Goal: Task Accomplishment & Management: Use online tool/utility

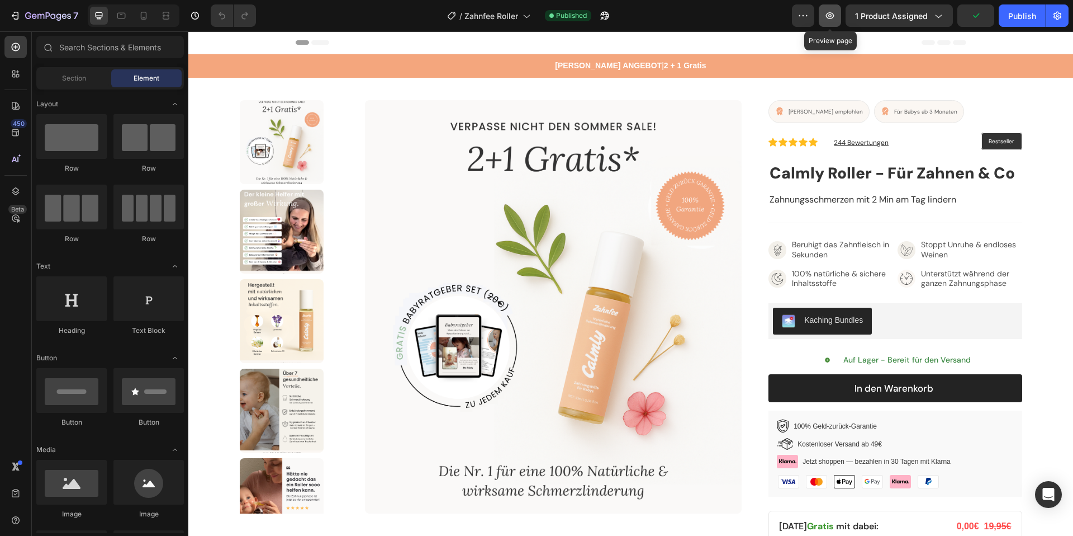
click at [824, 16] on button "button" at bounding box center [830, 15] width 22 height 22
click at [18, 16] on icon "button" at bounding box center [15, 15] width 11 height 11
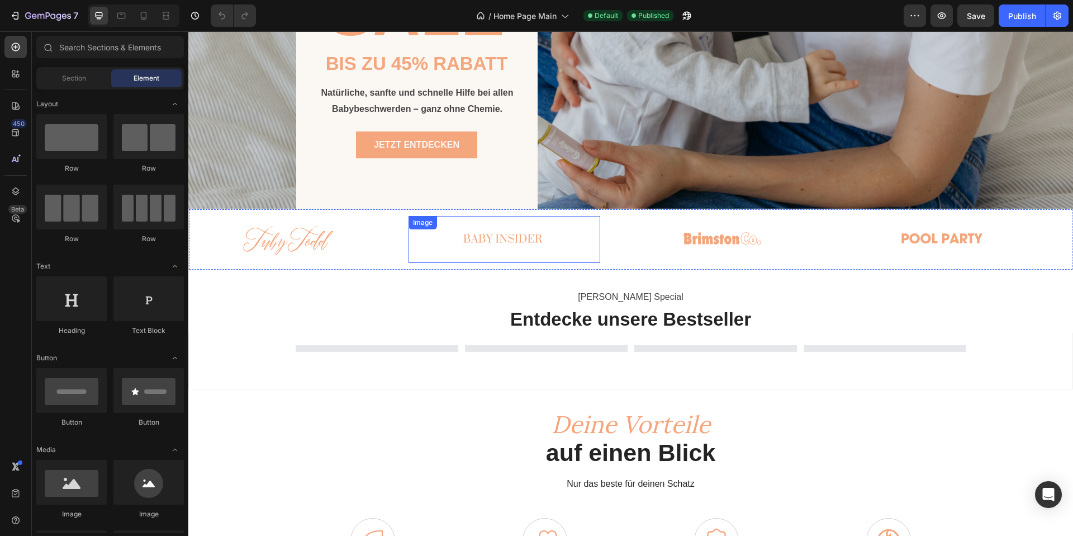
scroll to position [54, 0]
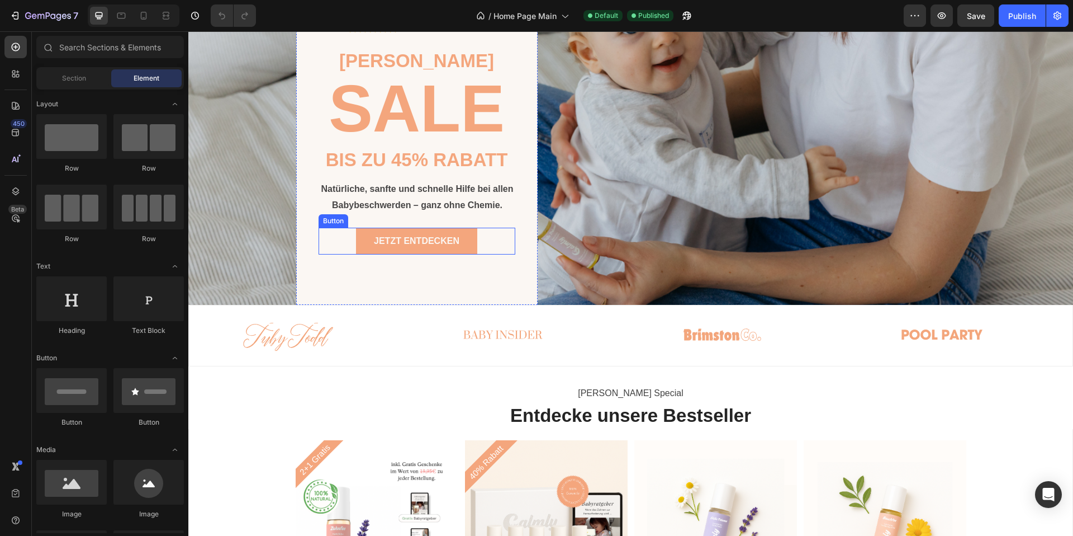
click at [338, 241] on div "JETZT ENTDECKEN Button" at bounding box center [417, 241] width 197 height 27
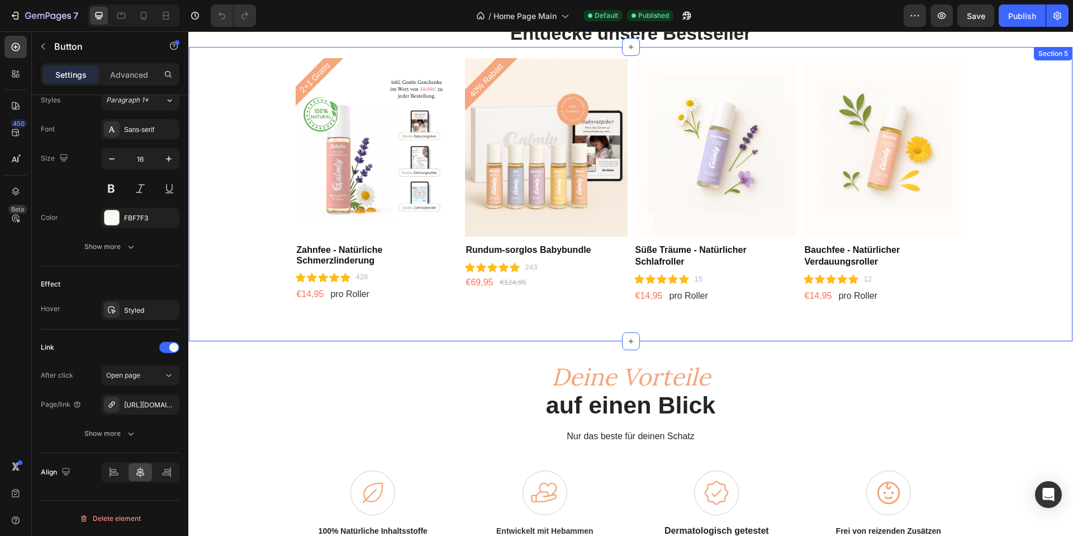
scroll to position [429, 0]
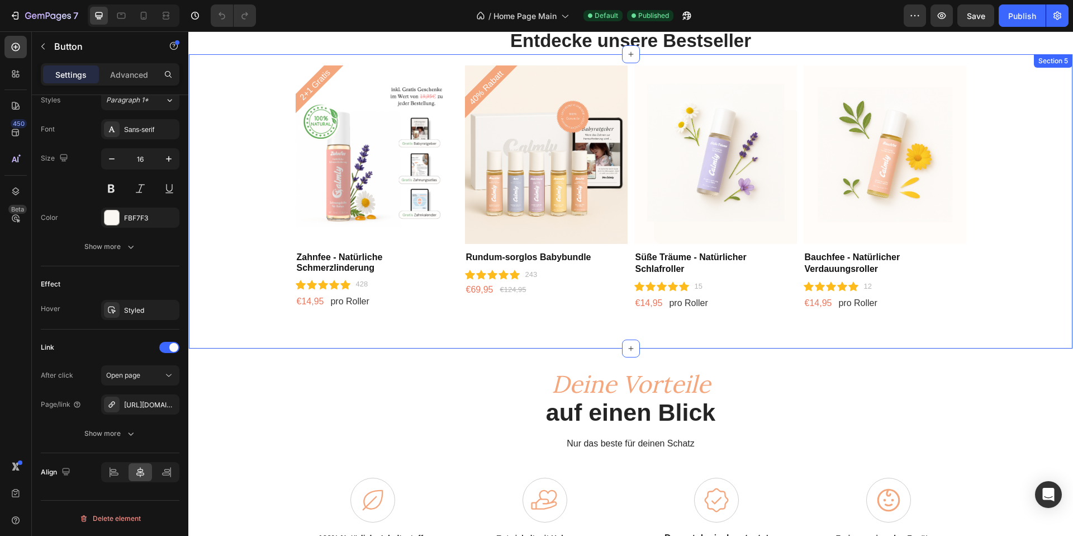
click at [370, 165] on img at bounding box center [377, 154] width 163 height 178
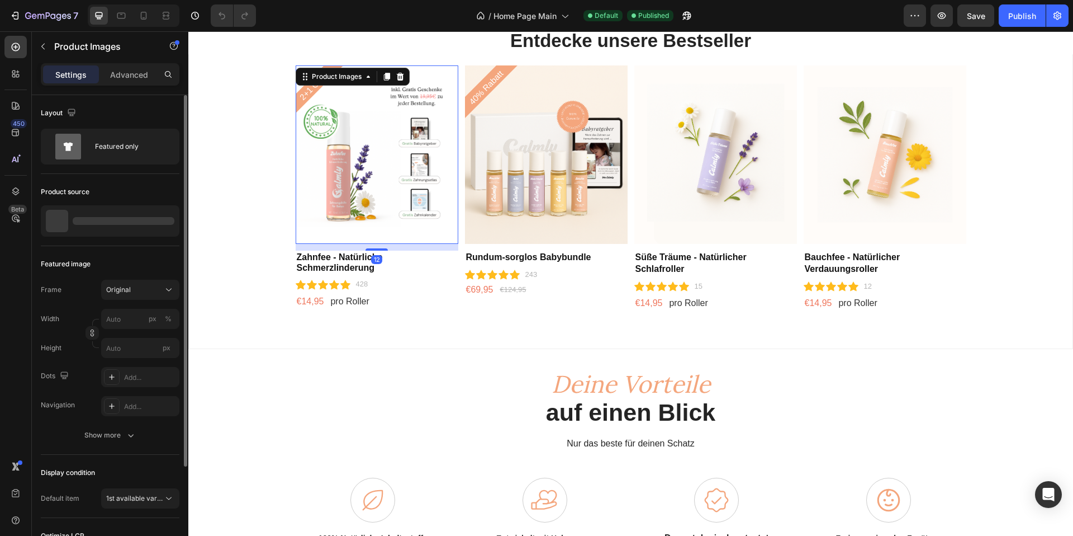
scroll to position [128, 0]
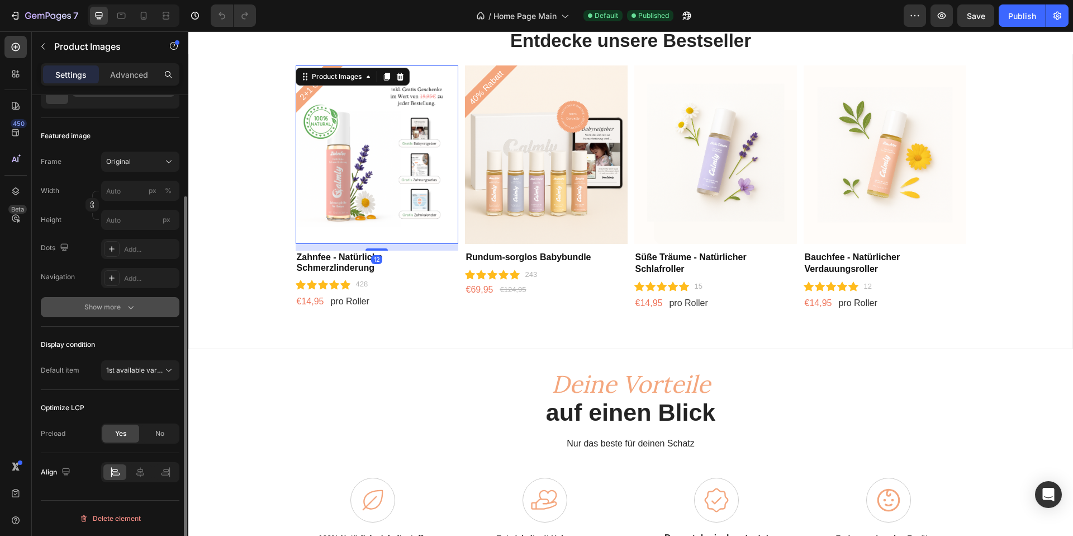
click at [126, 311] on icon "button" at bounding box center [130, 306] width 11 height 11
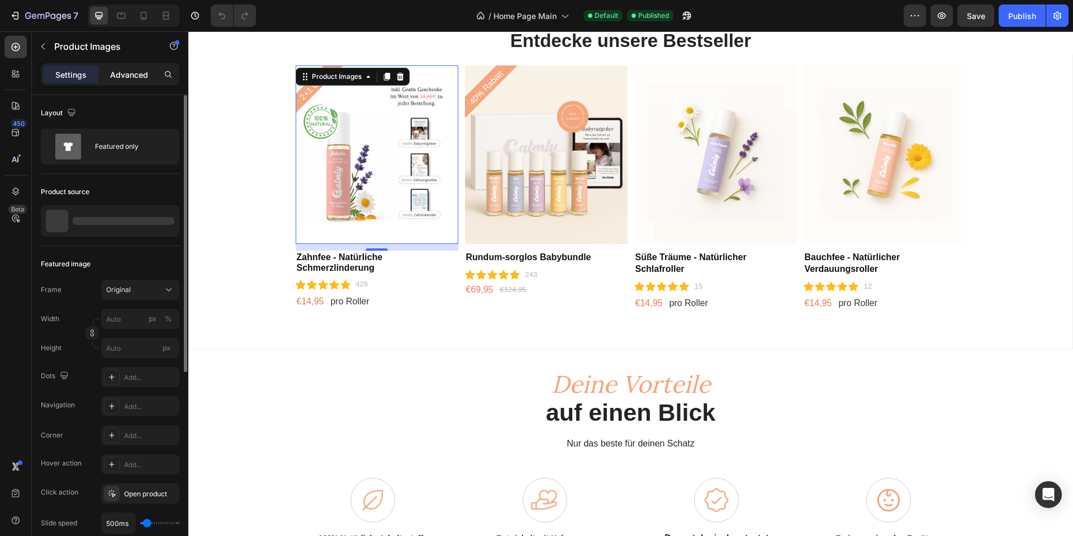
click at [142, 76] on p "Advanced" at bounding box center [129, 75] width 38 height 12
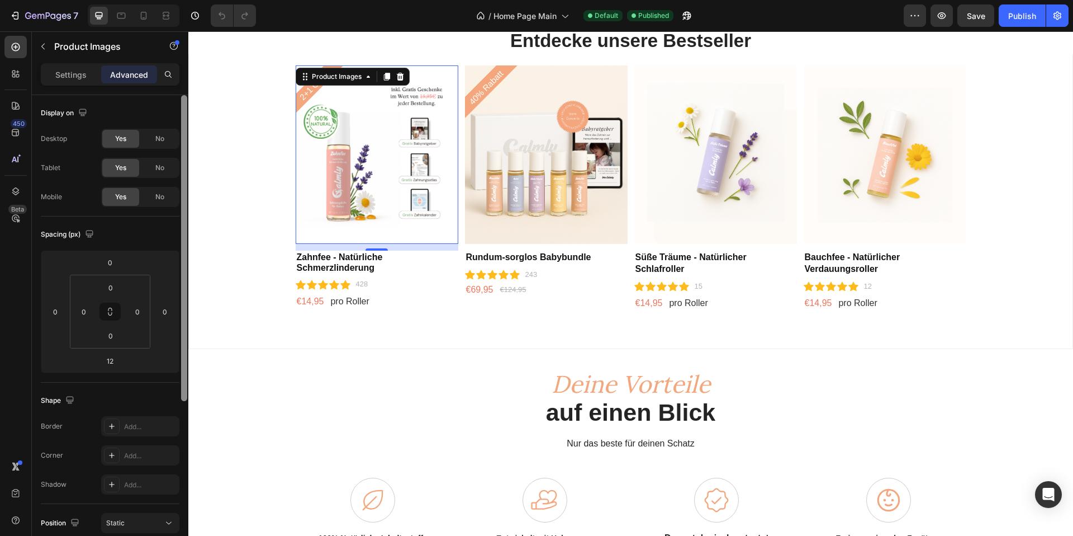
click at [79, 77] on p "Settings" at bounding box center [70, 75] width 31 height 12
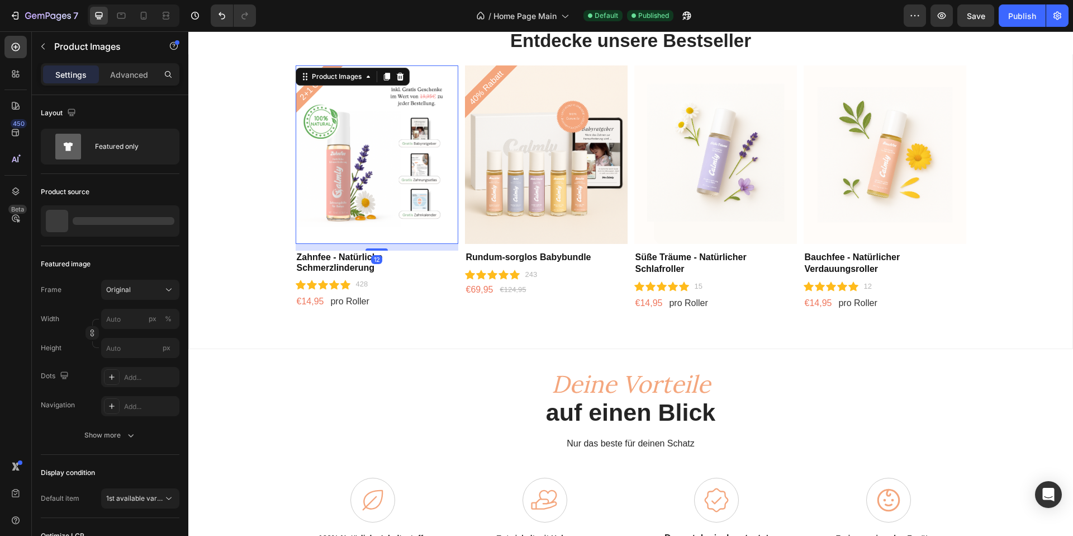
click at [329, 141] on img at bounding box center [377, 154] width 163 height 178
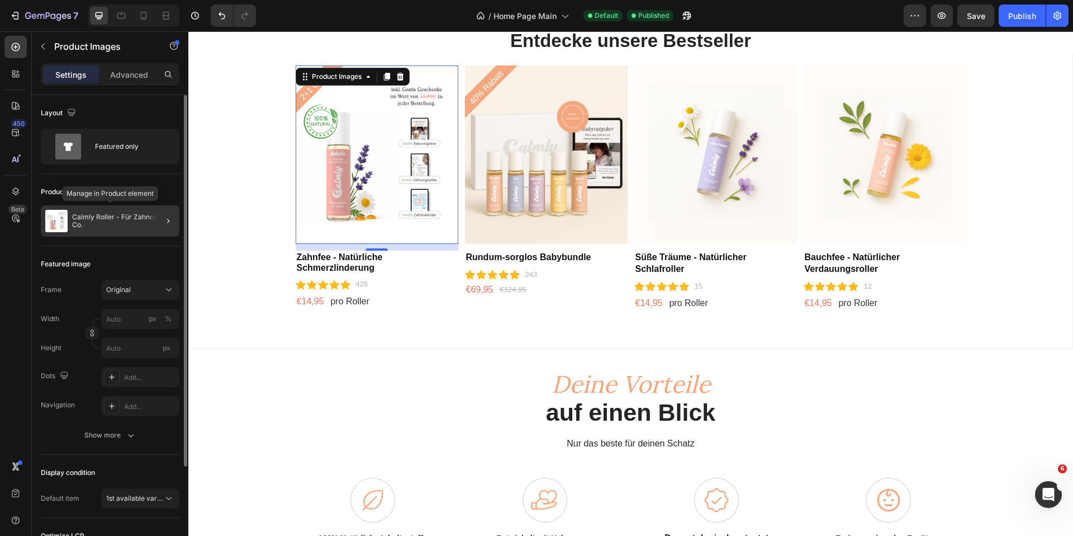
click at [133, 224] on p "Calmly Roller - Für Zahnen & Co." at bounding box center [123, 221] width 103 height 16
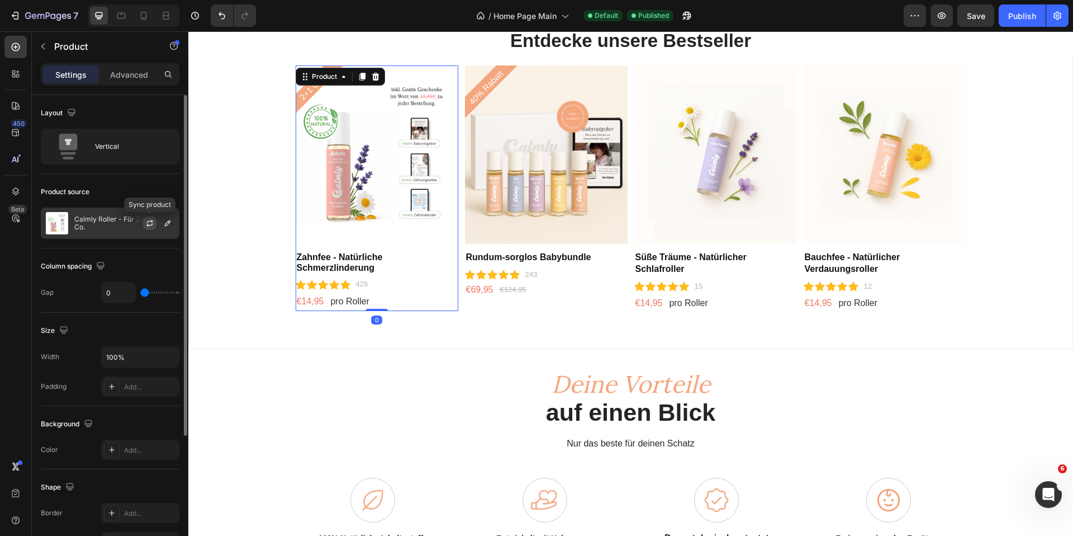
click at [146, 221] on icon "button" at bounding box center [149, 223] width 9 height 9
click at [128, 222] on p "Calmly Roller - Für Zahnen & Co." at bounding box center [124, 223] width 100 height 16
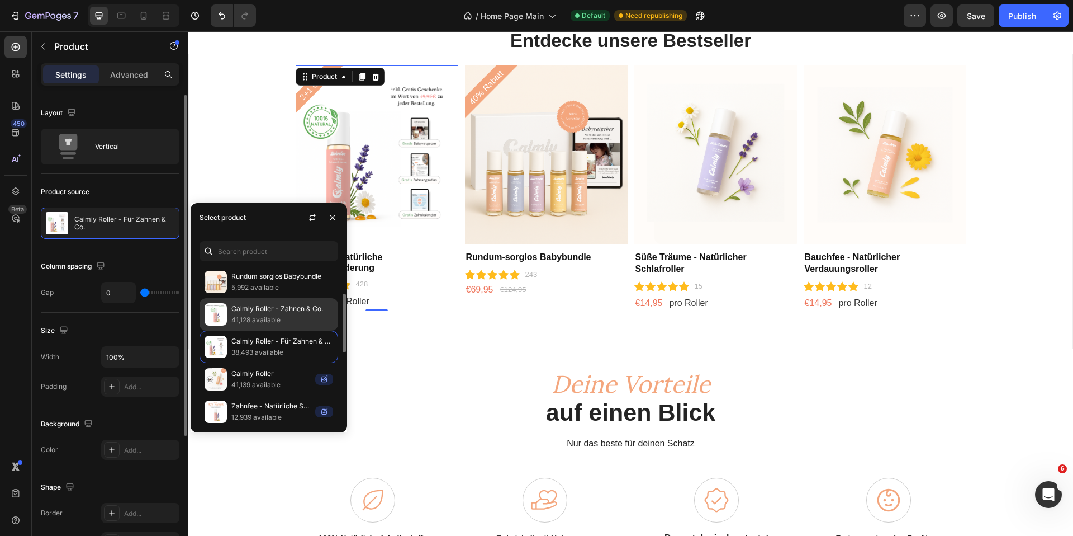
scroll to position [138, 0]
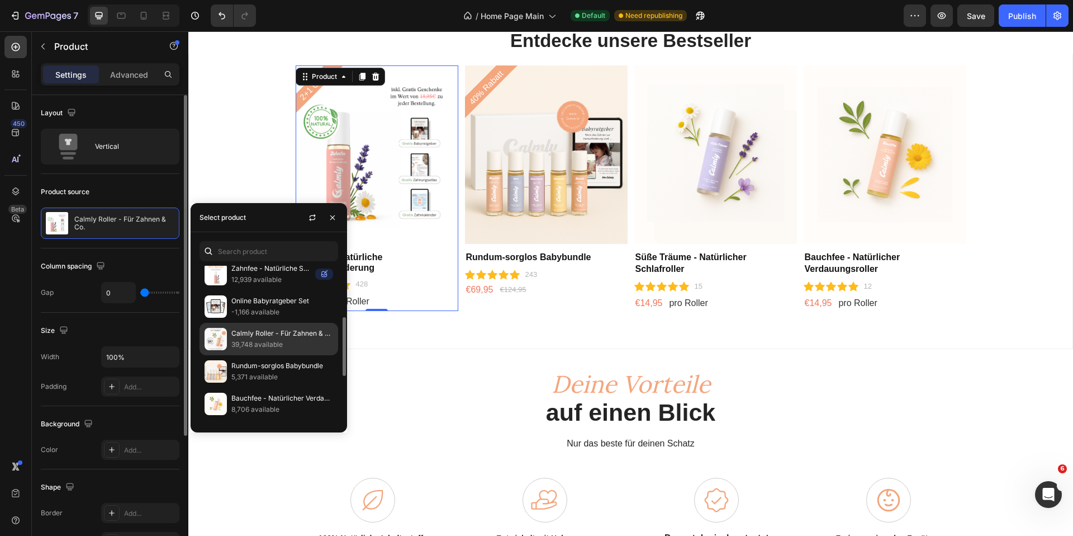
click at [283, 342] on p "39,748 available" at bounding box center [282, 344] width 102 height 11
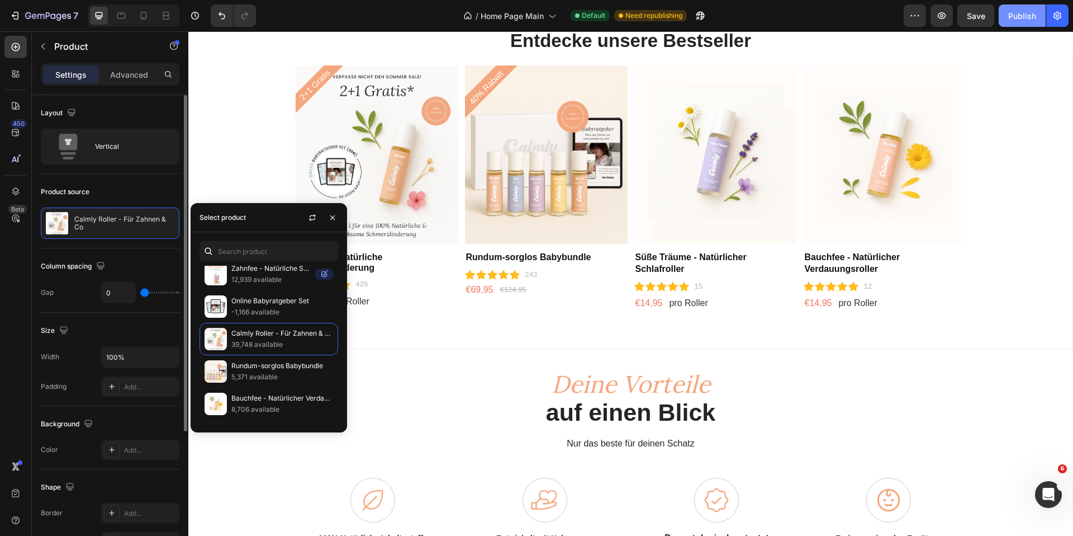
drag, startPoint x: 982, startPoint y: 21, endPoint x: 1015, endPoint y: 17, distance: 33.8
click at [982, 21] on div "Save" at bounding box center [976, 16] width 18 height 12
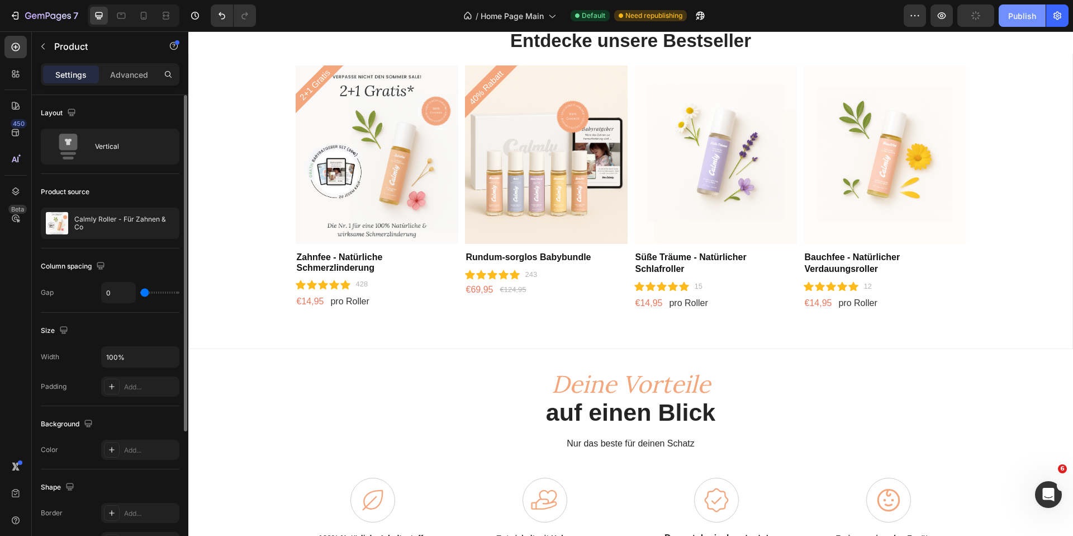
click at [1022, 17] on div "Publish" at bounding box center [1022, 16] width 28 height 12
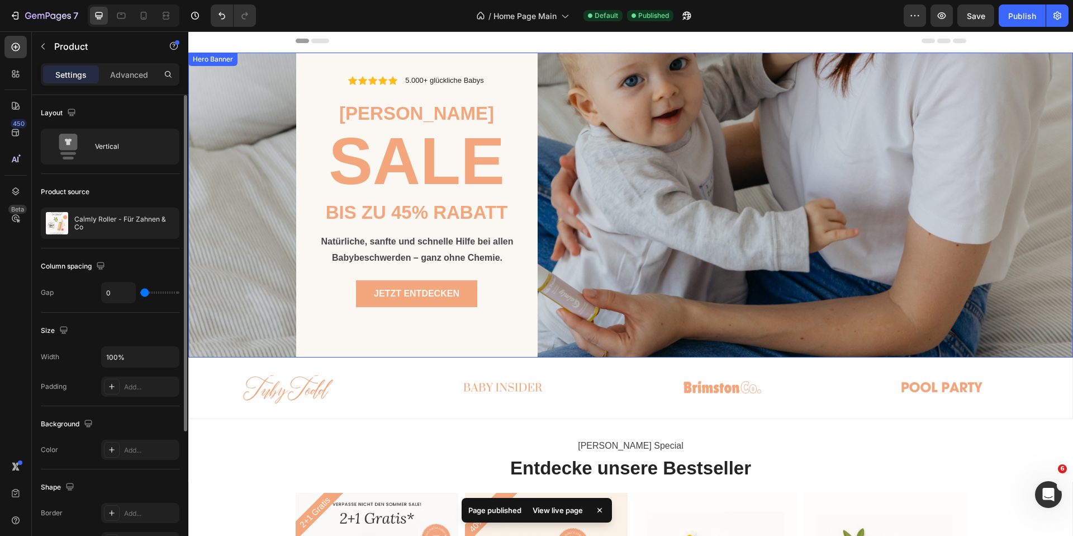
scroll to position [2, 0]
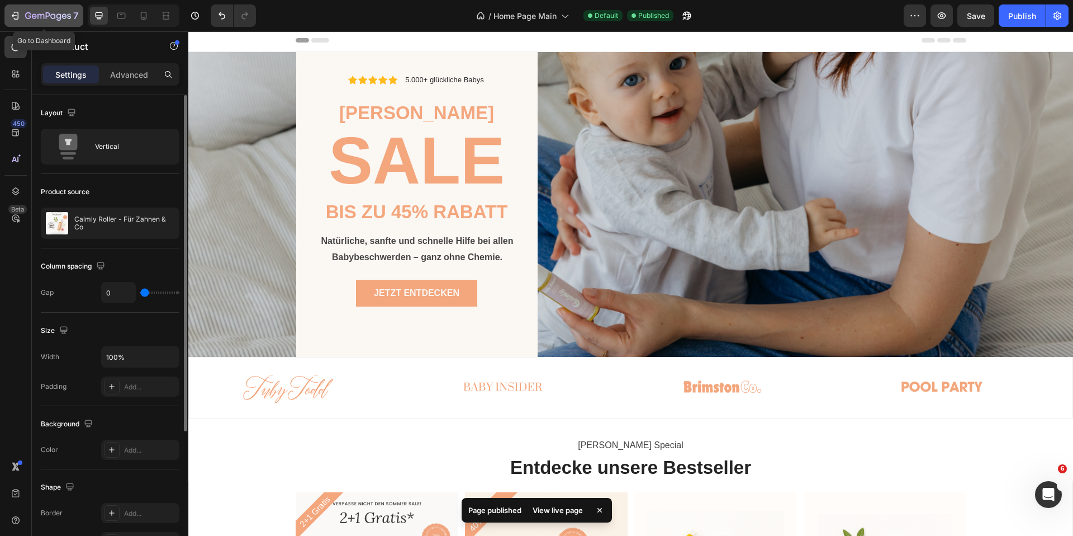
click at [18, 16] on icon "button" at bounding box center [15, 15] width 11 height 11
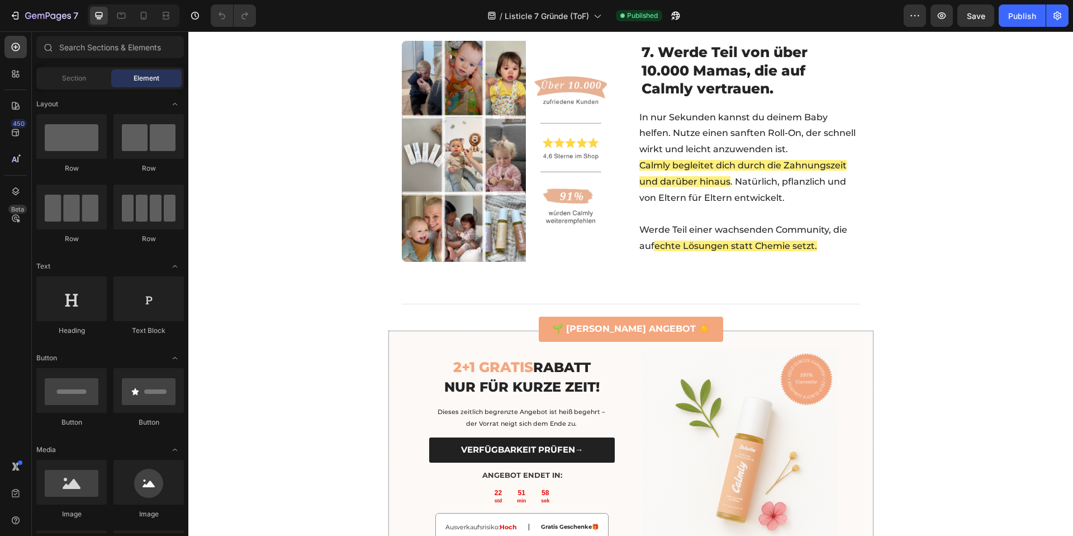
scroll to position [2169, 0]
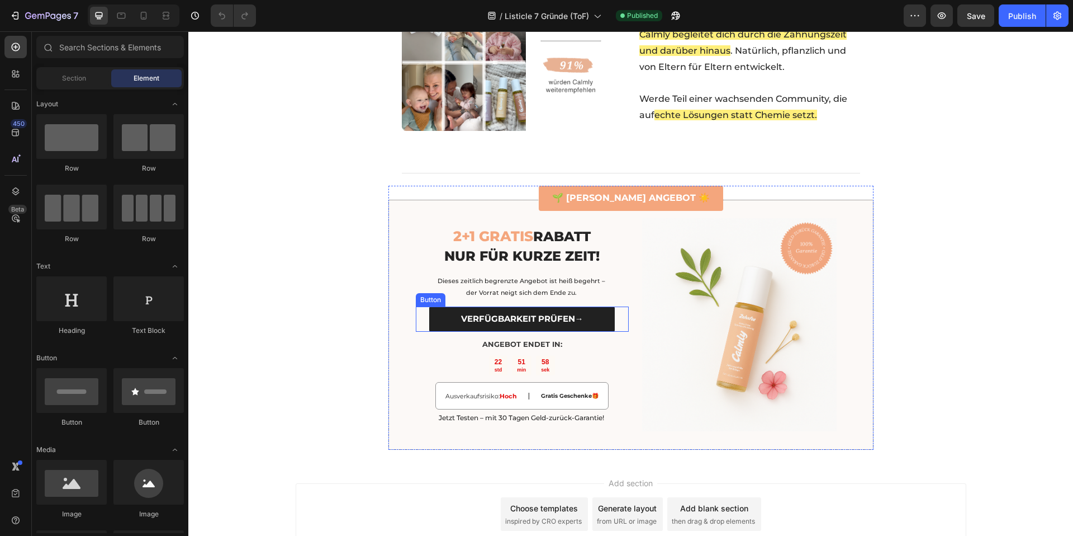
click at [437, 306] on link "VERFÜGBARKEIT PRÜFEN→" at bounding box center [521, 318] width 185 height 25
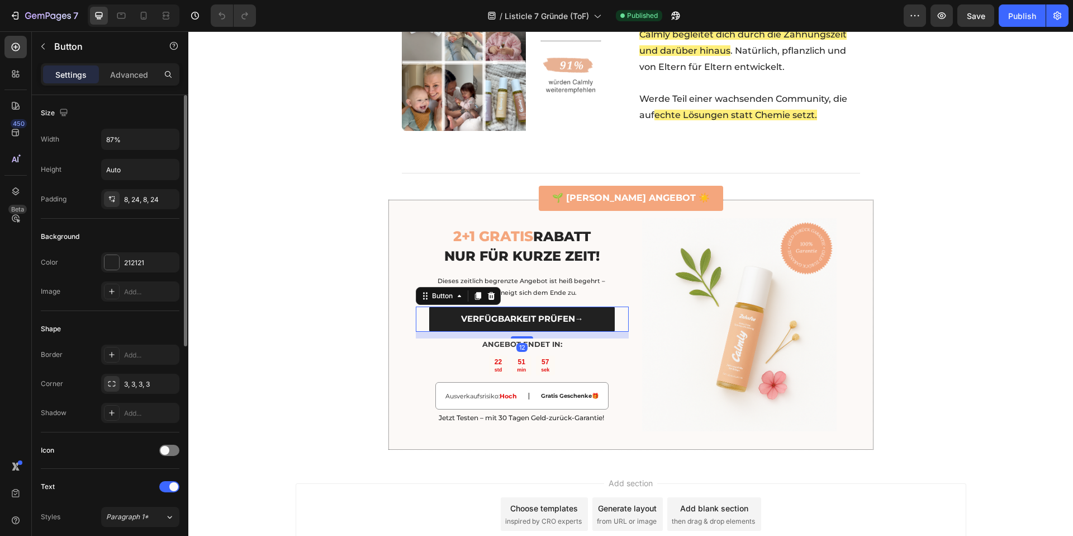
scroll to position [416, 0]
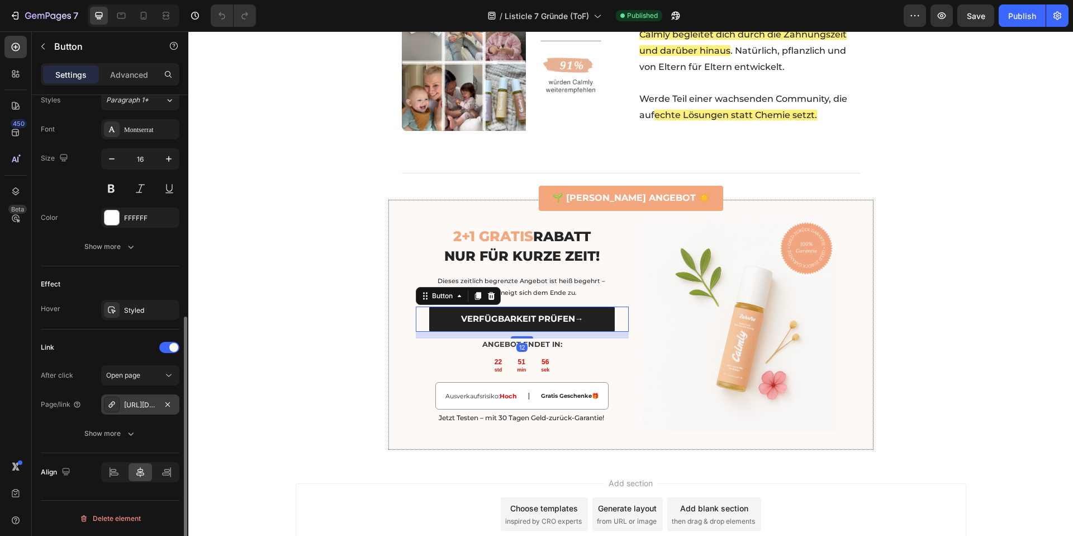
click at [130, 404] on div "[URL][DOMAIN_NAME]" at bounding box center [140, 405] width 32 height 10
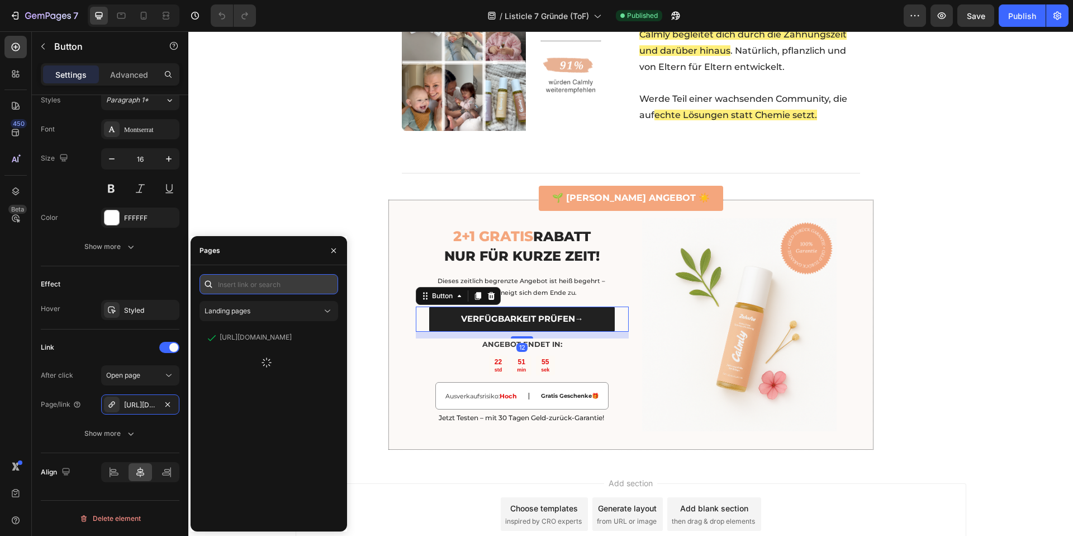
click at [265, 285] on input "text" at bounding box center [269, 284] width 139 height 20
paste input "https://www.mycalmly.de/products/zahnfee"
type input "https://www.mycalmly.de/products/zahnfee"
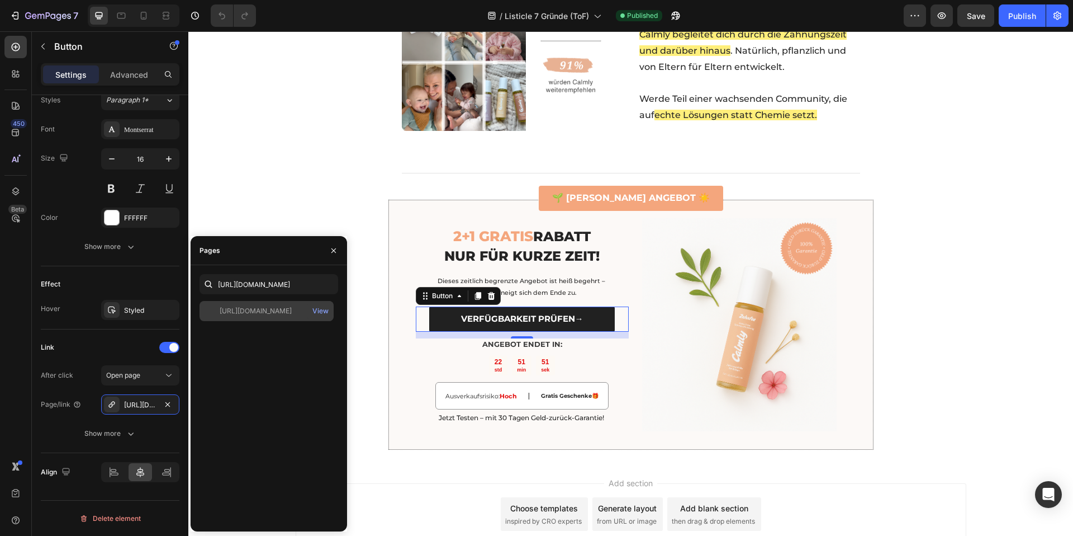
click at [271, 309] on div "https://www.mycalmly.de/products/zahnfee" at bounding box center [256, 311] width 72 height 10
click at [986, 21] on button "Save" at bounding box center [976, 15] width 37 height 22
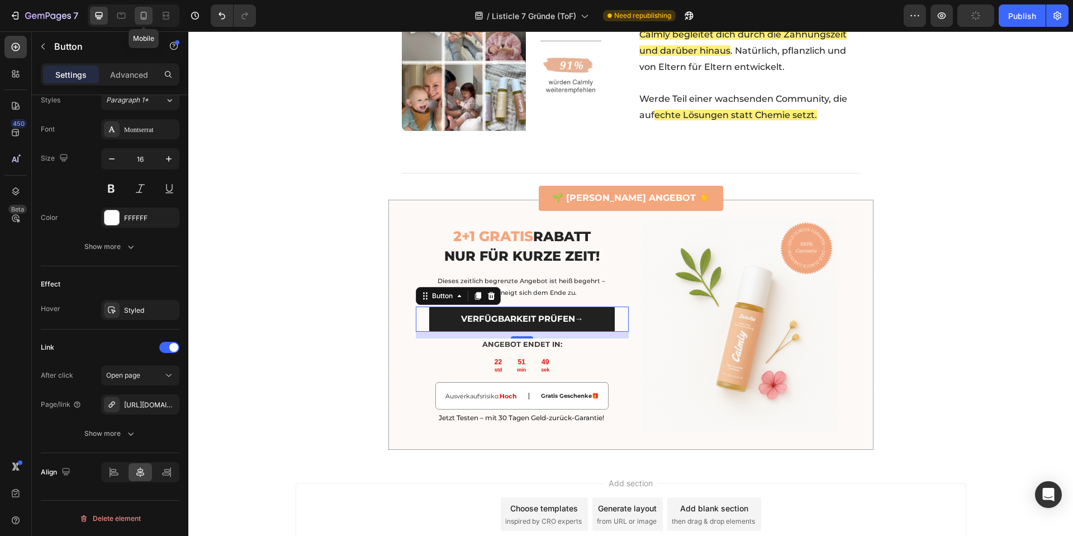
click at [148, 11] on icon at bounding box center [143, 15] width 11 height 11
type input "15"
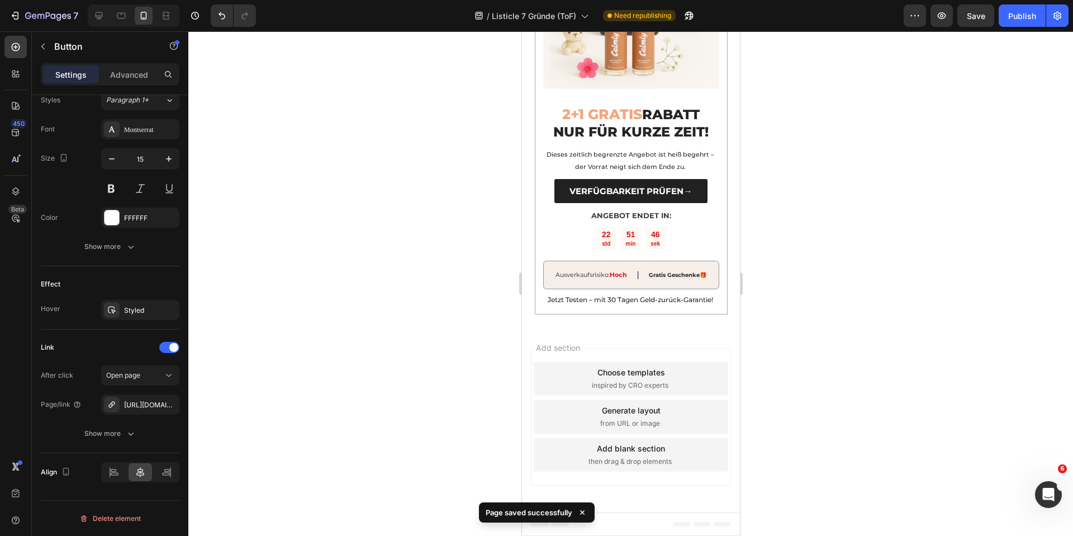
click at [560, 193] on link "VERFÜGBARKEIT PRÜFEN→" at bounding box center [630, 191] width 153 height 24
click at [139, 400] on div "https://www.mycalmly.de/zahnfee" at bounding box center [140, 405] width 32 height 10
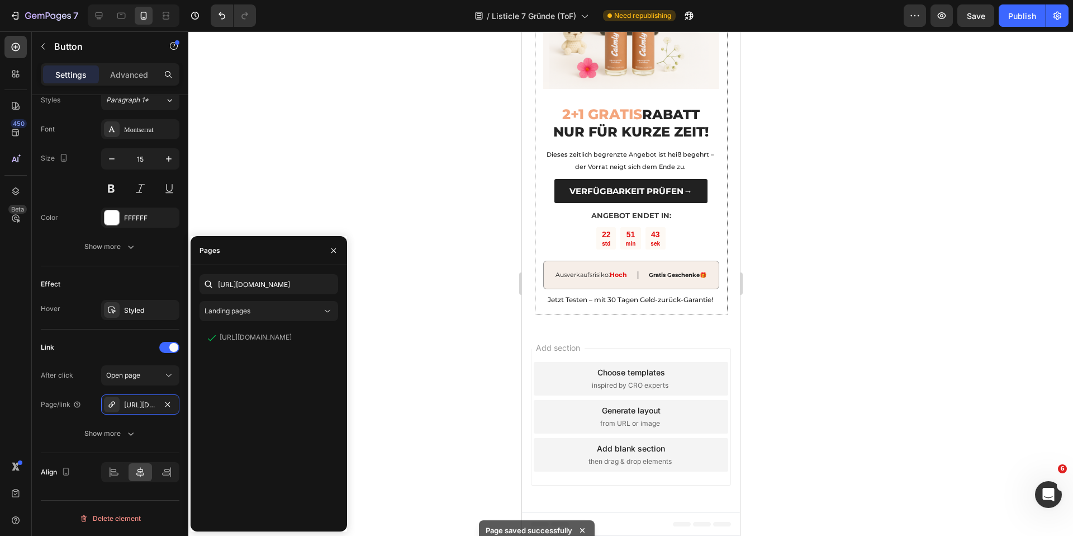
click at [391, 189] on div at bounding box center [630, 283] width 885 height 504
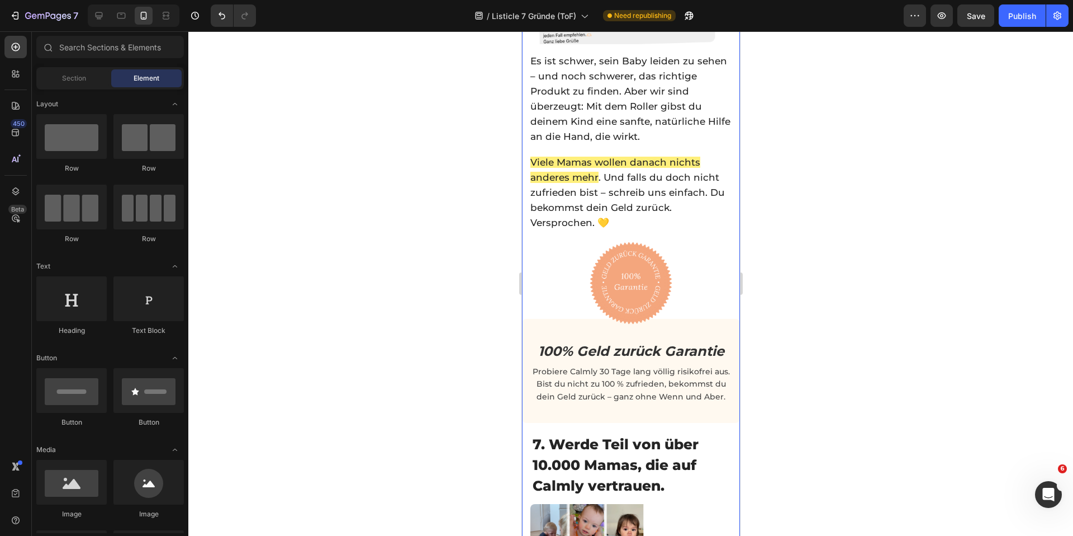
scroll to position [4051, 0]
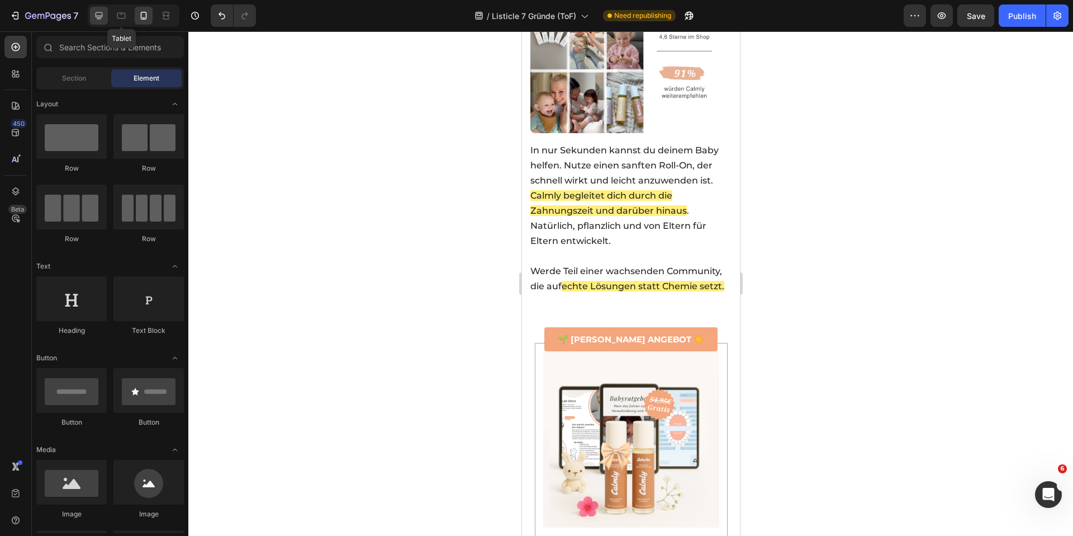
click at [101, 18] on icon at bounding box center [99, 15] width 7 height 7
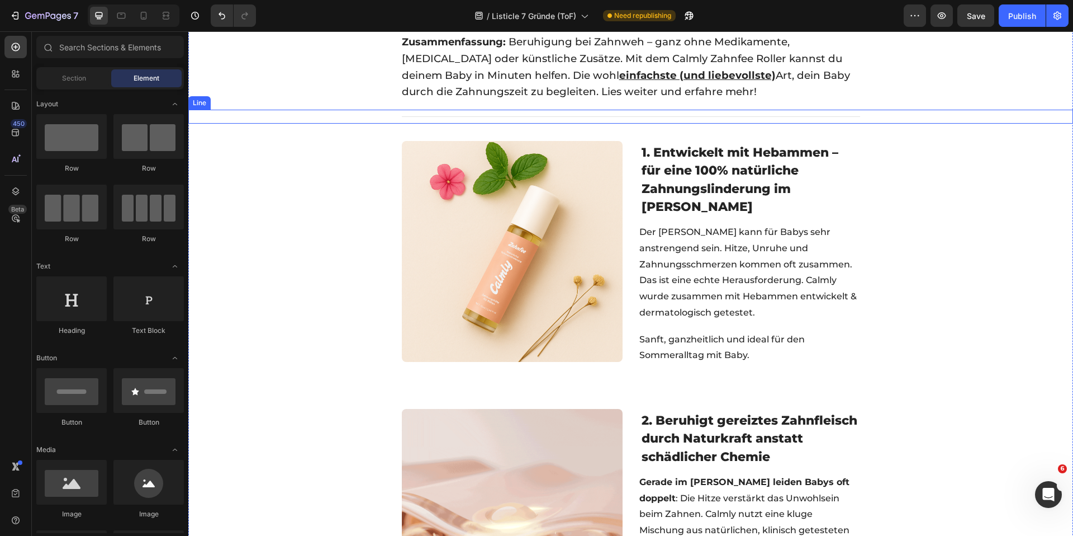
scroll to position [20, 0]
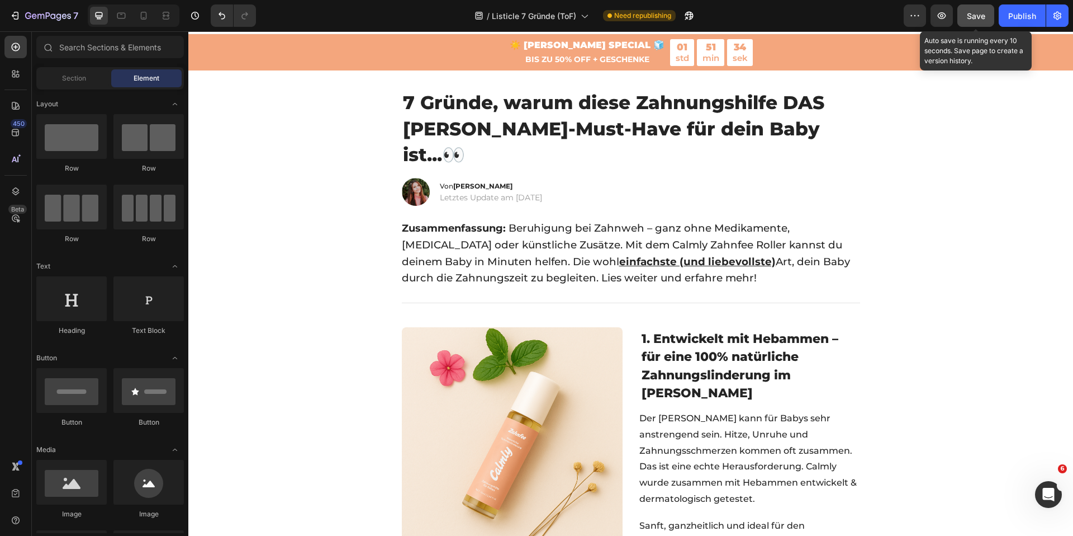
click at [980, 21] on div "Save" at bounding box center [976, 16] width 18 height 12
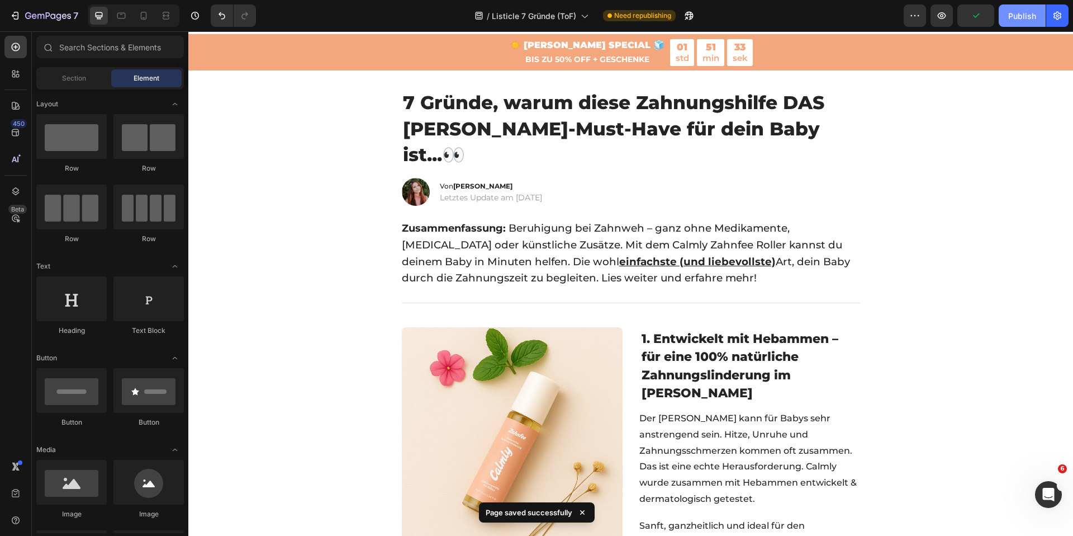
click at [1015, 18] on div "Publish" at bounding box center [1022, 16] width 28 height 12
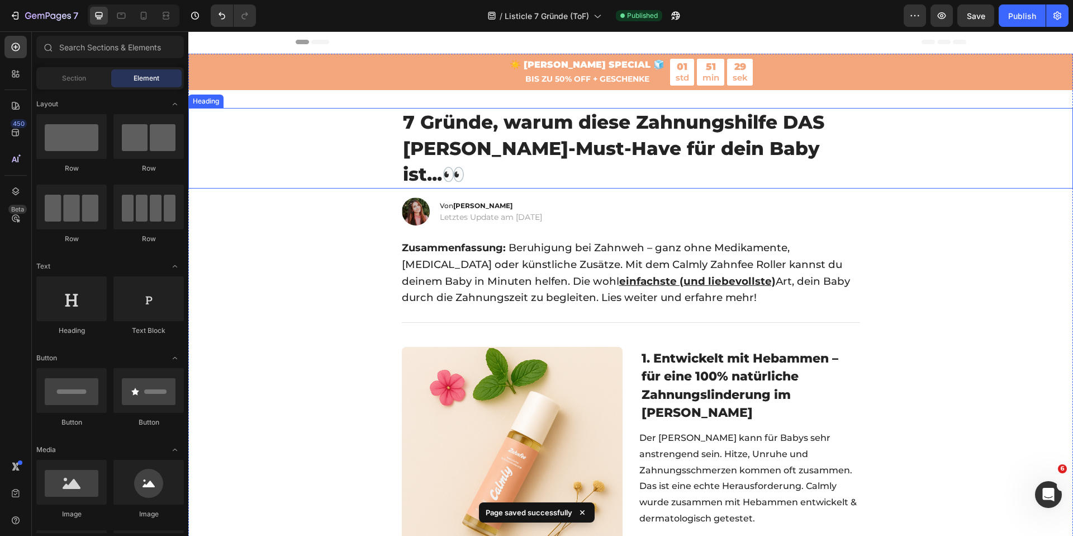
scroll to position [0, 0]
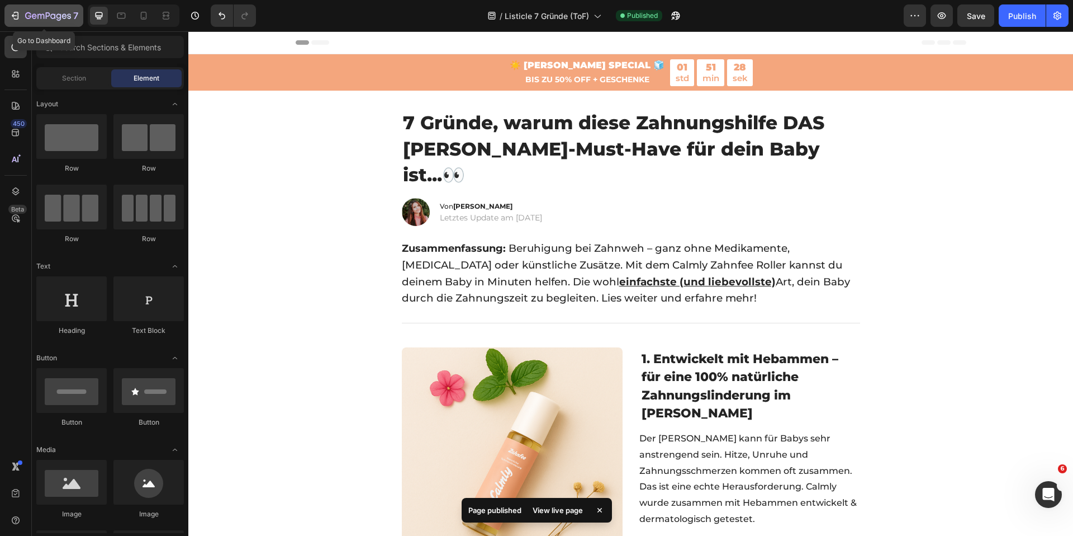
click at [24, 11] on div "7" at bounding box center [44, 15] width 69 height 13
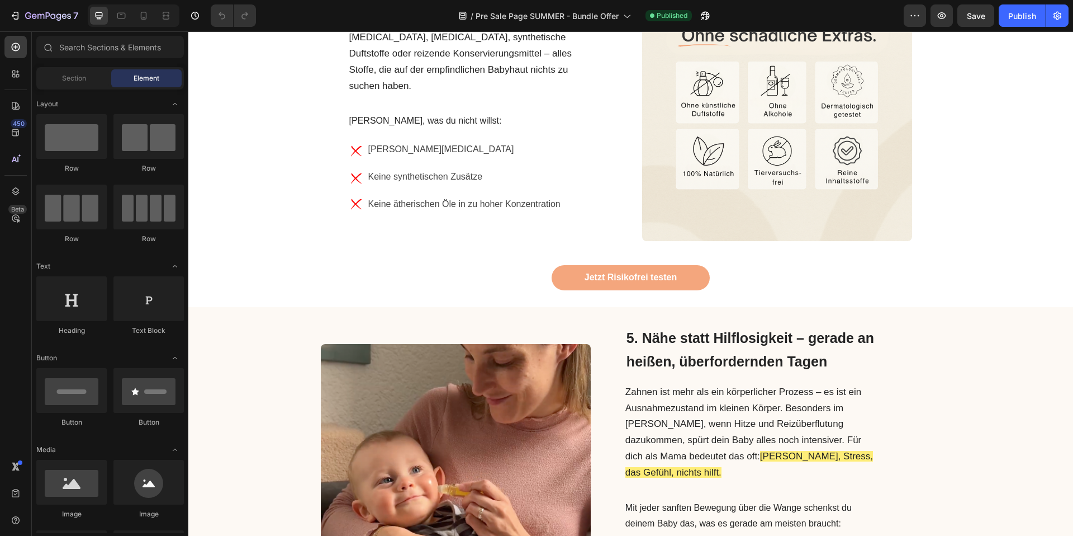
scroll to position [1354, 0]
click at [557, 264] on link "Jetzt Risikofrei testen" at bounding box center [631, 276] width 158 height 25
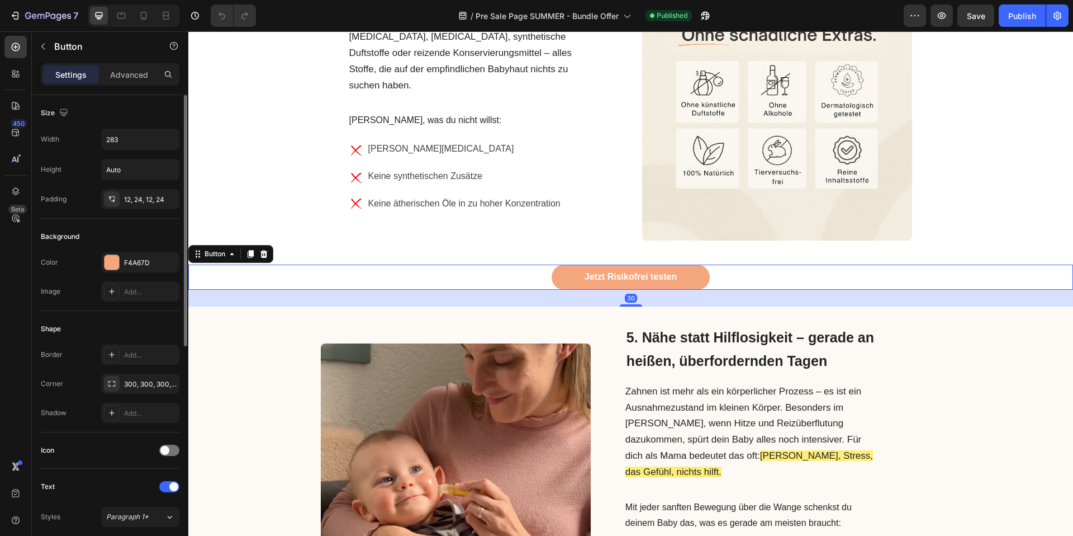
scroll to position [416, 0]
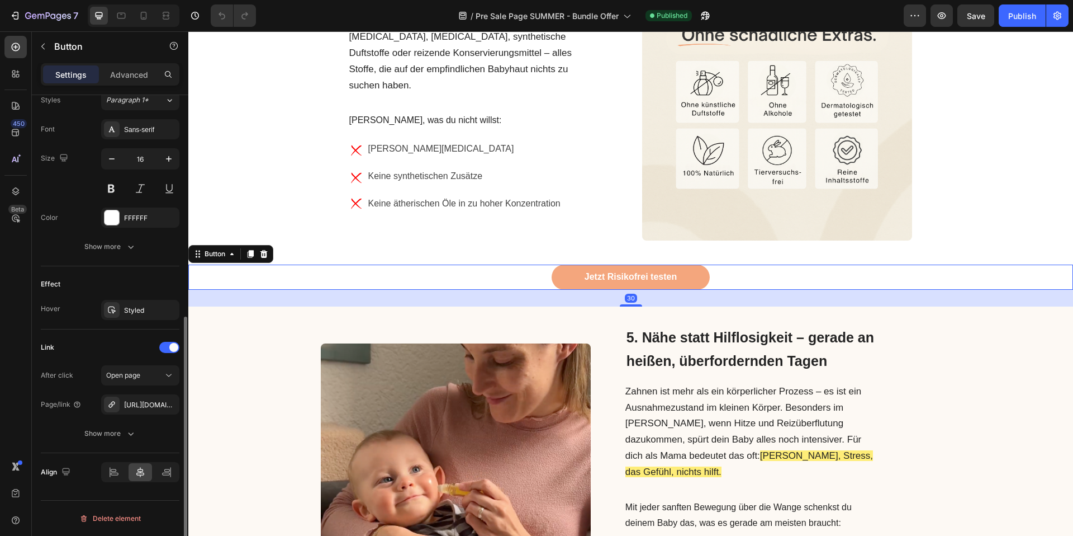
drag, startPoint x: 143, startPoint y: 406, endPoint x: 172, endPoint y: 393, distance: 31.5
click at [143, 406] on div "[URL][DOMAIN_NAME]" at bounding box center [150, 405] width 53 height 10
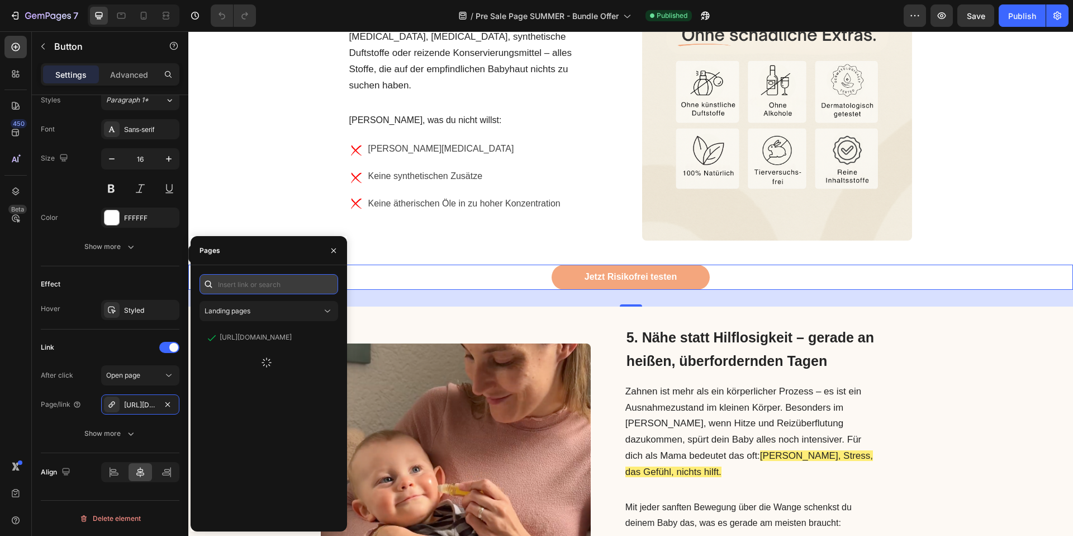
click at [257, 293] on input "text" at bounding box center [269, 284] width 139 height 20
paste input "[URL][DOMAIN_NAME]"
type input "[URL][DOMAIN_NAME]"
click at [260, 256] on div "Pages" at bounding box center [269, 250] width 157 height 29
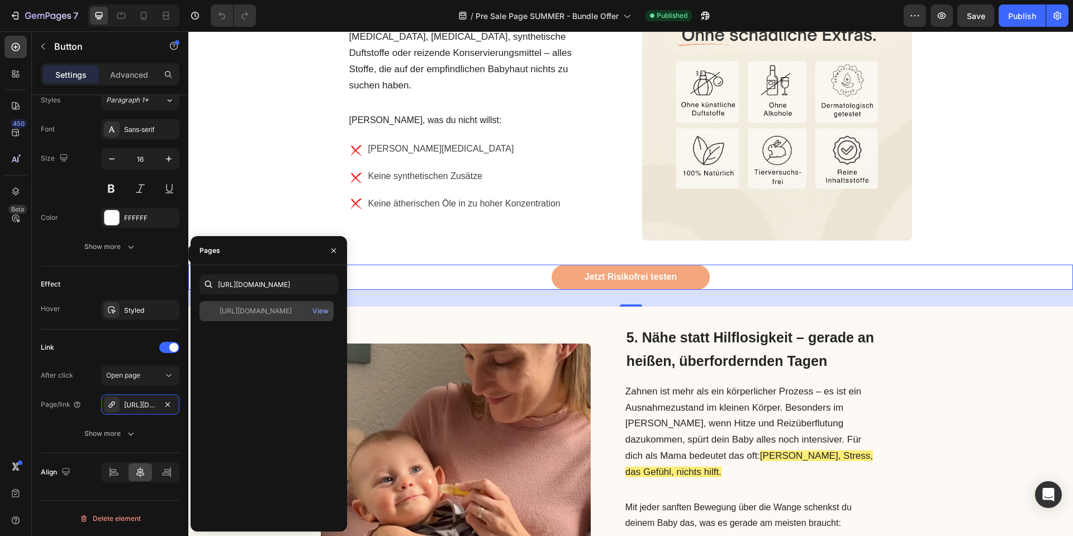
click at [262, 304] on div "https://www.mycalmly.de/products/zahnfee View" at bounding box center [267, 311] width 134 height 20
click at [970, 21] on button "Save" at bounding box center [976, 15] width 37 height 22
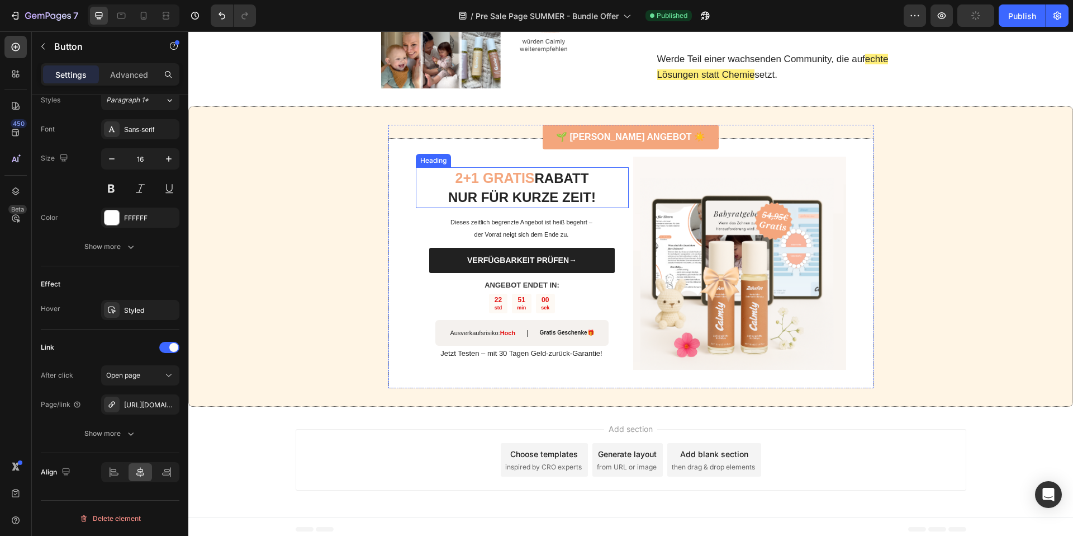
scroll to position [2556, 0]
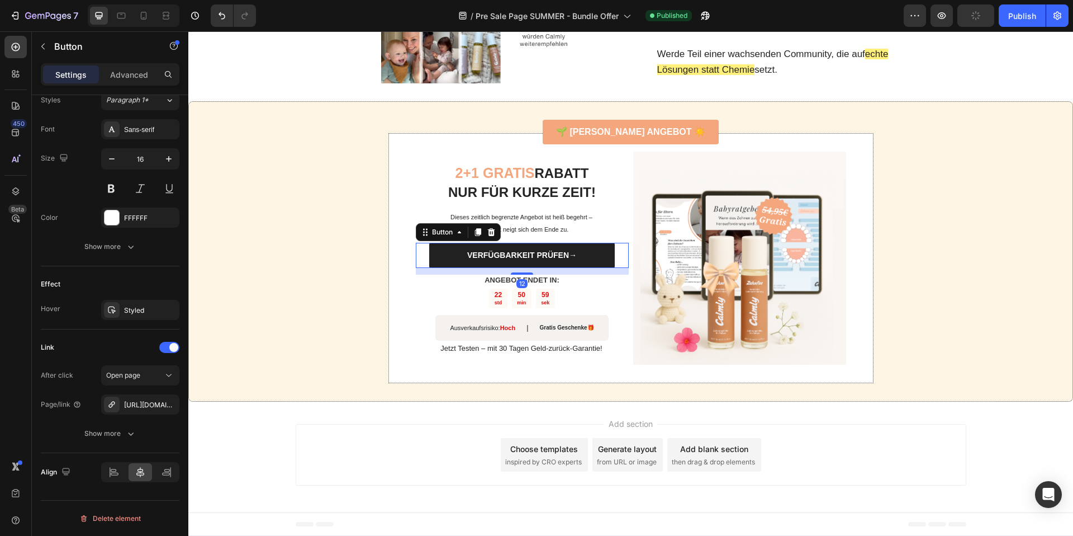
click at [437, 250] on link "VERFÜGBARKEIT PRÜFEN→" at bounding box center [521, 255] width 185 height 25
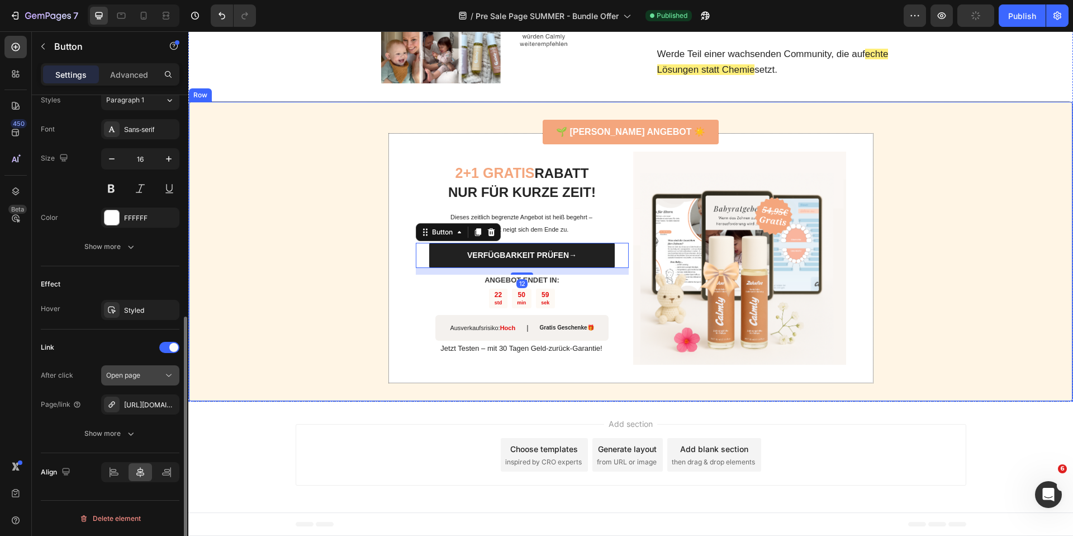
scroll to position [0, 0]
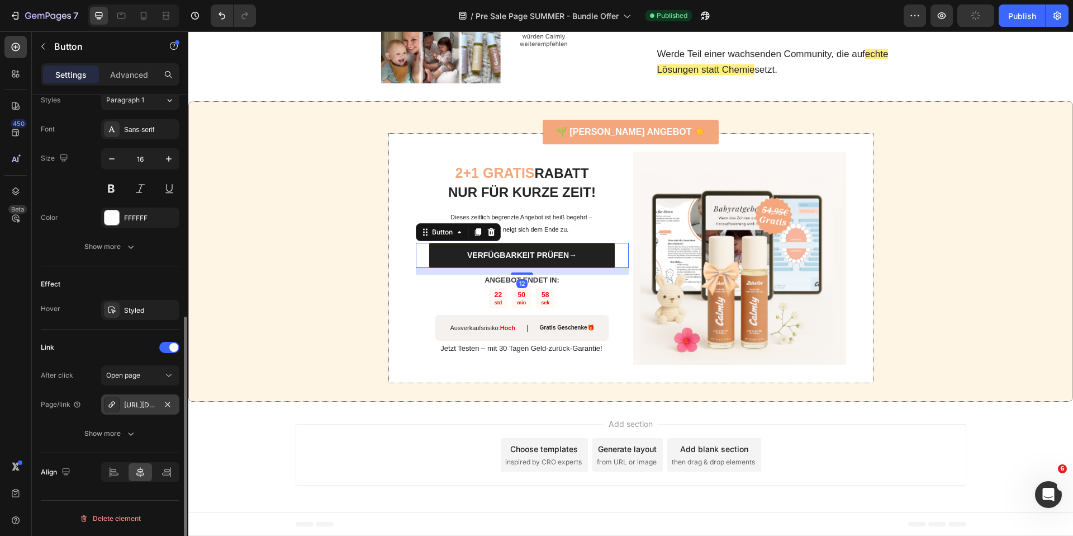
click at [128, 402] on div "[URL][DOMAIN_NAME]" at bounding box center [140, 405] width 32 height 10
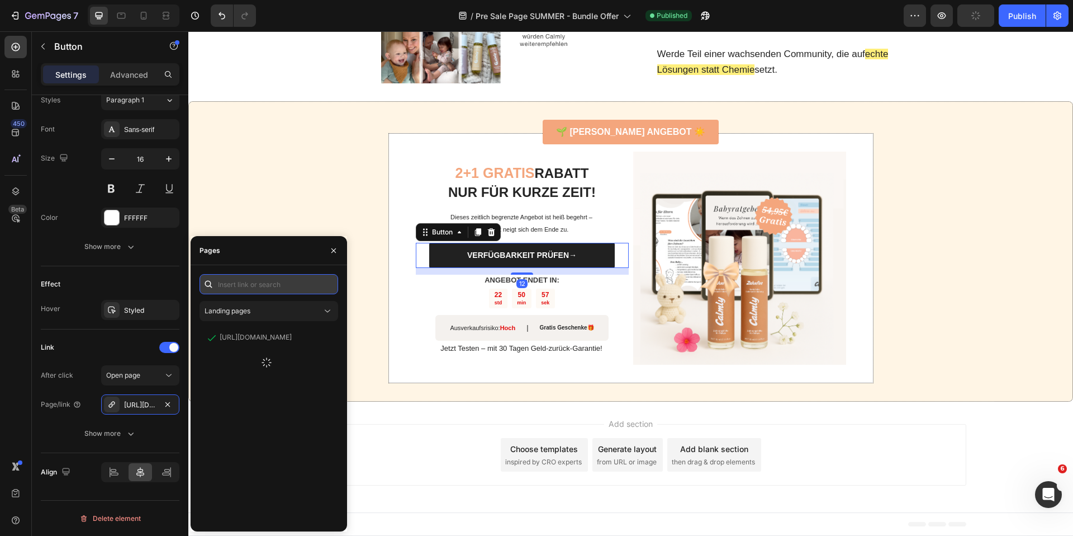
click at [263, 288] on input "text" at bounding box center [269, 284] width 139 height 20
paste input "[URL][DOMAIN_NAME]"
type input "[URL][DOMAIN_NAME]"
click at [266, 307] on div "[URL][DOMAIN_NAME]" at bounding box center [256, 311] width 72 height 10
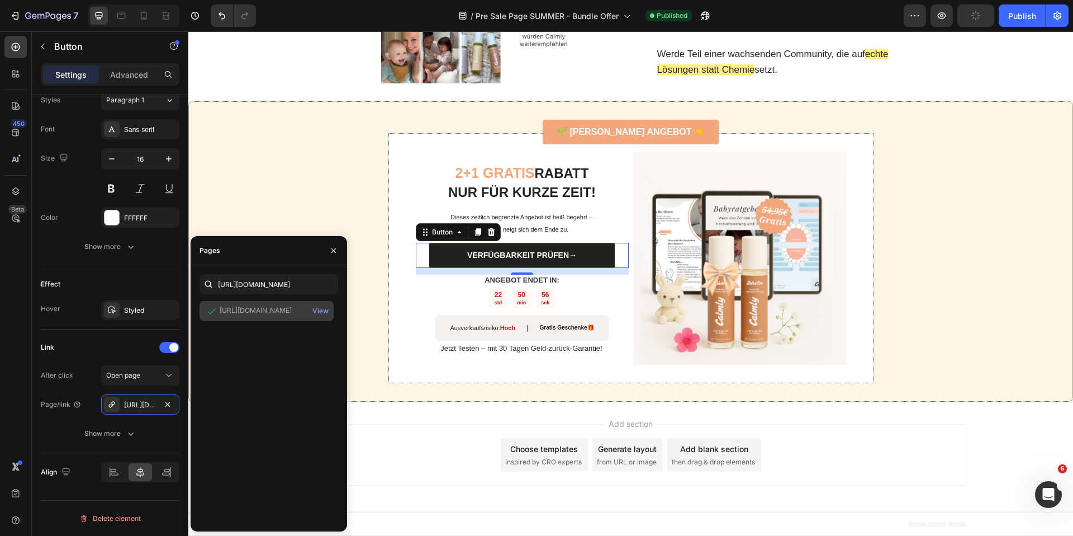
scroll to position [0, 0]
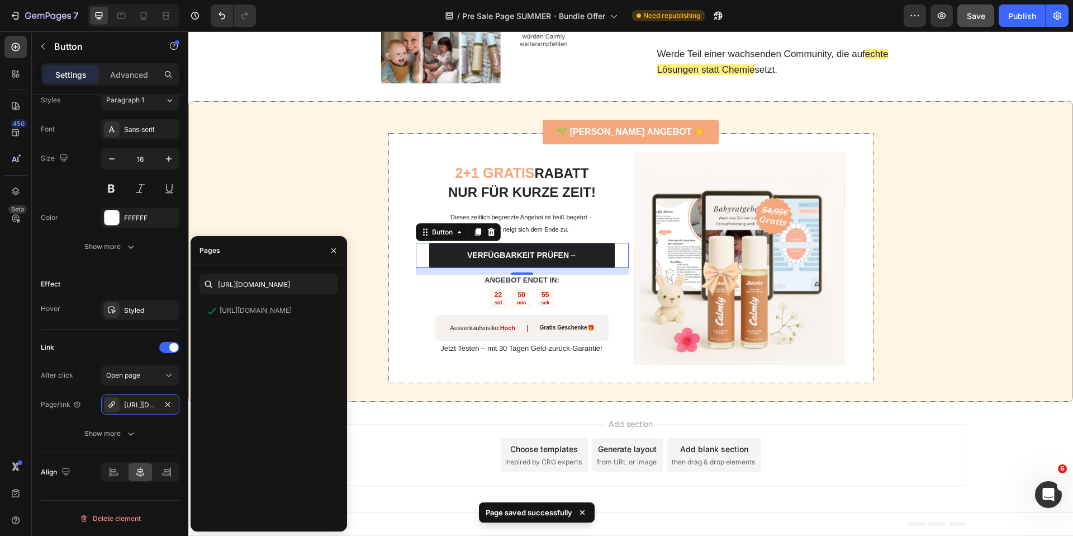
click at [978, 21] on div "Save" at bounding box center [976, 16] width 18 height 12
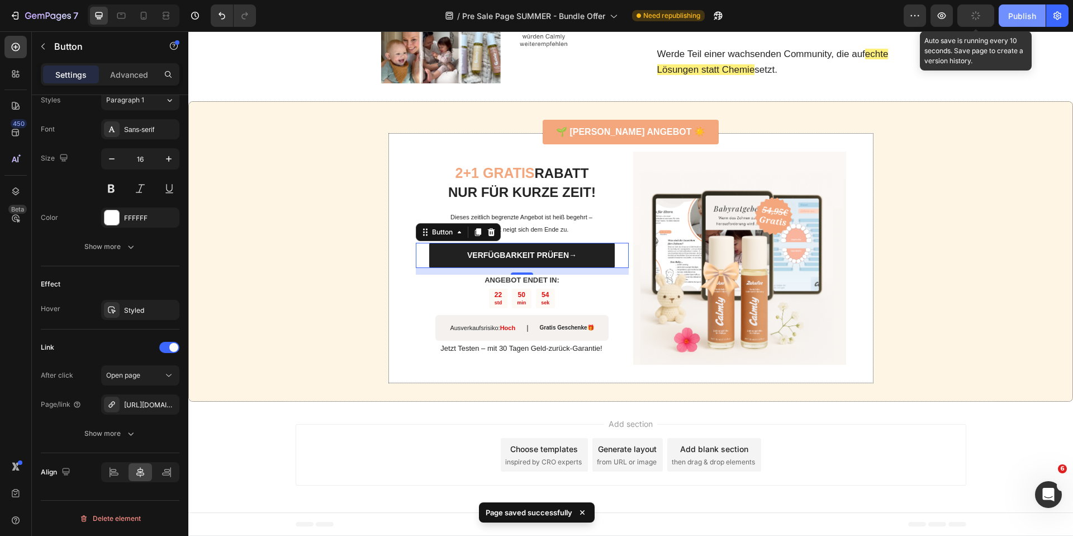
click at [999, 17] on button "Publish" at bounding box center [1022, 15] width 47 height 22
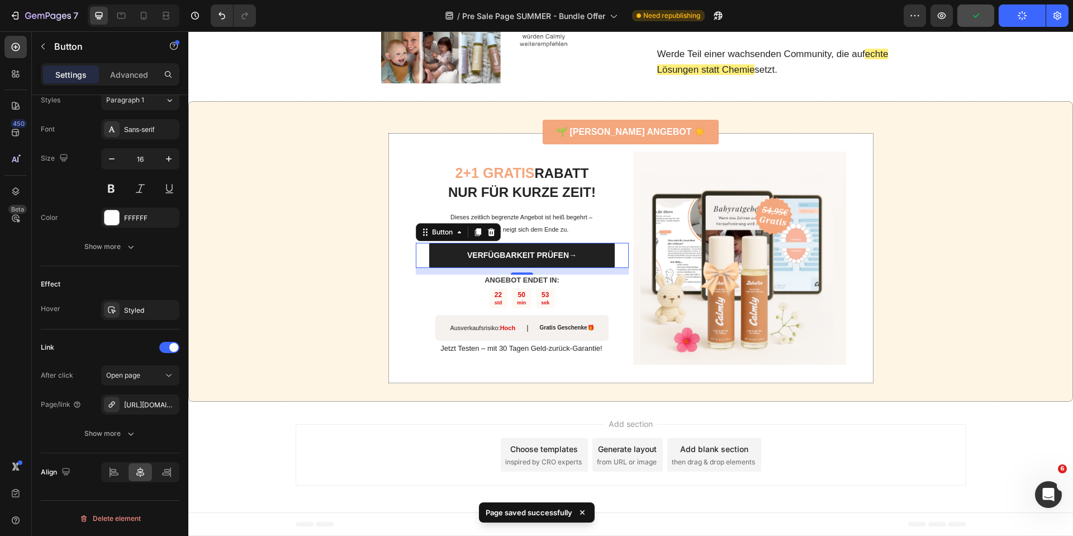
click at [154, 13] on div at bounding box center [134, 15] width 92 height 22
click at [145, 21] on div at bounding box center [144, 16] width 18 height 18
type input "14"
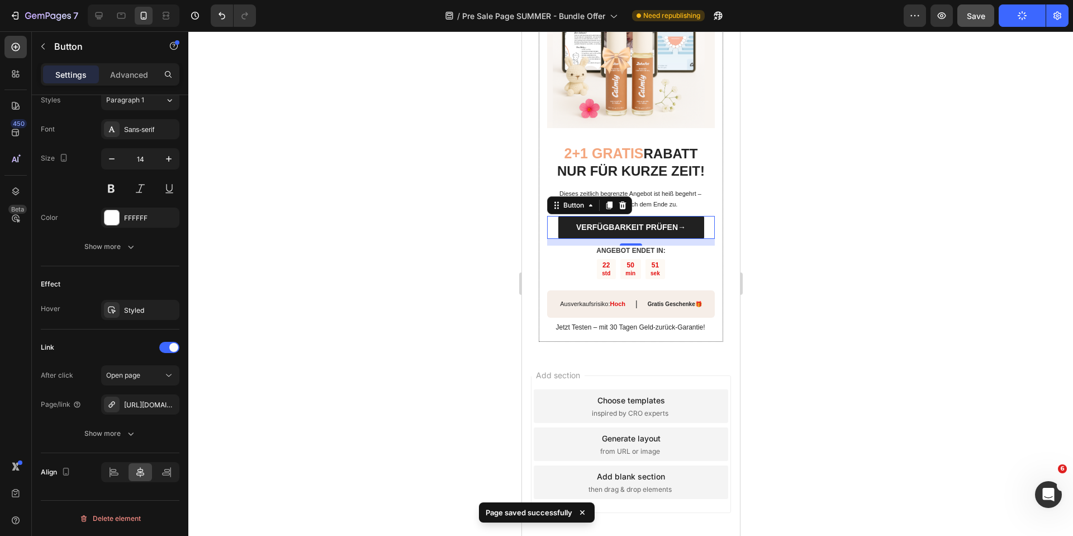
scroll to position [3108, 0]
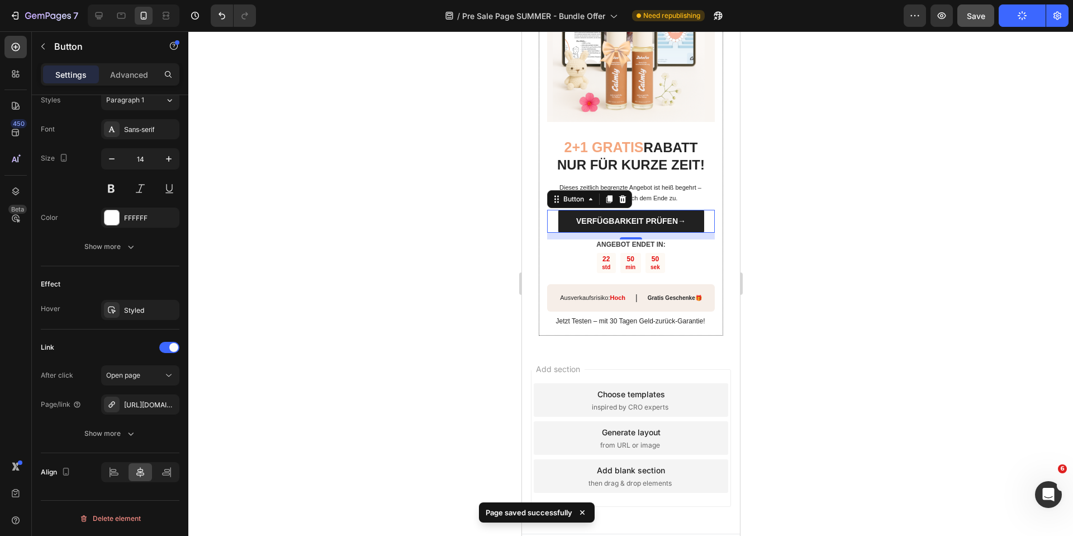
click at [555, 210] on div "VERFÜGBARKEIT PRÜFEN→ Button 12" at bounding box center [631, 221] width 168 height 23
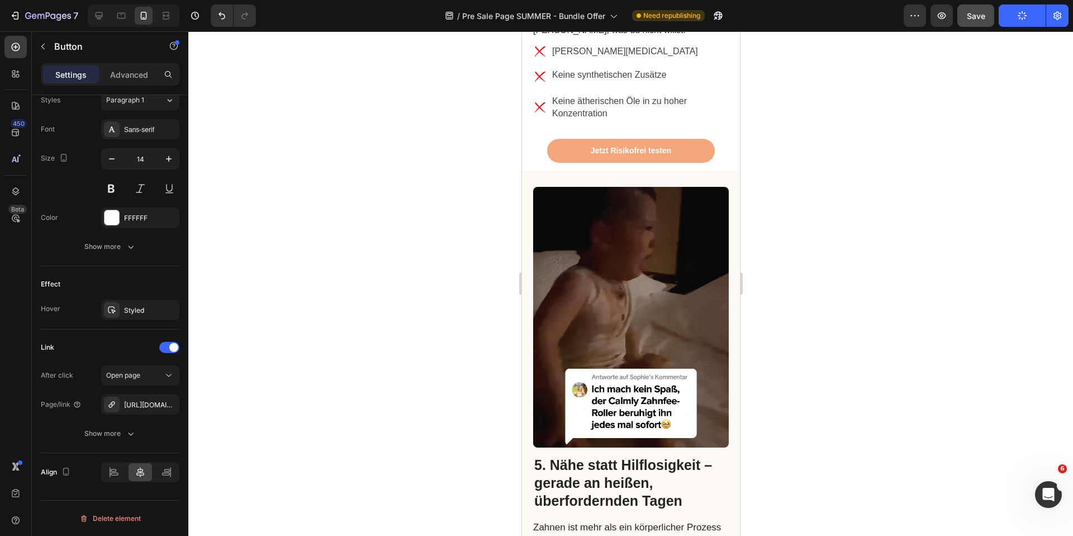
scroll to position [2299, 0]
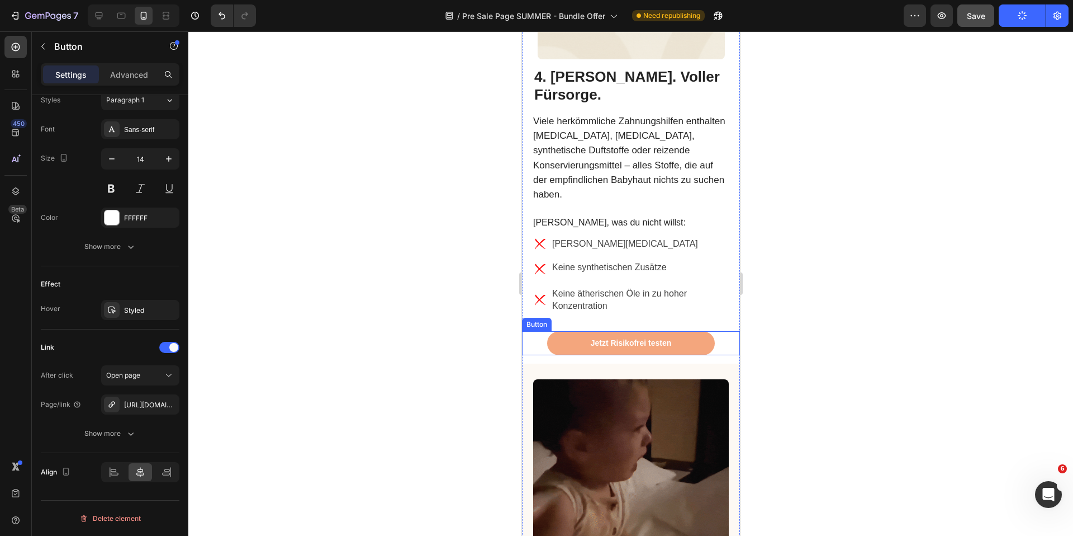
click at [540, 331] on div "Jetzt Risikofrei testen Button" at bounding box center [631, 342] width 218 height 23
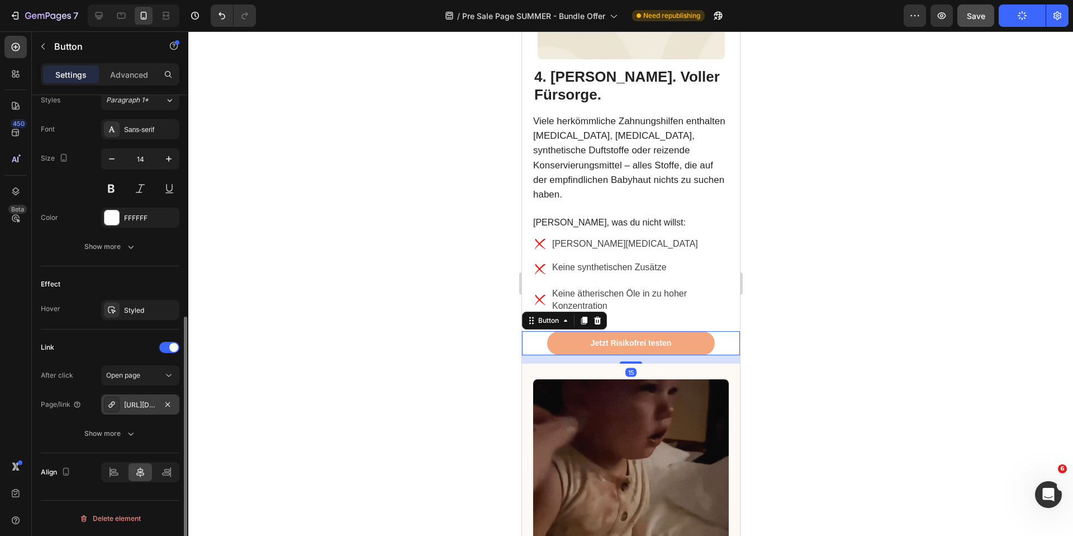
click at [148, 401] on div "[URL][DOMAIN_NAME]" at bounding box center [140, 405] width 32 height 10
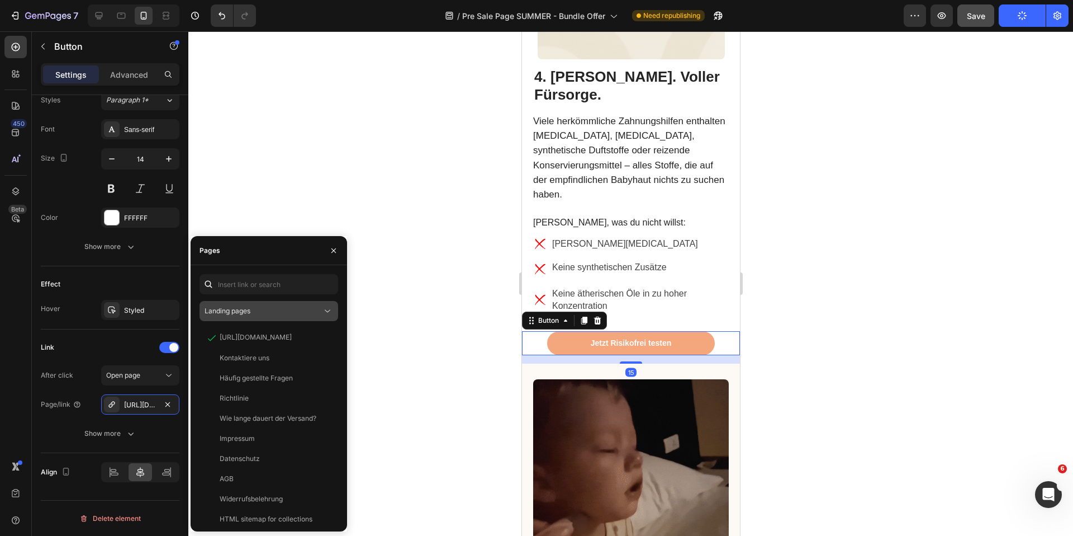
click at [266, 309] on div "Landing pages" at bounding box center [263, 311] width 117 height 10
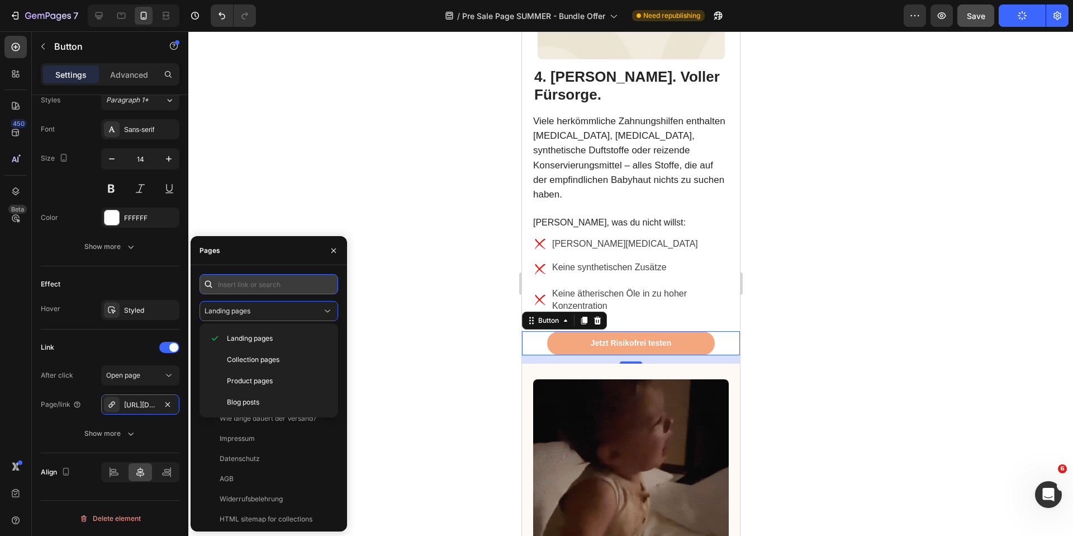
click at [267, 287] on input "text" at bounding box center [269, 284] width 139 height 20
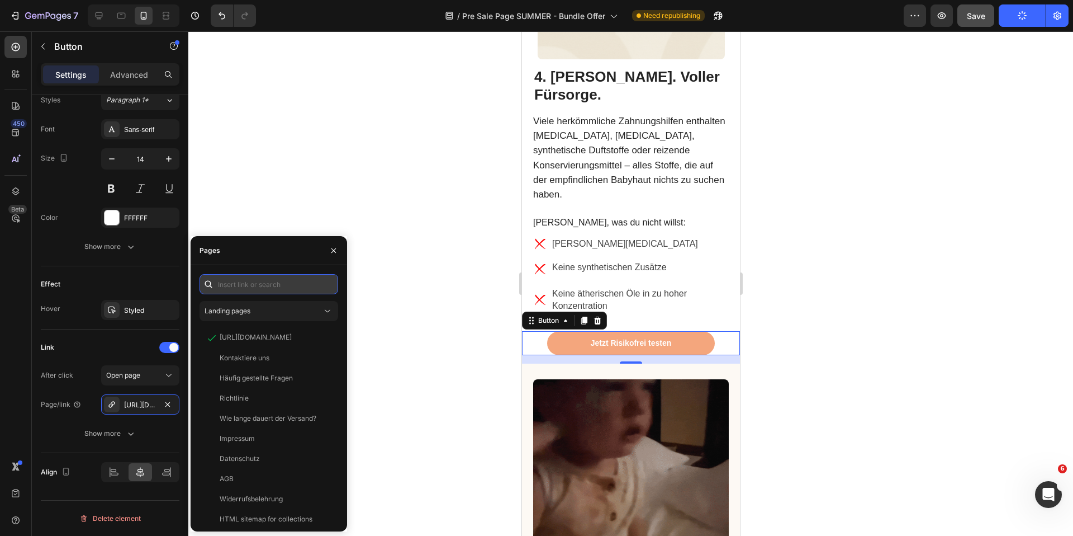
paste input "[URL][DOMAIN_NAME]"
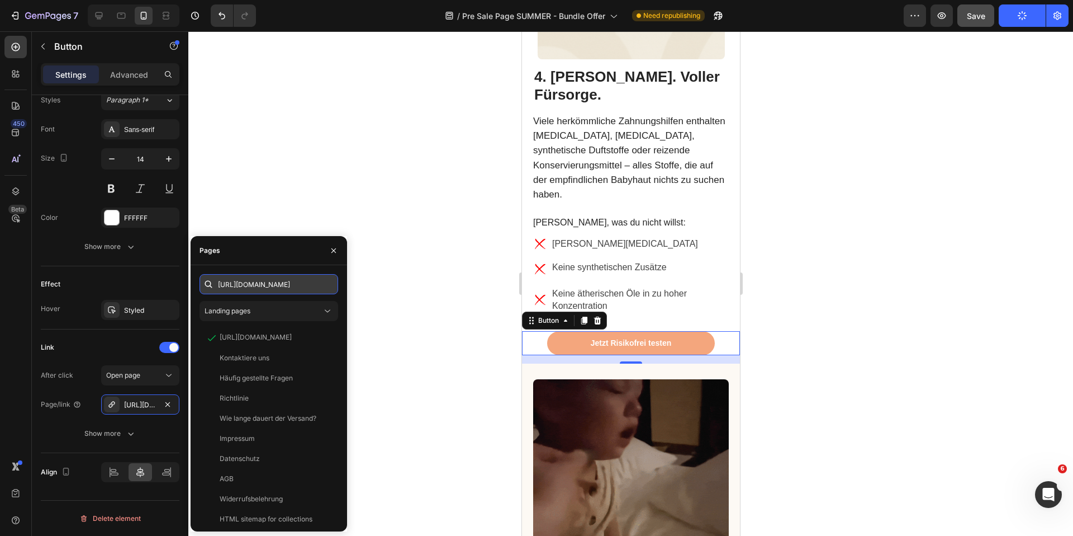
scroll to position [0, 41]
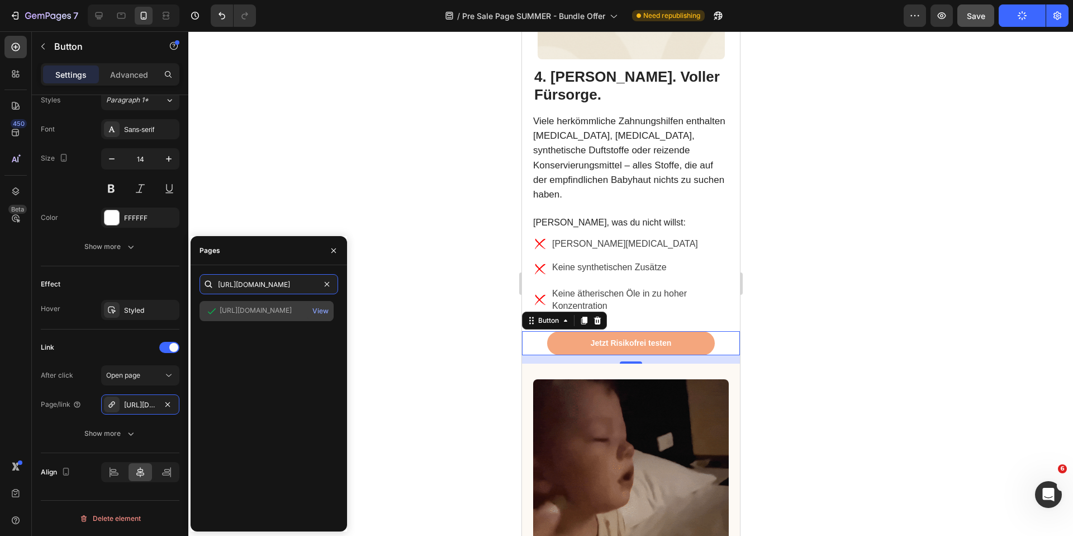
type input "[URL][DOMAIN_NAME]"
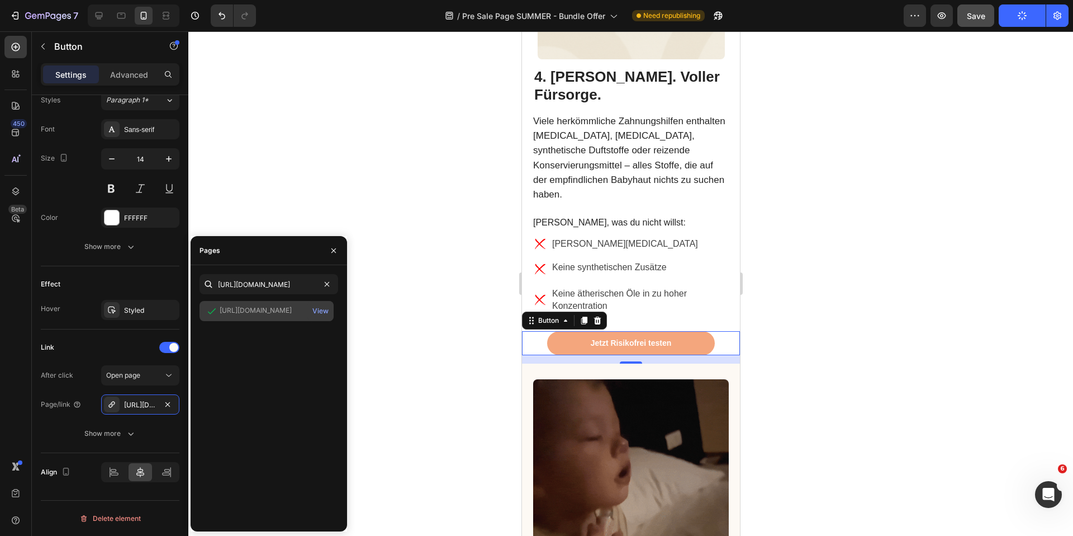
click at [279, 307] on div "[URL][DOMAIN_NAME]" at bounding box center [256, 310] width 72 height 10
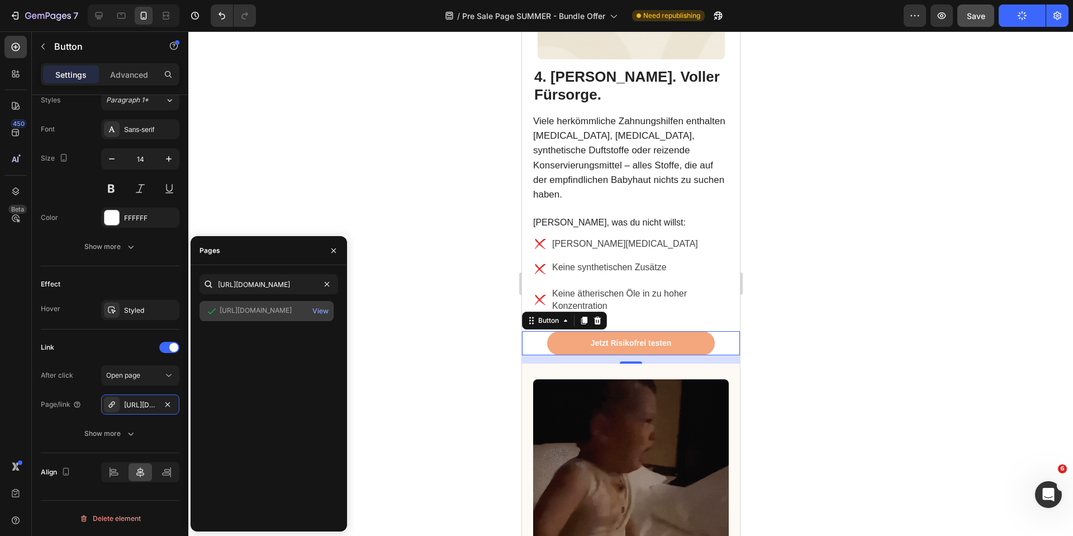
scroll to position [0, 0]
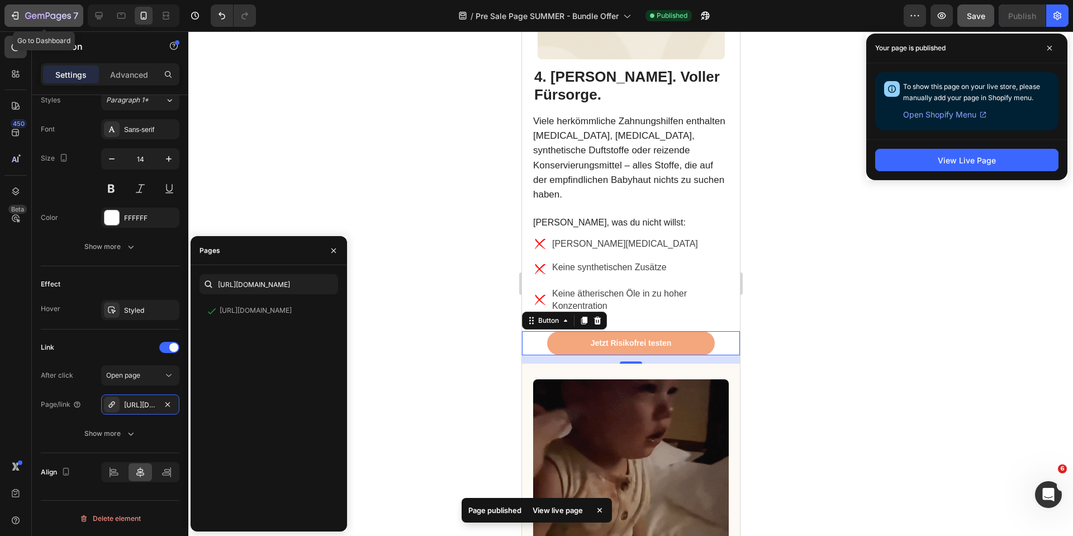
click at [37, 16] on icon "button" at bounding box center [48, 17] width 46 height 10
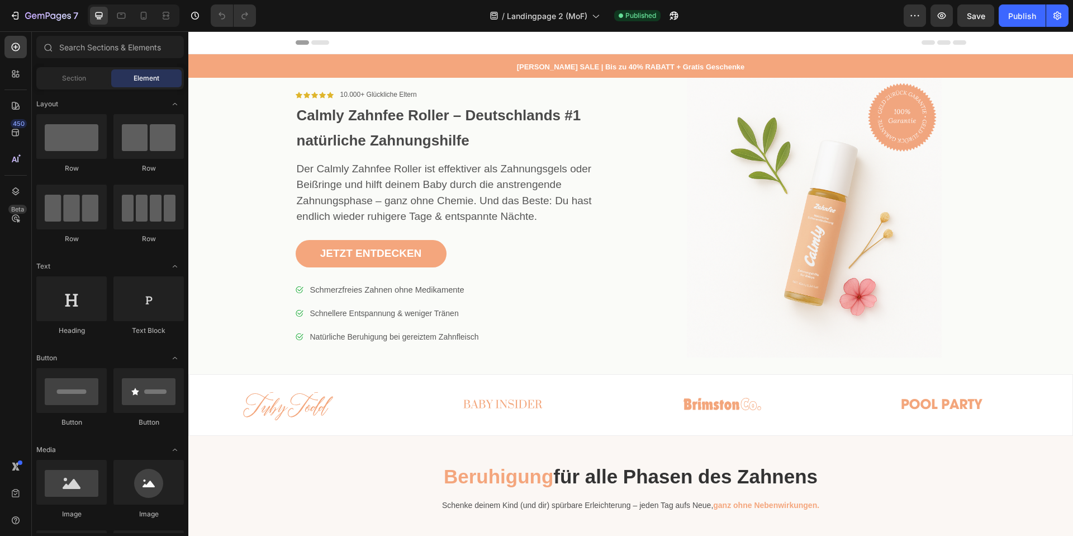
click at [478, 259] on div "JETZT ENTDECKEN Button" at bounding box center [450, 253] width 309 height 27
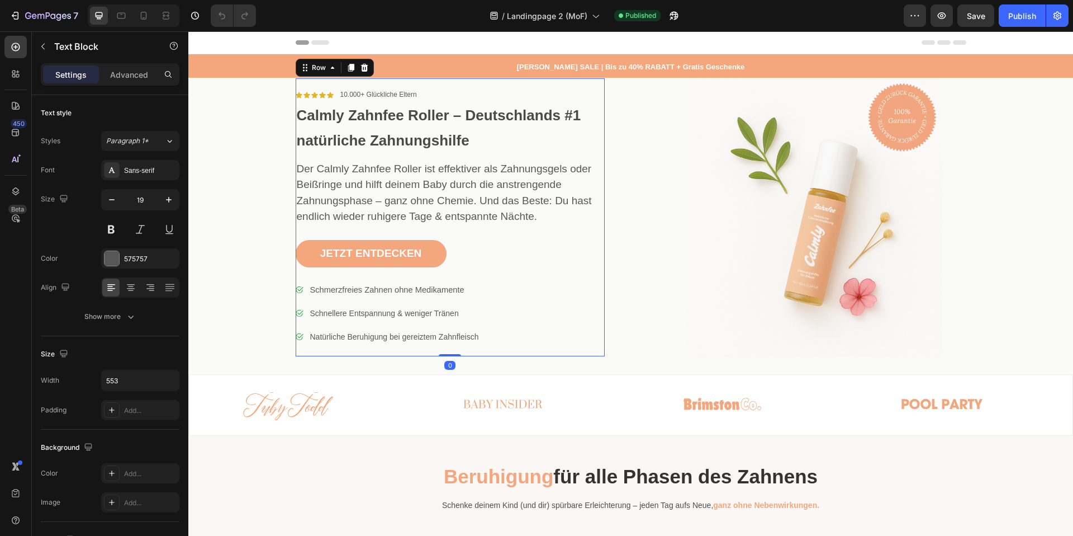
click at [461, 202] on span "Der Calmly Zahnfee Roller ist effektiver als Zahnungsgels oder Beißringe und hi…" at bounding box center [444, 193] width 295 height 60
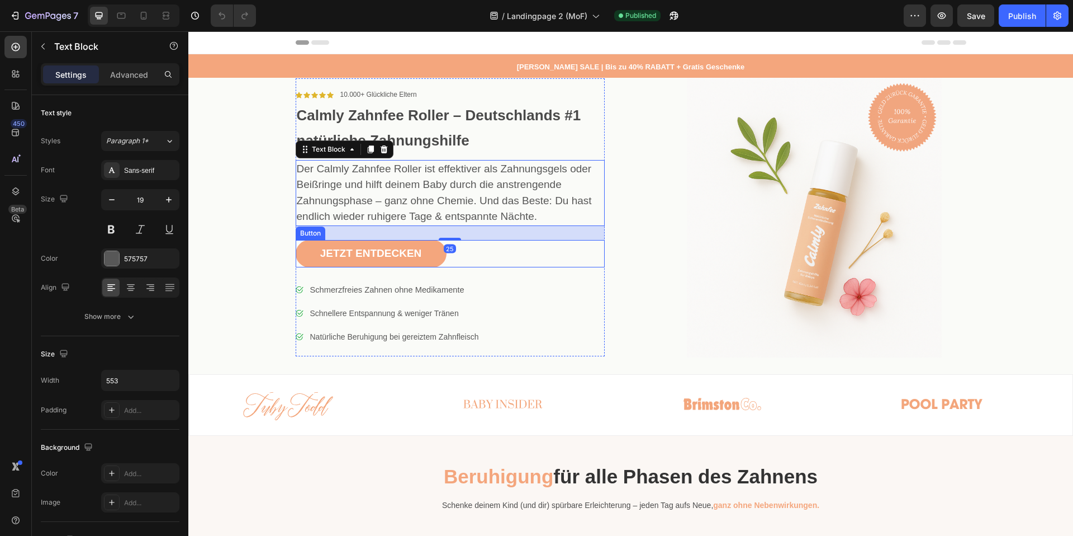
click at [454, 252] on div "JETZT ENTDECKEN Button" at bounding box center [450, 253] width 309 height 27
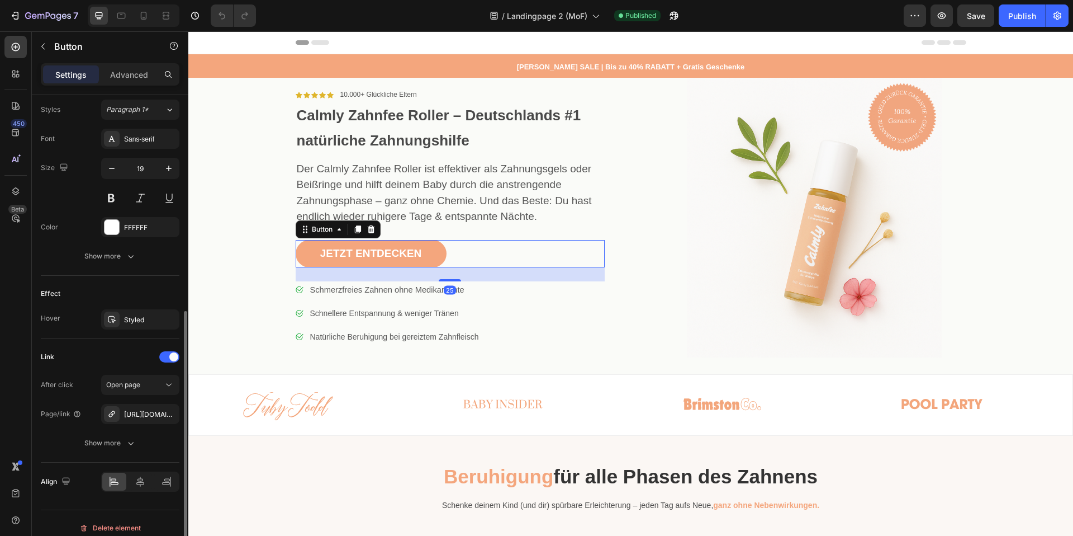
scroll to position [416, 0]
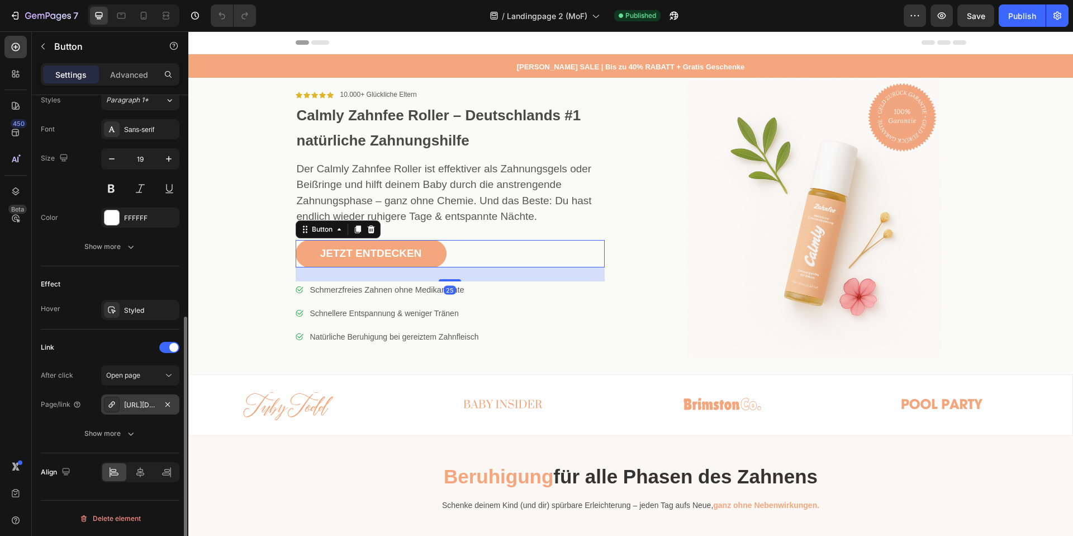
click at [140, 401] on div "[URL][DOMAIN_NAME]" at bounding box center [140, 405] width 32 height 10
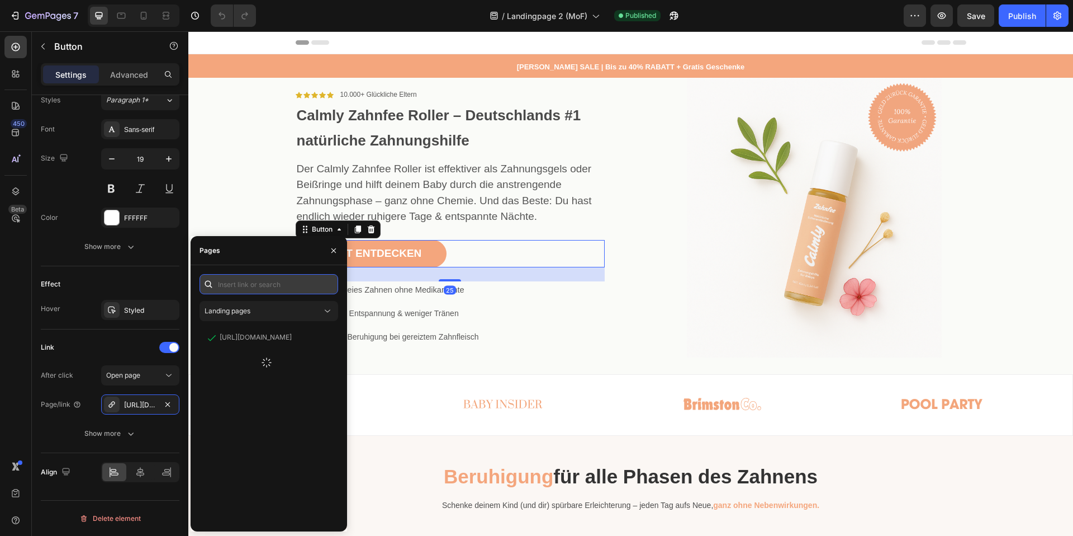
click at [266, 285] on input "text" at bounding box center [269, 284] width 139 height 20
paste input "[URL][DOMAIN_NAME]"
type input "[URL][DOMAIN_NAME]"
click at [257, 256] on div "Pages" at bounding box center [269, 250] width 157 height 29
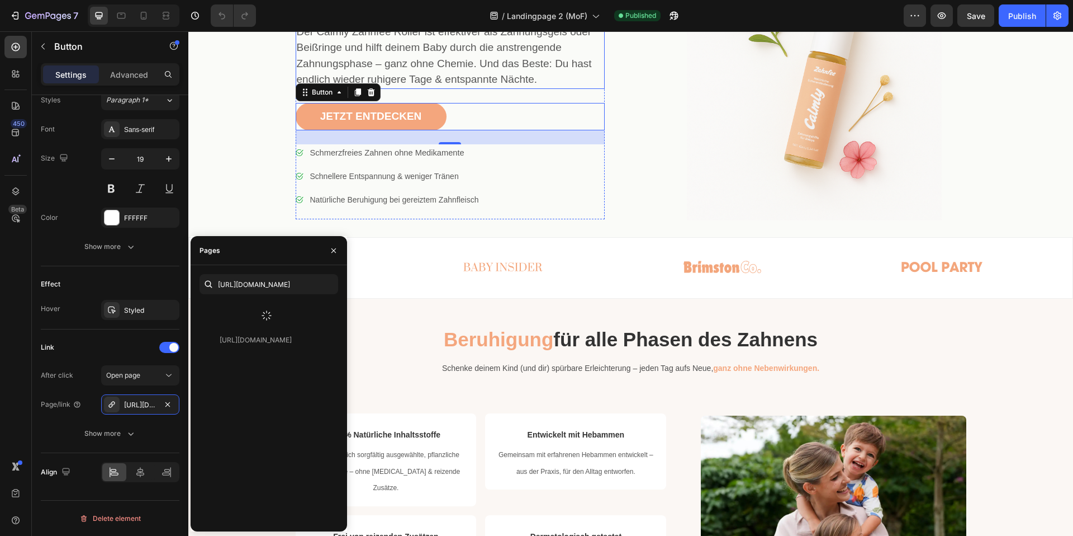
scroll to position [189, 0]
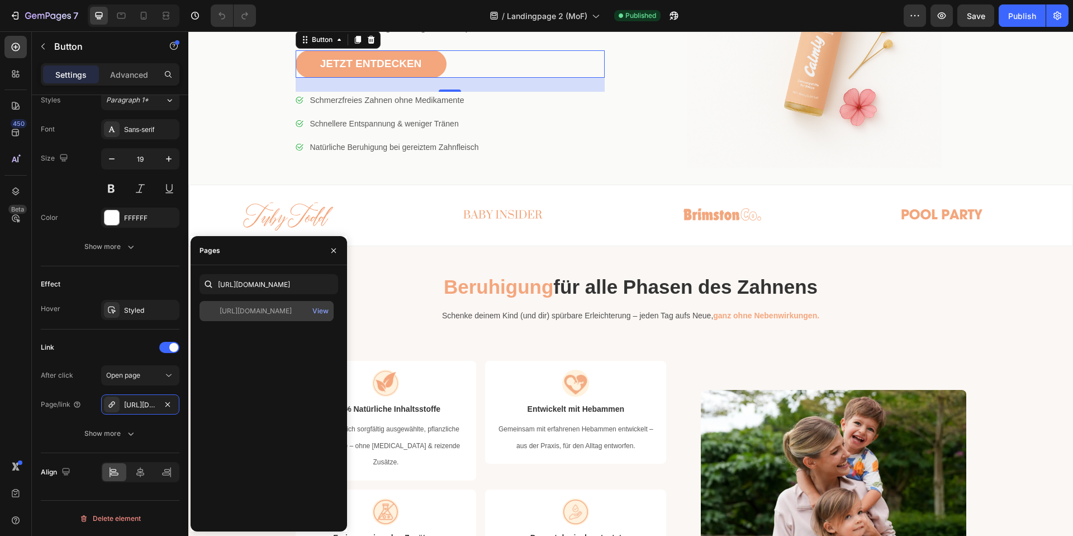
click at [260, 309] on div "https://www.mycalmly.de/products/zahnfee" at bounding box center [256, 311] width 72 height 10
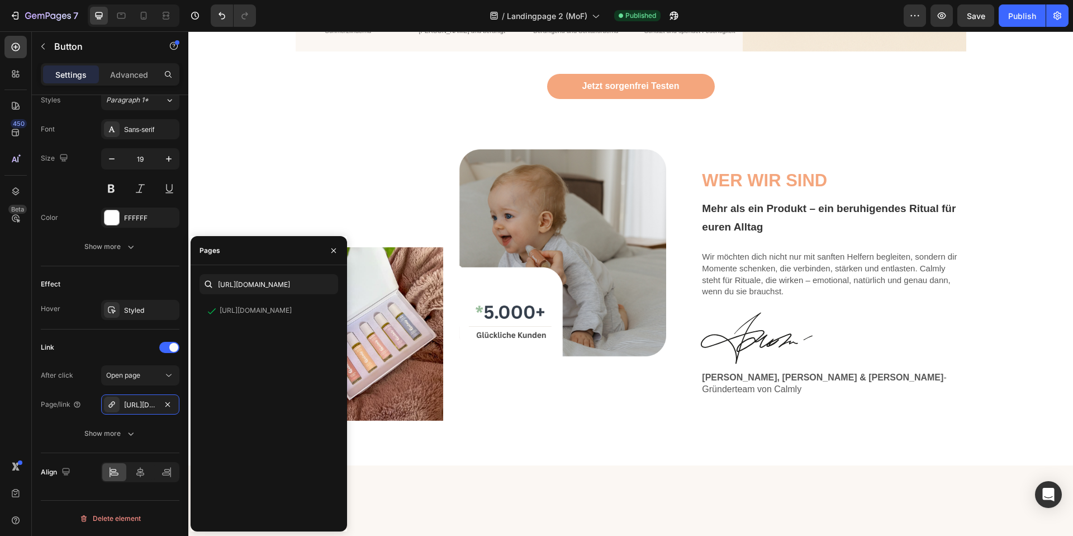
scroll to position [1502, 0]
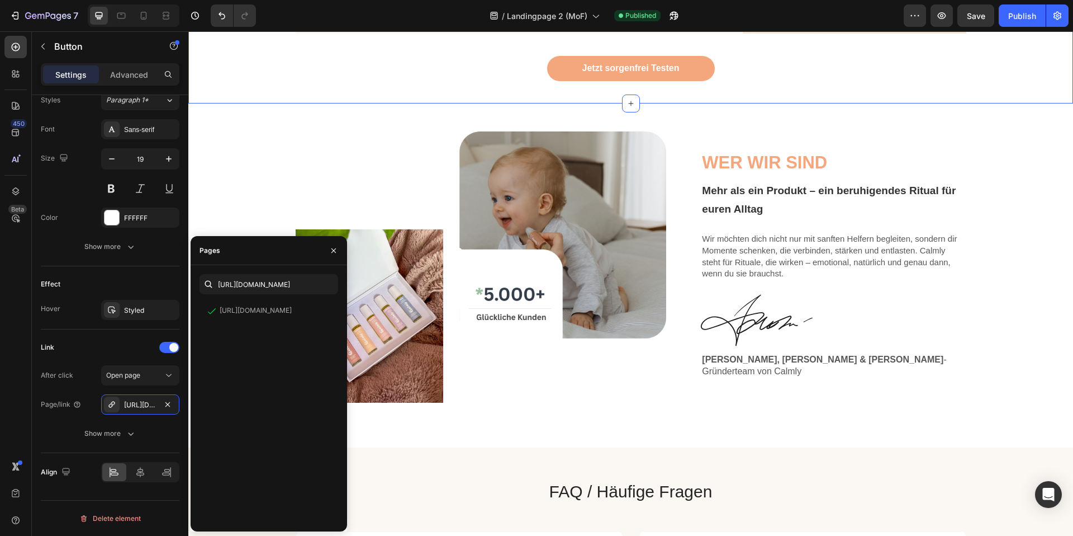
click at [492, 81] on div "Jetzt sorgenfrei Testen Button" at bounding box center [631, 68] width 868 height 25
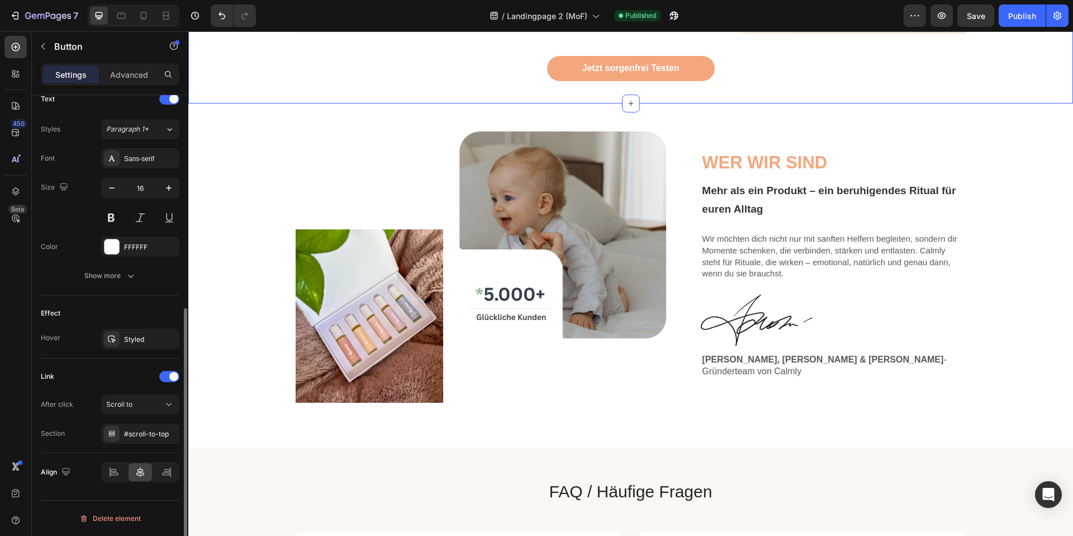
scroll to position [387, 0]
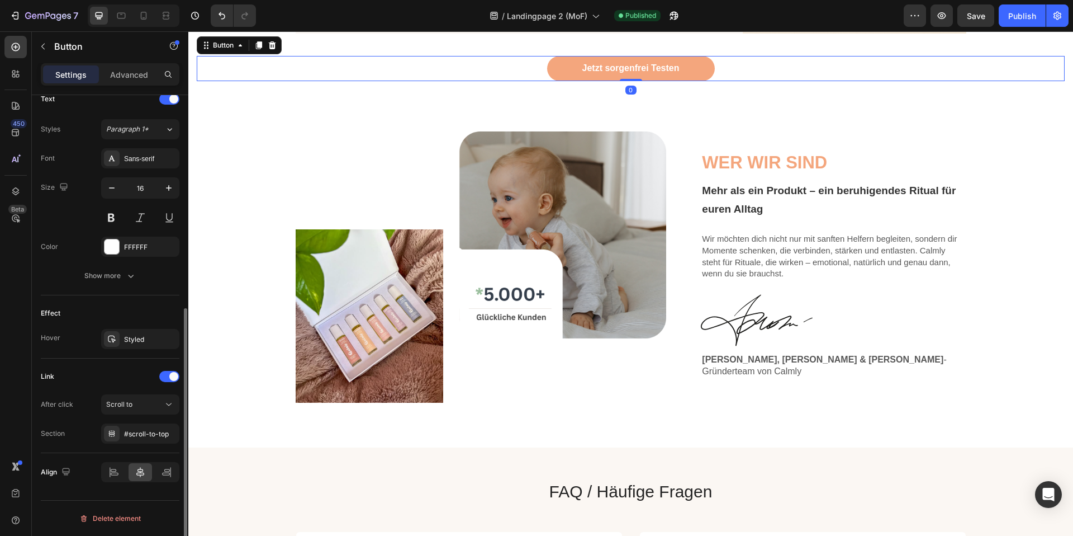
click at [512, 81] on div "Jetzt sorgenfrei Testen Button 0" at bounding box center [631, 68] width 868 height 25
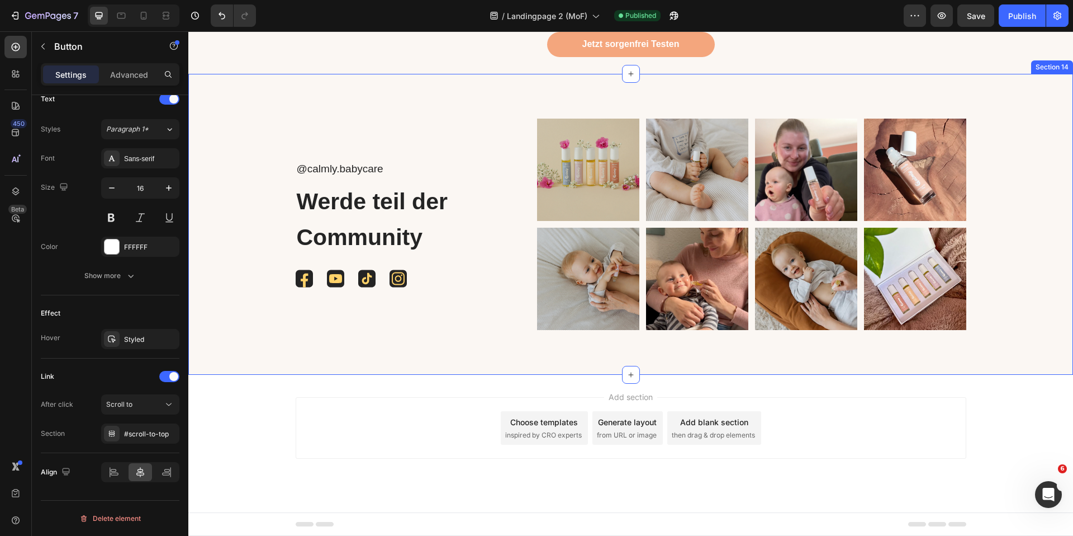
scroll to position [0, 0]
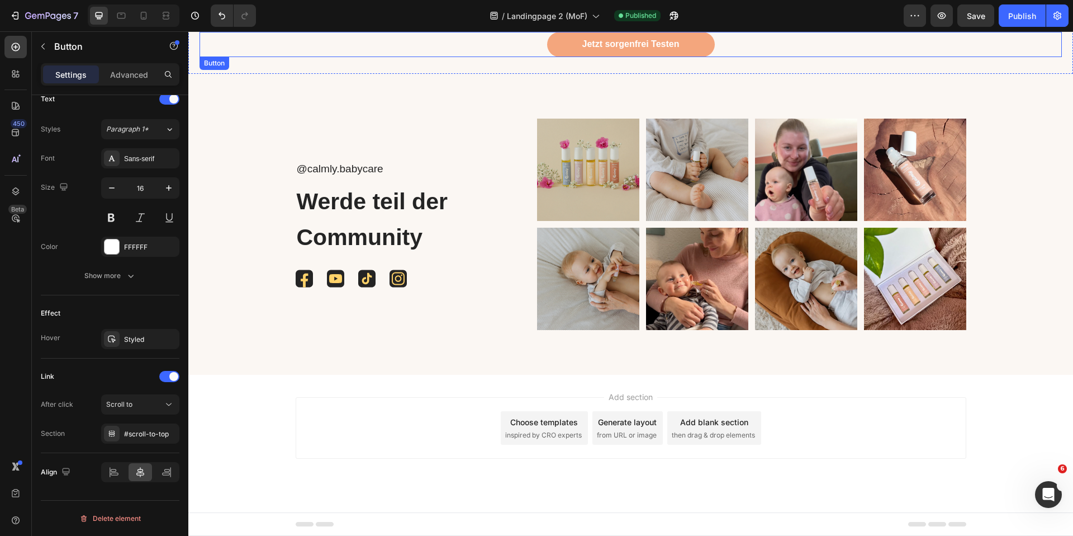
click at [493, 53] on div "Jetzt sorgenfrei Testen Button" at bounding box center [631, 44] width 863 height 25
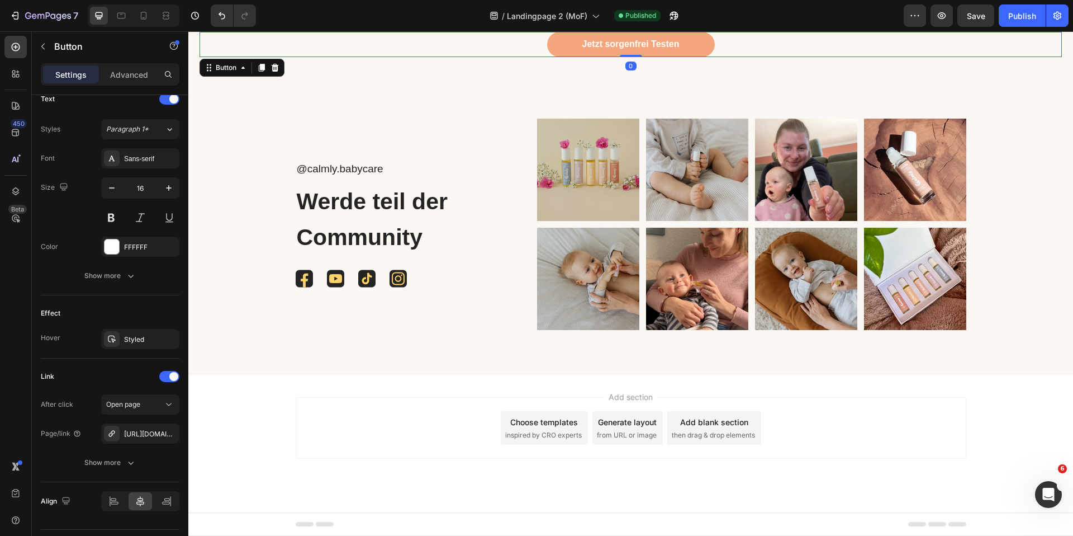
click at [500, 45] on div "Jetzt sorgenfrei Testen Button 0" at bounding box center [631, 44] width 863 height 25
click at [144, 435] on div "https://www.mycalmly.de/calmly-roller-test" at bounding box center [140, 434] width 32 height 10
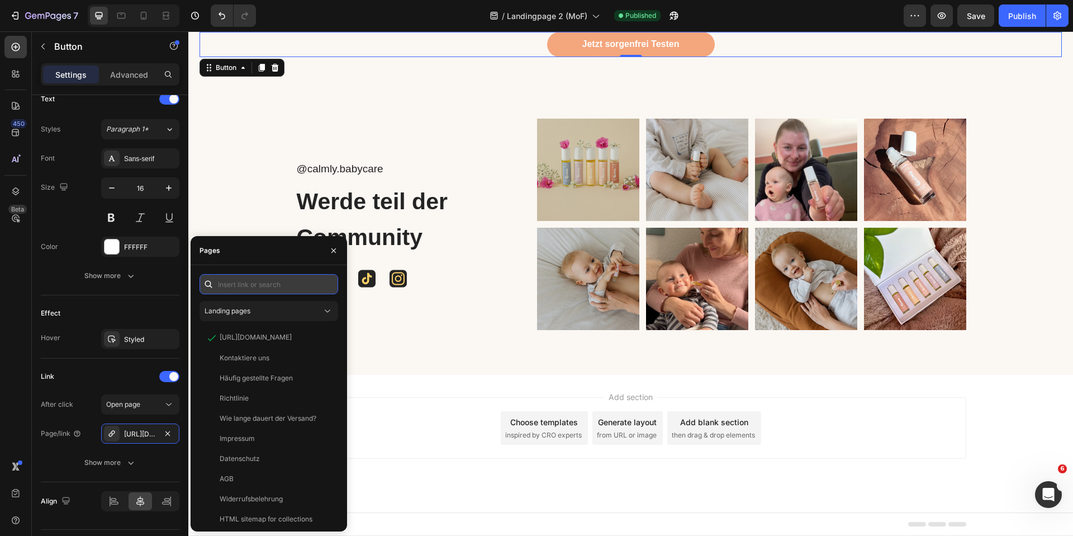
click at [250, 290] on input "text" at bounding box center [269, 284] width 139 height 20
paste input "https://www.mycalmly.de/products/zahnfee"
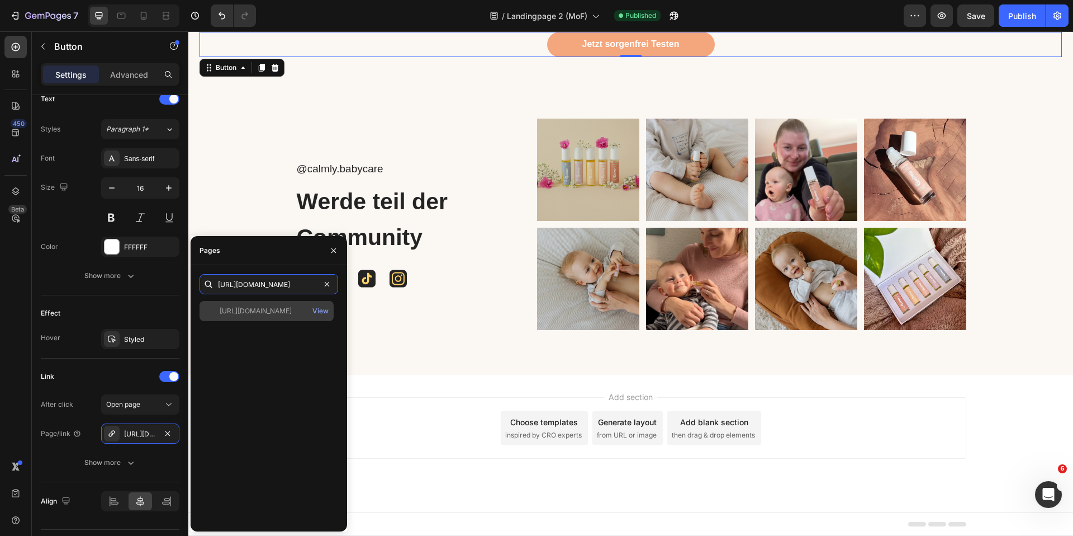
type input "https://www.mycalmly.de/products/zahnfee"
click at [258, 310] on div "https://www.mycalmly.de/products/zahnfee" at bounding box center [256, 311] width 72 height 10
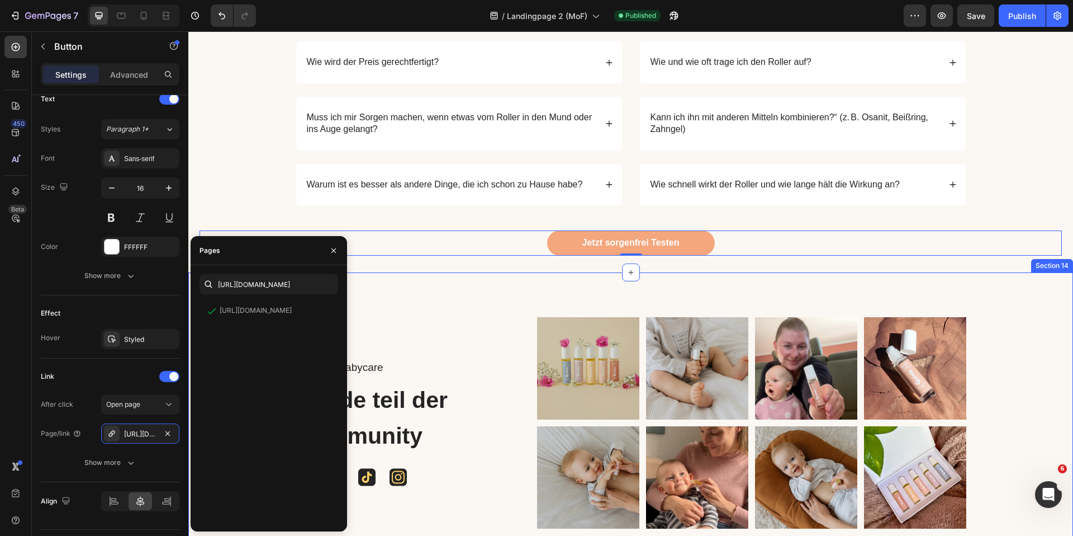
scroll to position [2129, 0]
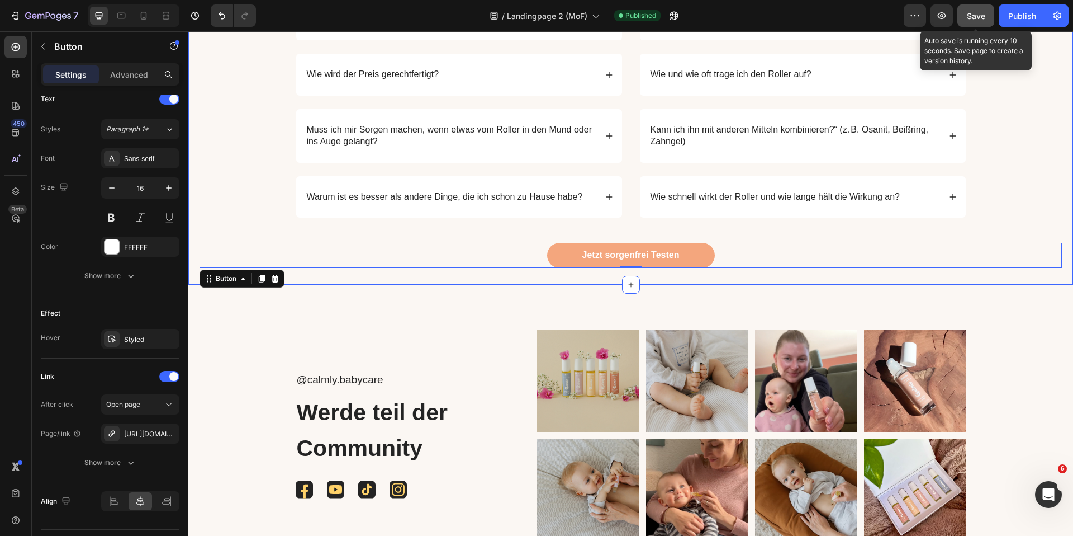
click at [979, 22] on button "Save" at bounding box center [976, 15] width 37 height 22
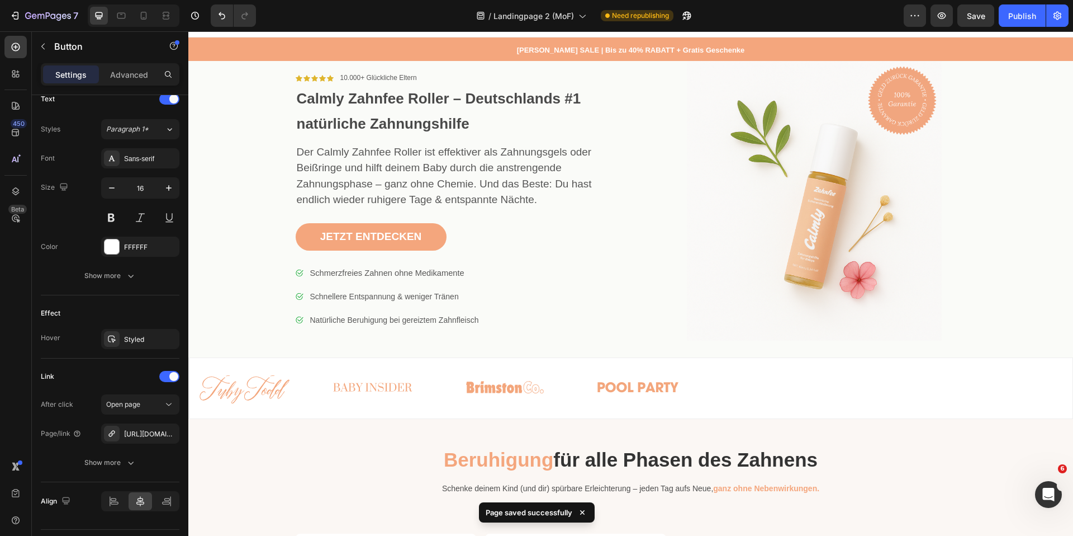
scroll to position [0, 0]
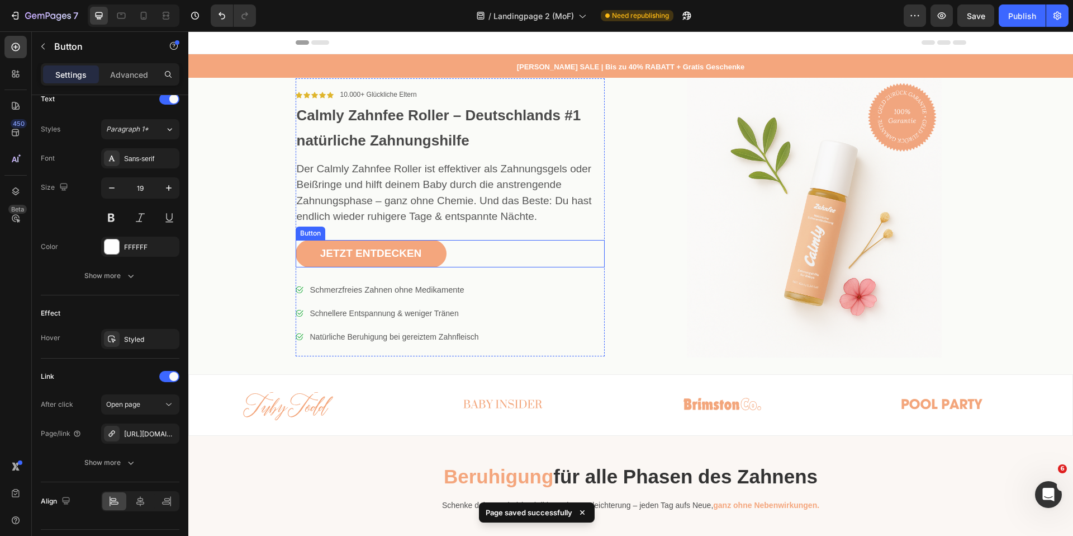
click at [496, 254] on div "JETZT ENTDECKEN Button" at bounding box center [450, 253] width 309 height 27
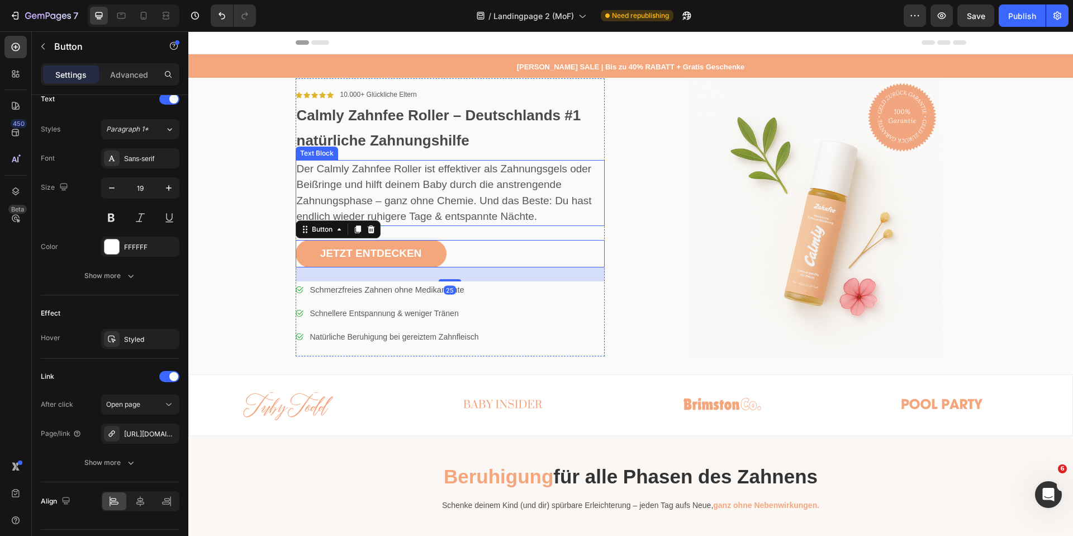
click at [413, 215] on span "Der Calmly Zahnfee Roller ist effektiver als Zahnungsgels oder Beißringe und hi…" at bounding box center [444, 193] width 295 height 60
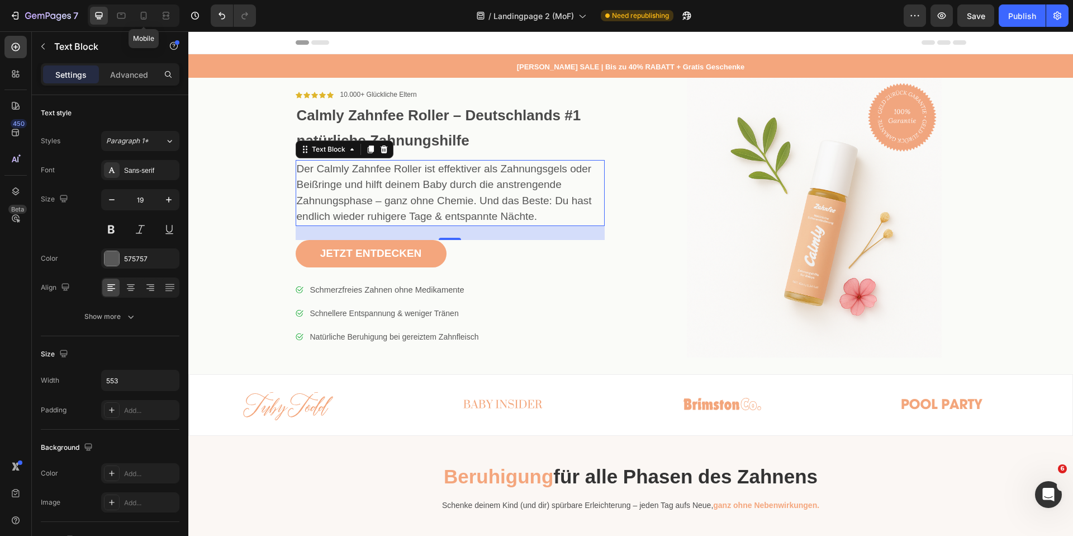
click at [153, 17] on div at bounding box center [144, 16] width 18 height 18
click at [141, 17] on icon at bounding box center [143, 15] width 11 height 11
type input "14"
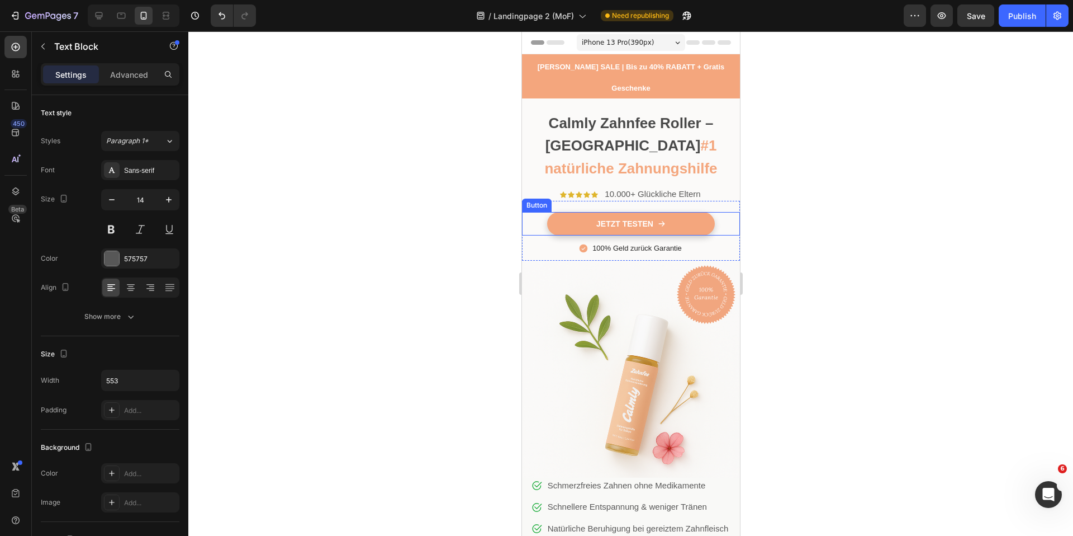
click at [541, 212] on div "JETZT testen Button" at bounding box center [631, 223] width 218 height 23
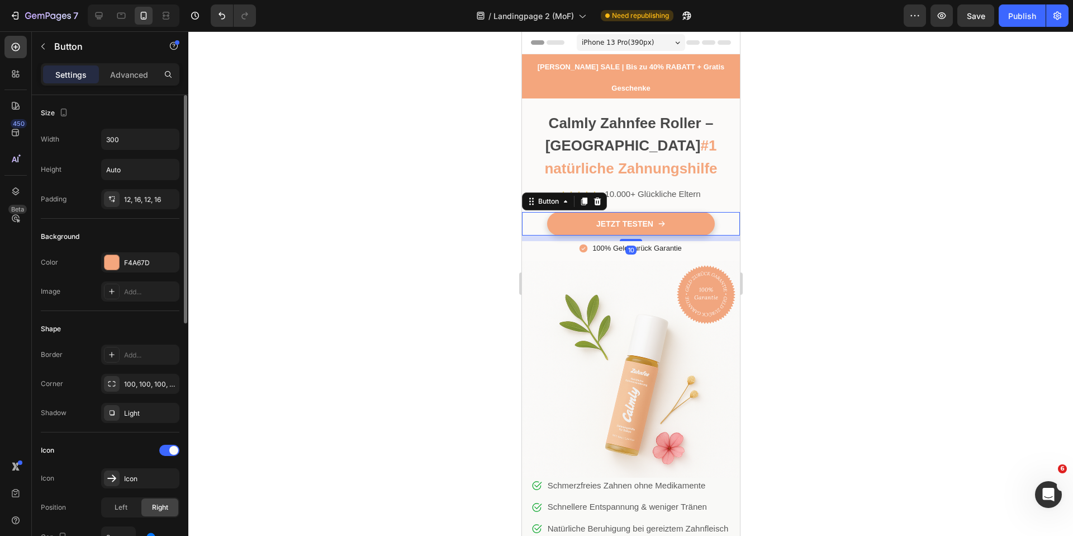
scroll to position [505, 0]
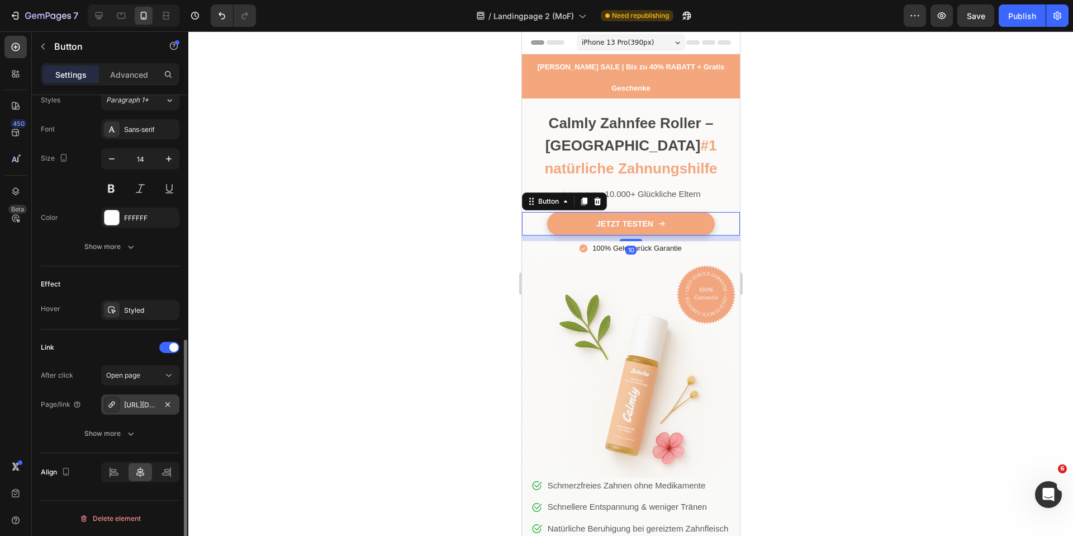
click at [148, 400] on div "https://www.mycalmly.de/calmly-roller-test" at bounding box center [140, 405] width 32 height 10
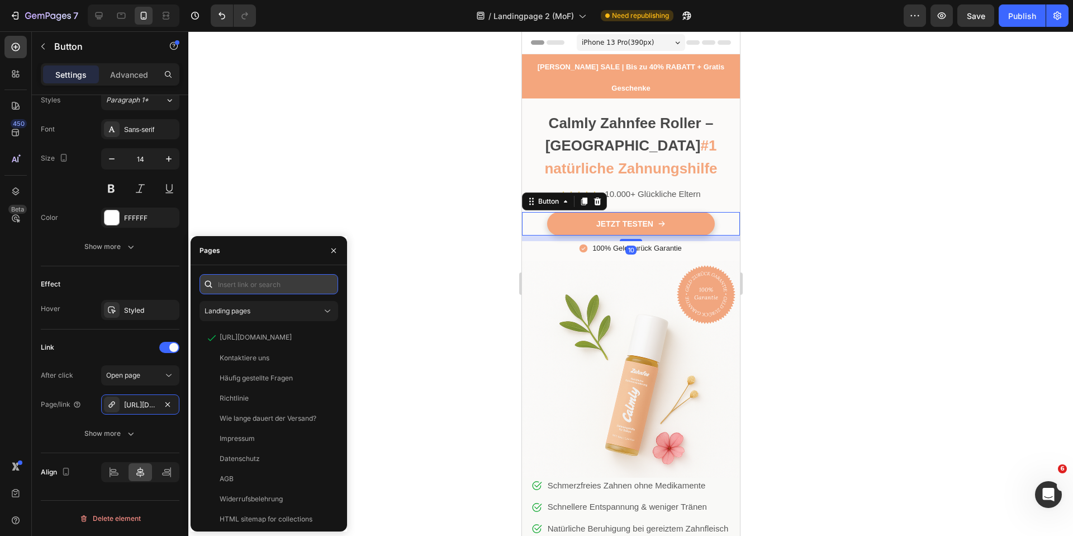
click at [258, 281] on input "text" at bounding box center [269, 284] width 139 height 20
paste input "https://www.mycalmly.de/products/zahnfee"
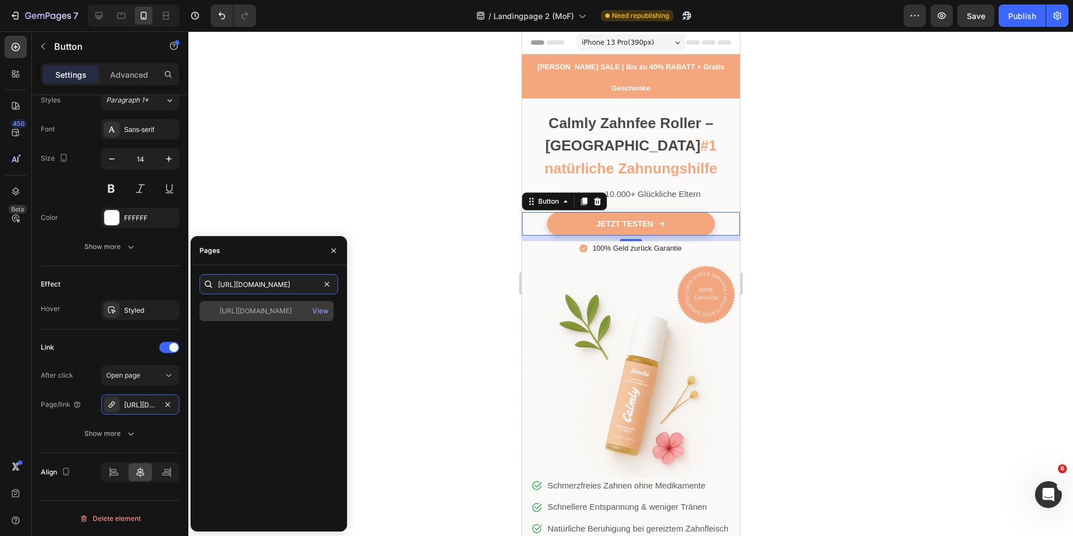
type input "https://www.mycalmly.de/products/zahnfee"
click at [272, 313] on div "https://www.mycalmly.de/products/zahnfee" at bounding box center [256, 311] width 72 height 10
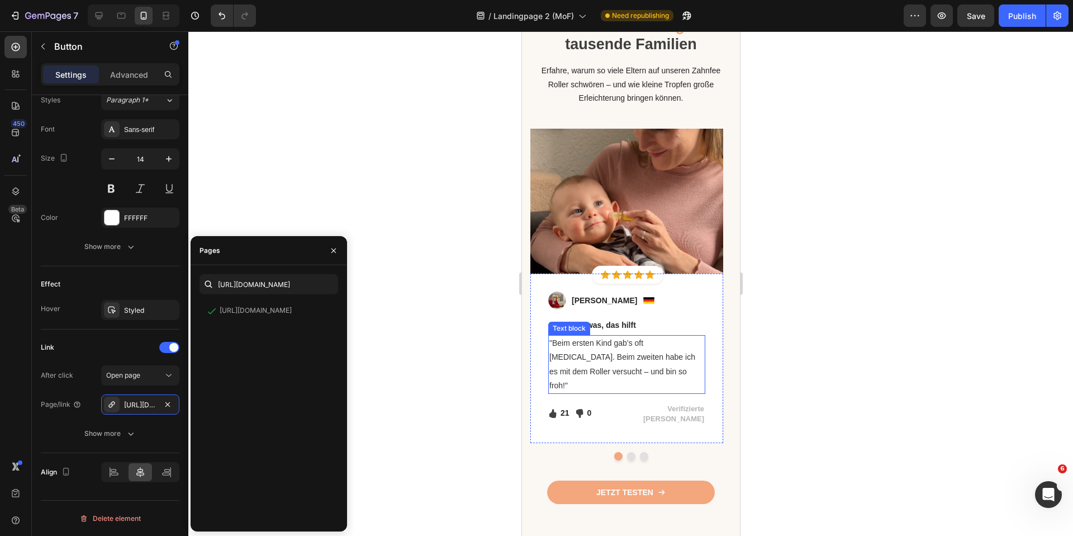
scroll to position [1685, 0]
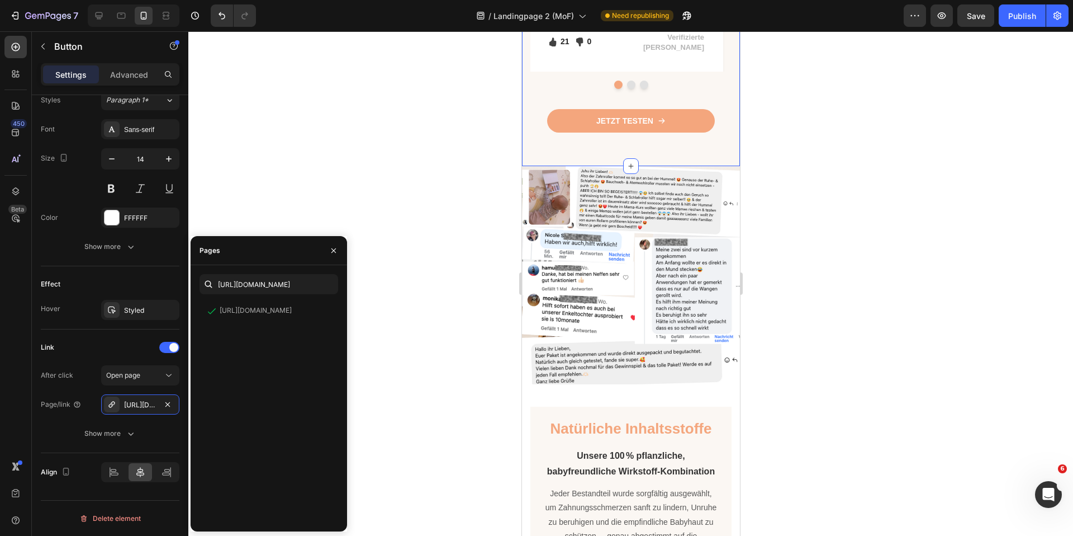
click at [543, 112] on div "JETZT testen Button" at bounding box center [630, 115] width 201 height 35
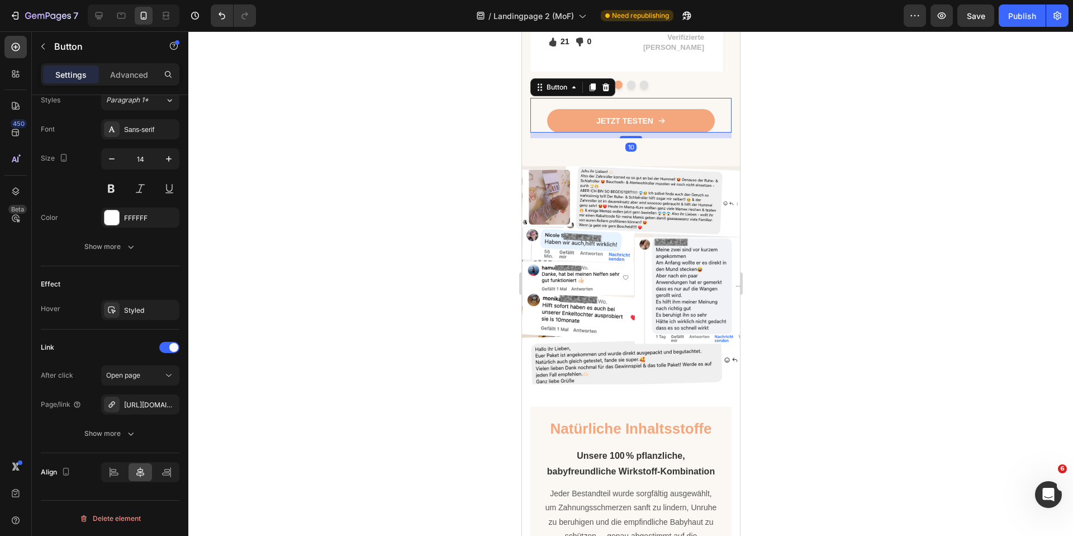
click at [539, 98] on div "JETZT testen Button 10" at bounding box center [630, 115] width 201 height 35
click at [140, 408] on div "https://mycalmly.de/zahnfee" at bounding box center [140, 405] width 32 height 10
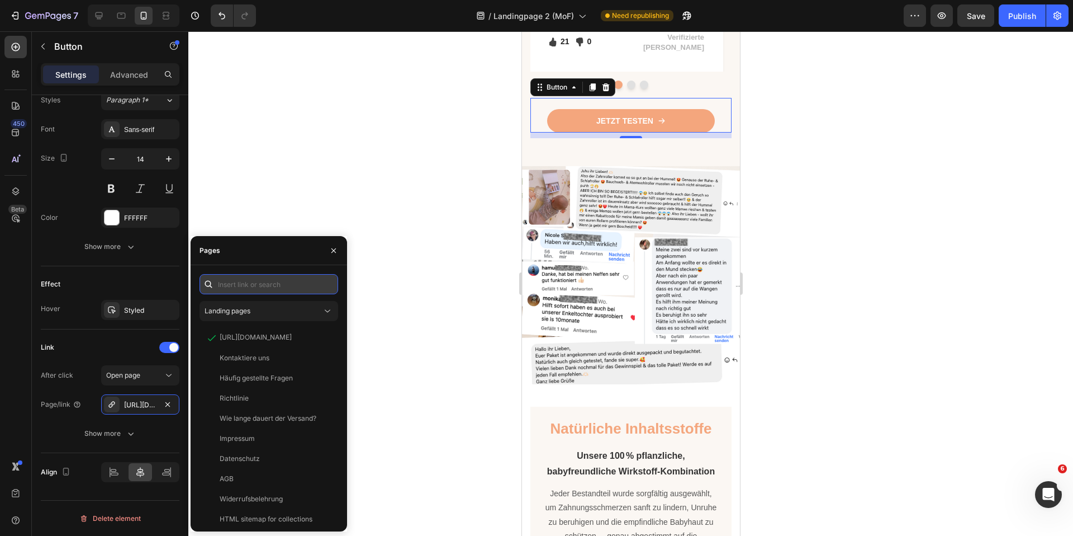
click at [264, 282] on input "text" at bounding box center [269, 284] width 139 height 20
paste input "https://www.mycalmly.de/products/zahnfee"
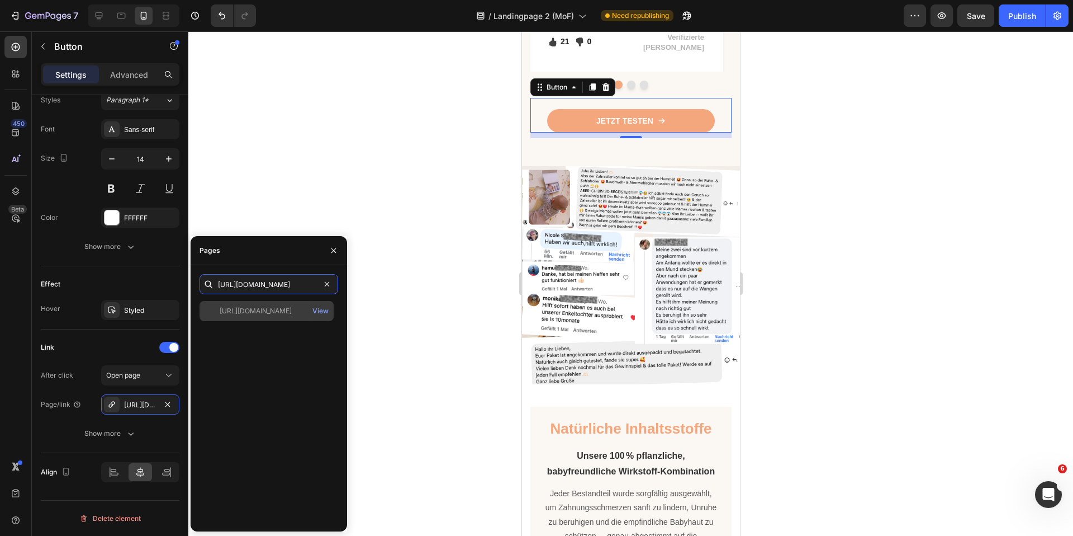
type input "https://www.mycalmly.de/products/zahnfee"
click at [267, 307] on div "https://www.mycalmly.de/products/zahnfee" at bounding box center [256, 311] width 72 height 10
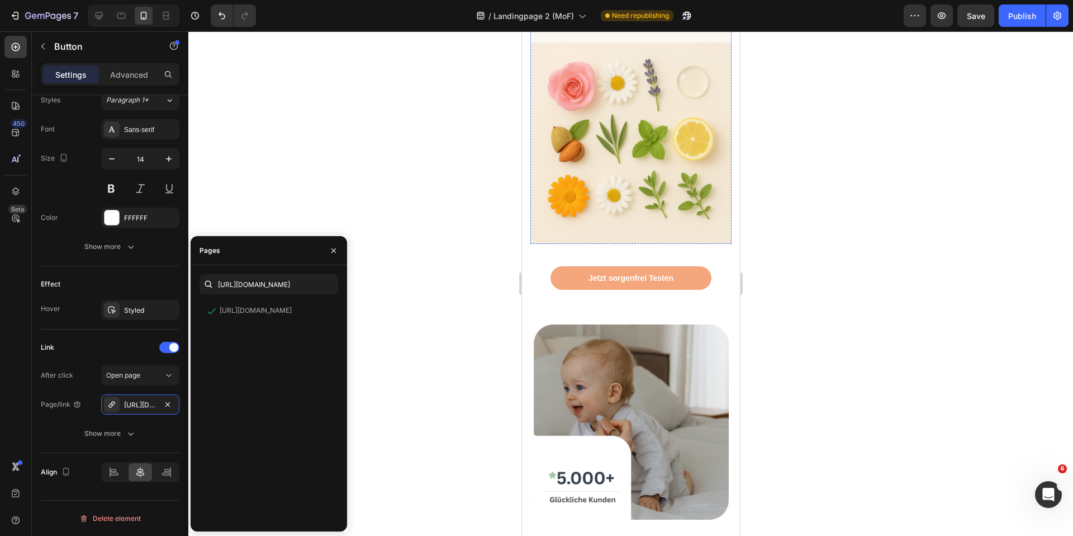
scroll to position [2475, 0]
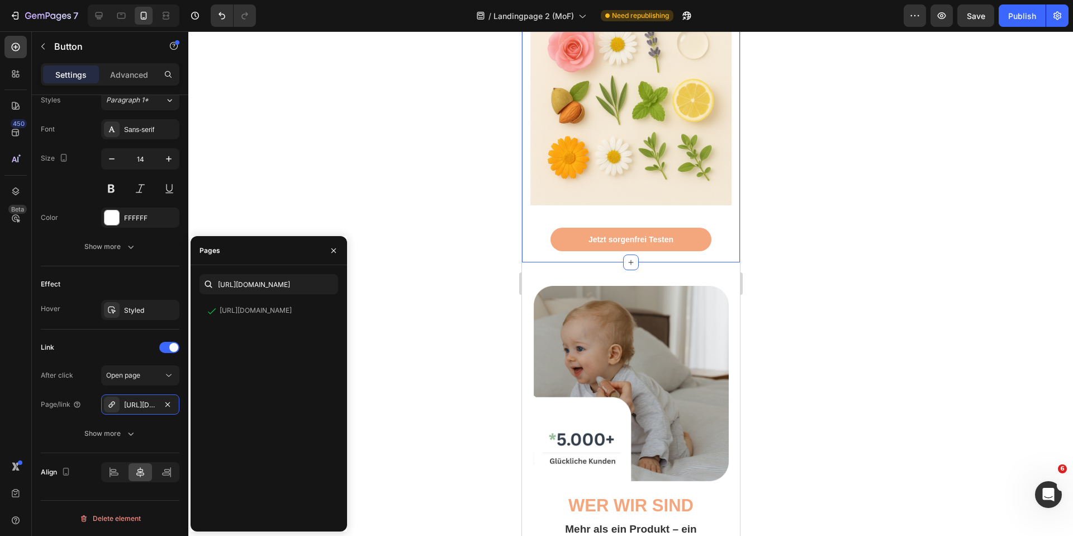
click at [544, 249] on div "Jetzt sorgenfrei Testen Button" at bounding box center [630, 233] width 201 height 35
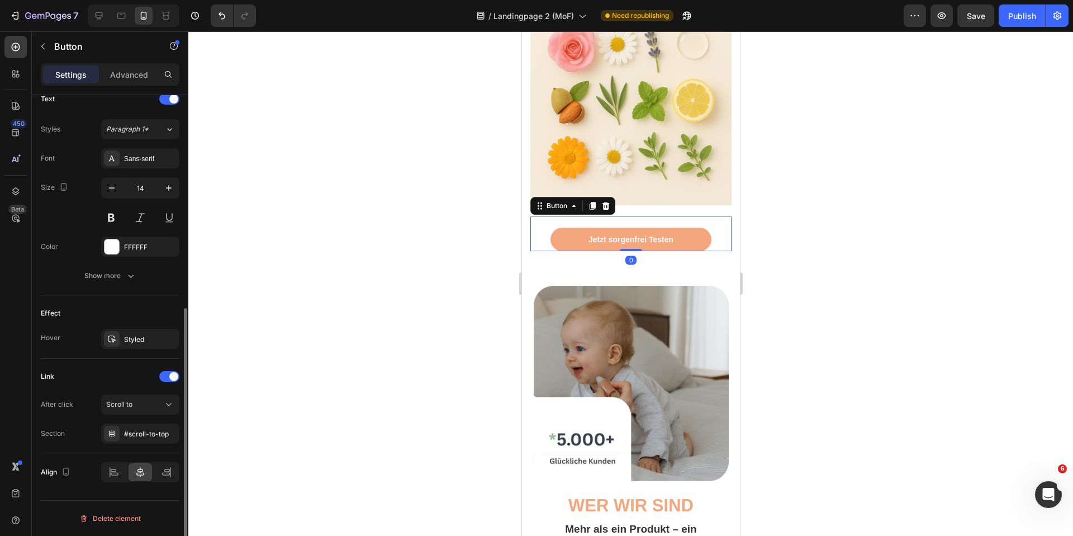
scroll to position [387, 0]
click at [143, 431] on div "#scroll-to-top" at bounding box center [140, 434] width 32 height 10
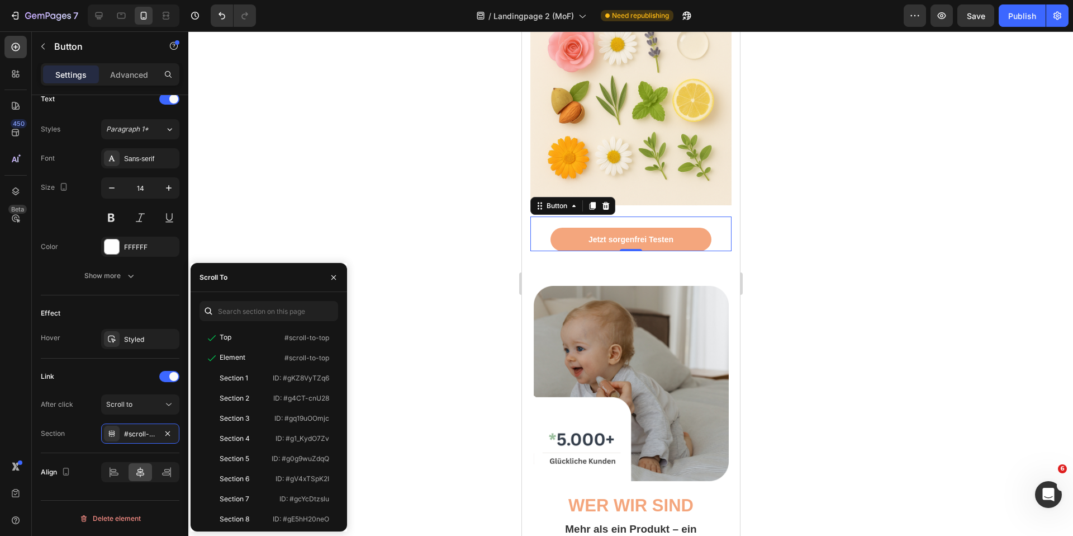
click at [428, 293] on div at bounding box center [630, 283] width 885 height 504
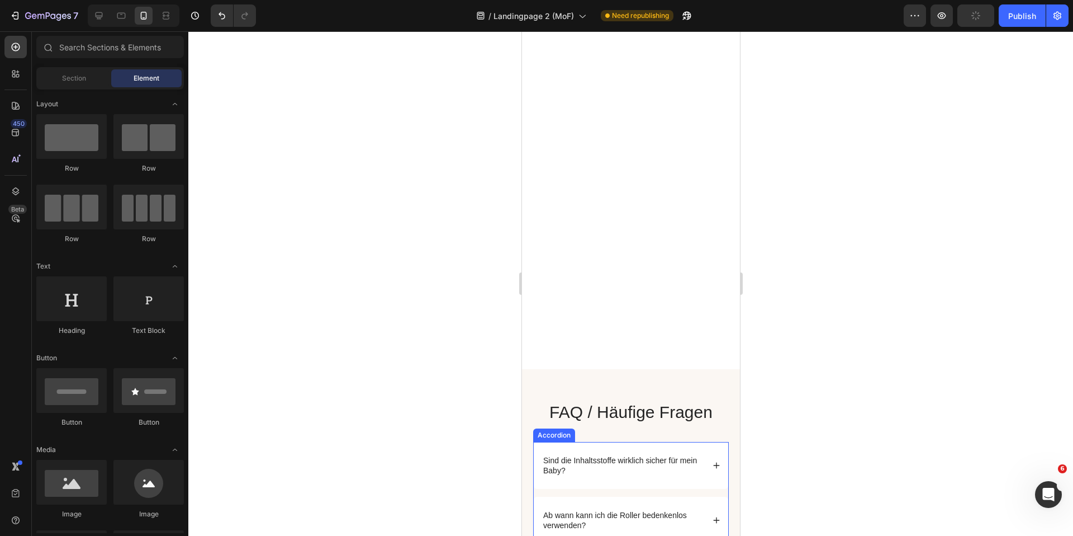
scroll to position [3458, 0]
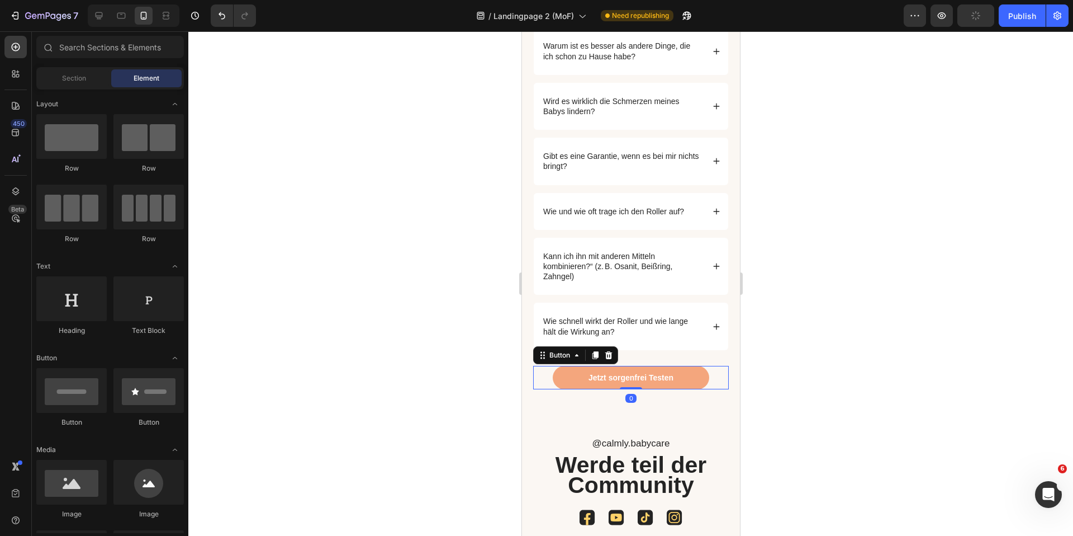
click at [549, 377] on div "Jetzt sorgenfrei Testen Button 0" at bounding box center [631, 377] width 196 height 23
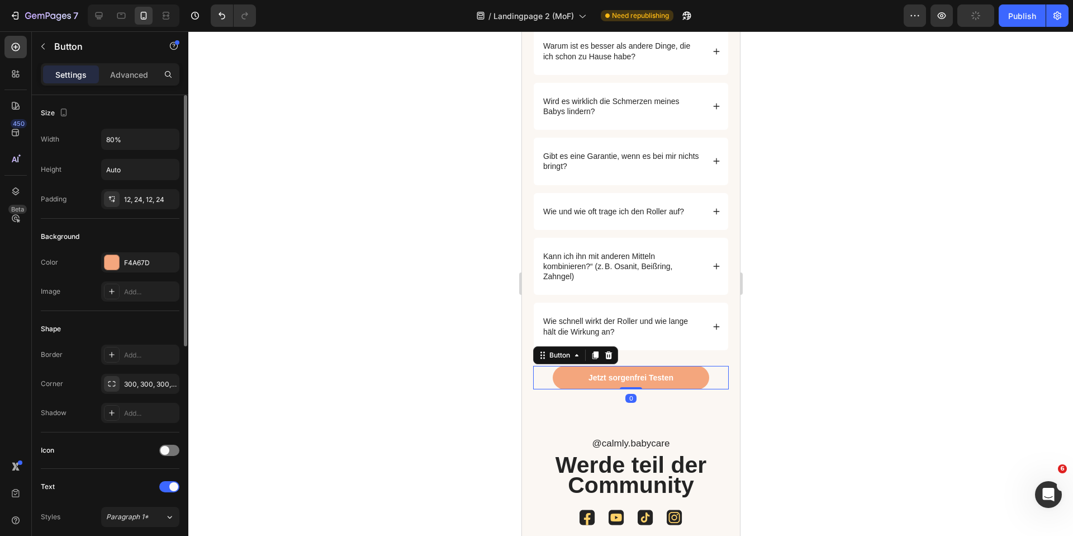
scroll to position [327, 0]
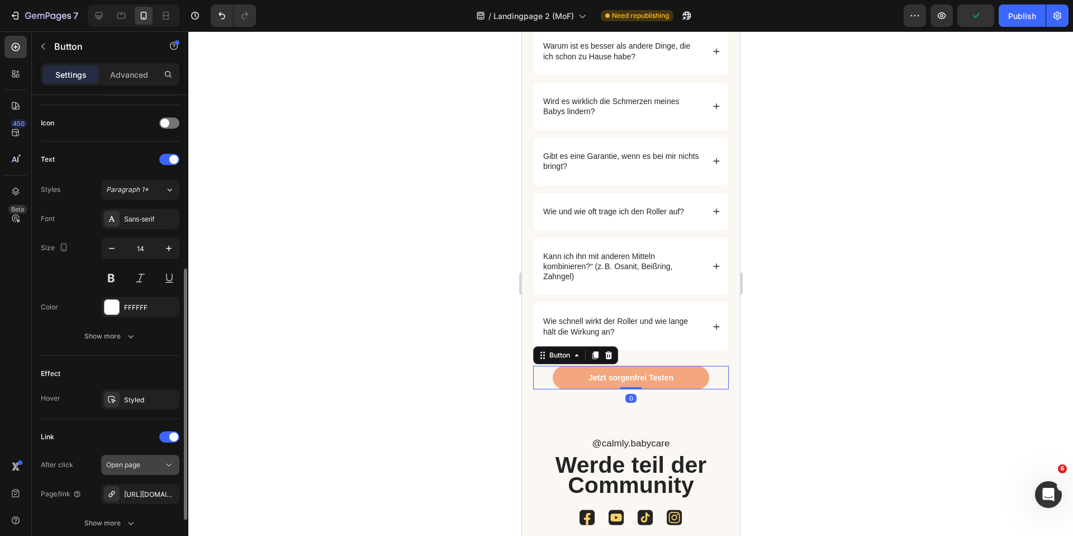
drag, startPoint x: 140, startPoint y: 485, endPoint x: 172, endPoint y: 459, distance: 41.3
click at [140, 486] on div "https://www.mycalmly.de/zahnfee" at bounding box center [140, 494] width 78 height 20
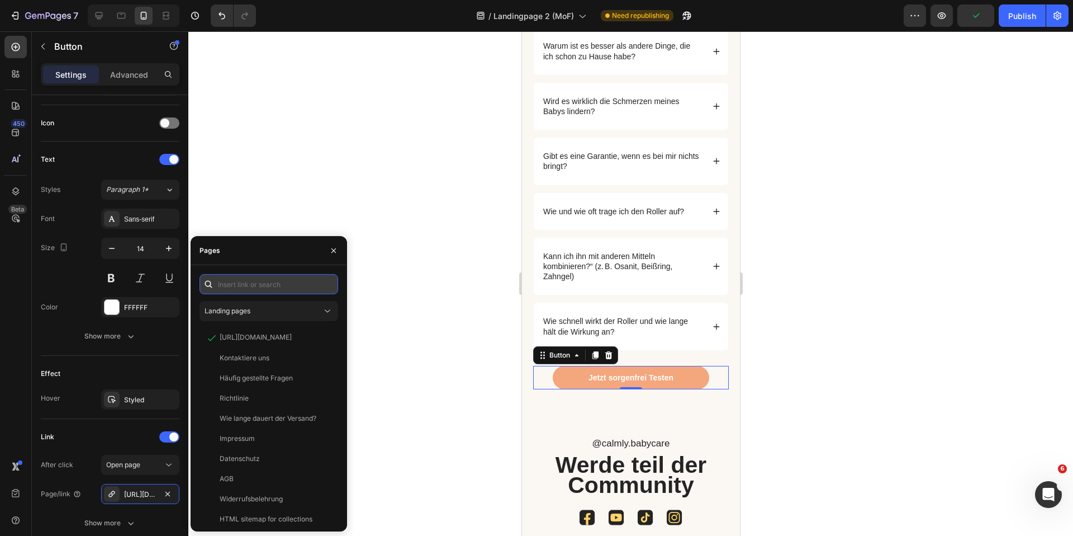
click at [245, 285] on input "text" at bounding box center [269, 284] width 139 height 20
paste input "https://www.mycalmly.de/products/zahnfee"
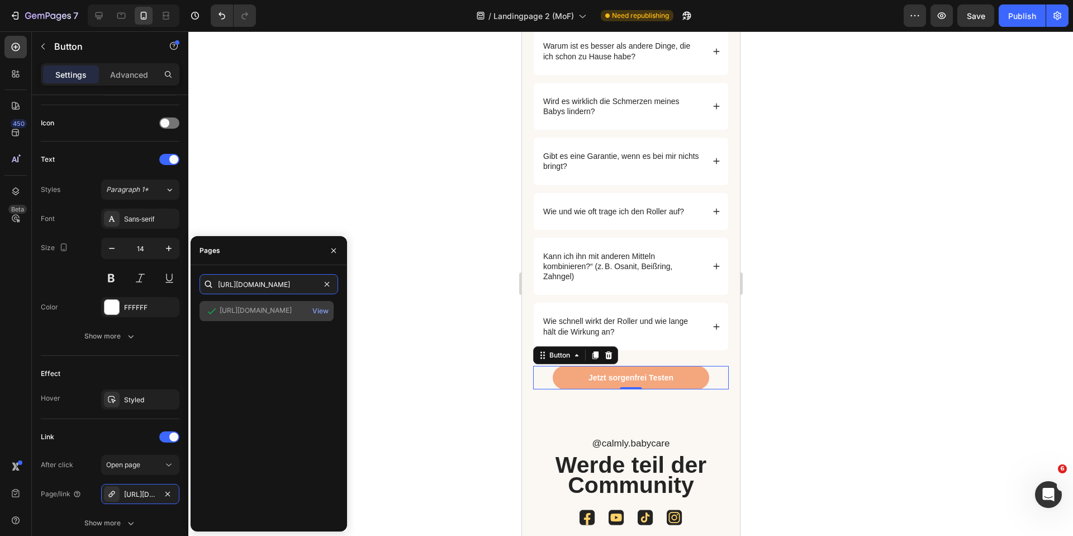
type input "https://www.mycalmly.de/products/zahnfee"
click at [254, 310] on div "https://www.mycalmly.de/products/zahnfee" at bounding box center [256, 310] width 72 height 10
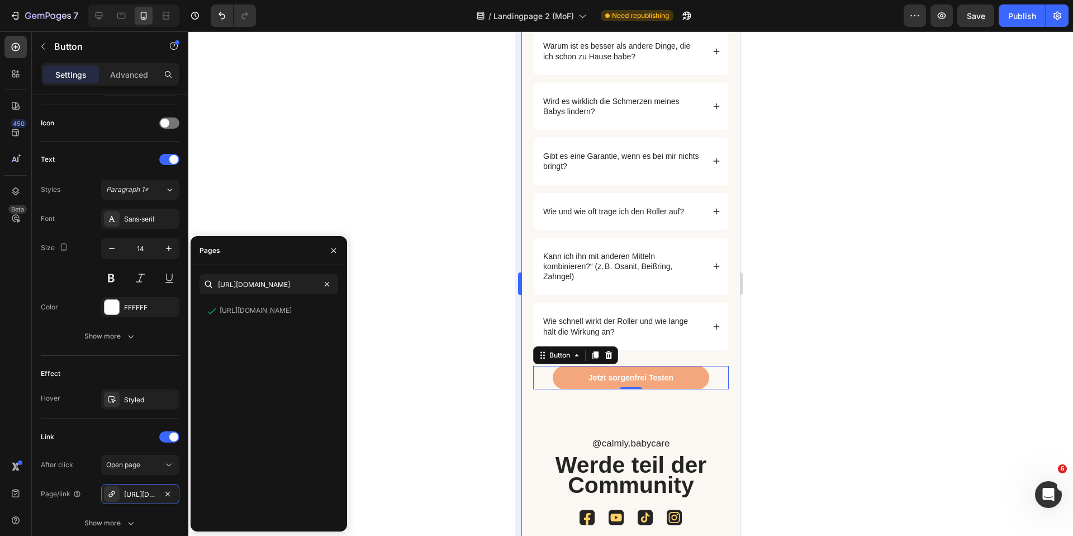
scroll to position [0, 0]
click at [975, 19] on span "Save" at bounding box center [976, 16] width 18 height 10
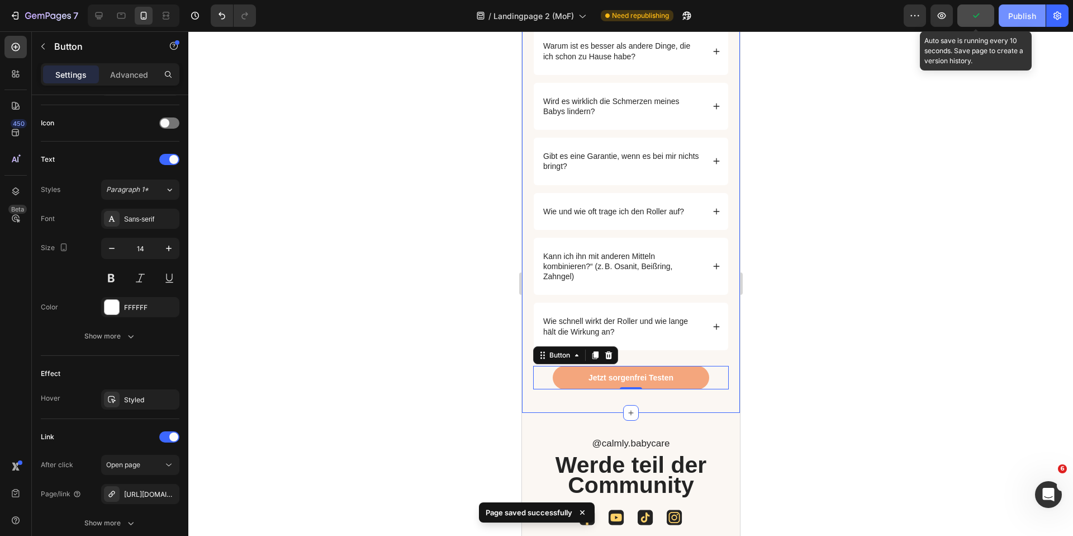
click at [1007, 17] on button "Publish" at bounding box center [1022, 15] width 47 height 22
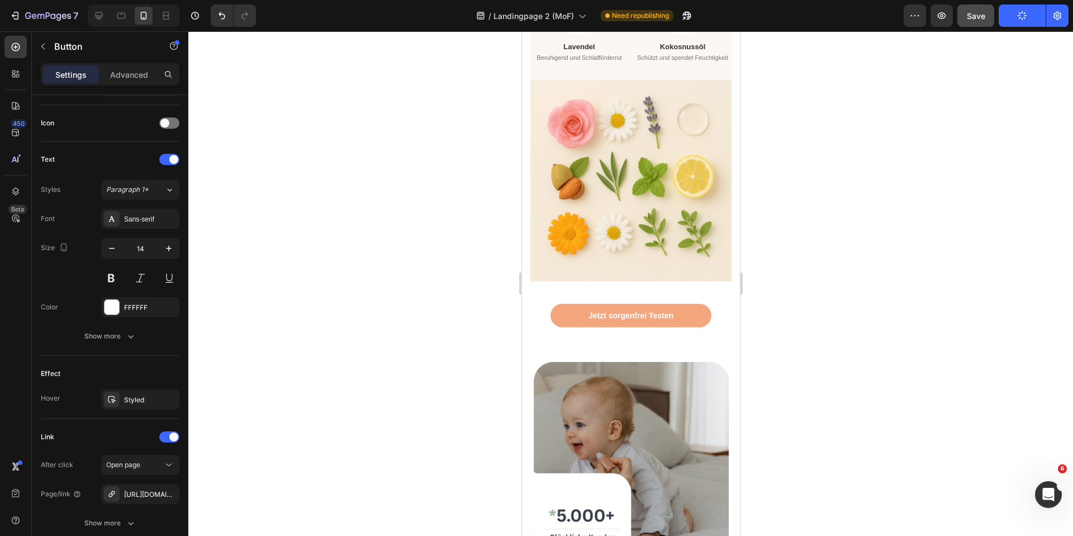
scroll to position [2384, 0]
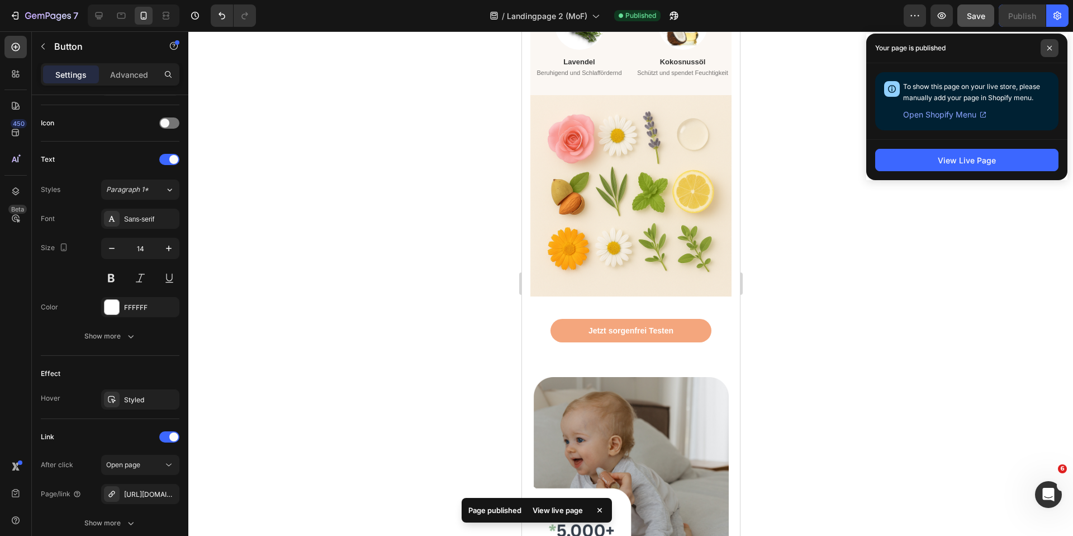
click at [1053, 49] on span at bounding box center [1050, 48] width 18 height 18
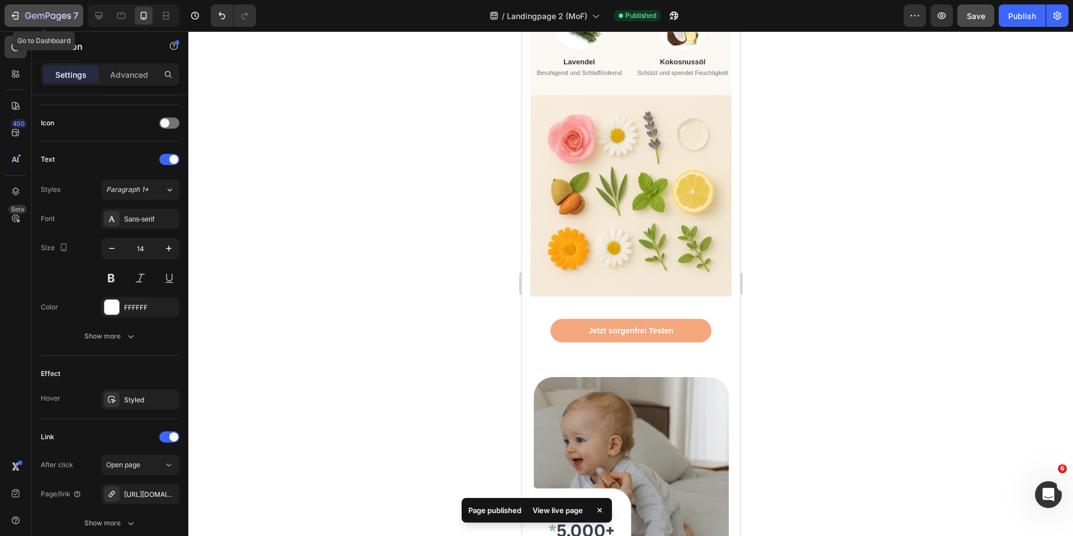
click at [29, 9] on div "7" at bounding box center [51, 15] width 53 height 13
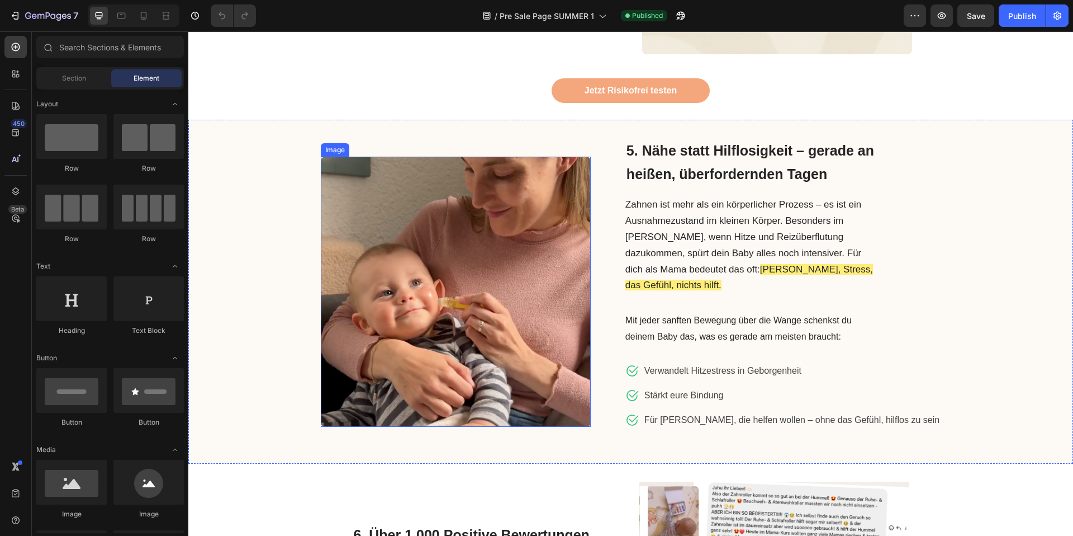
scroll to position [1474, 0]
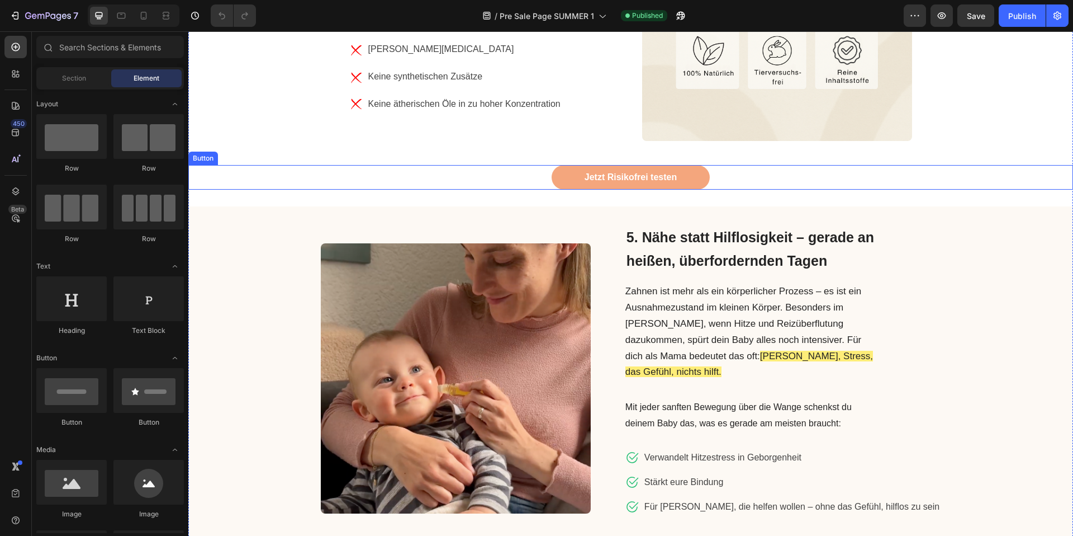
click at [534, 165] on div "Jetzt Risikofrei testen Button" at bounding box center [630, 177] width 885 height 25
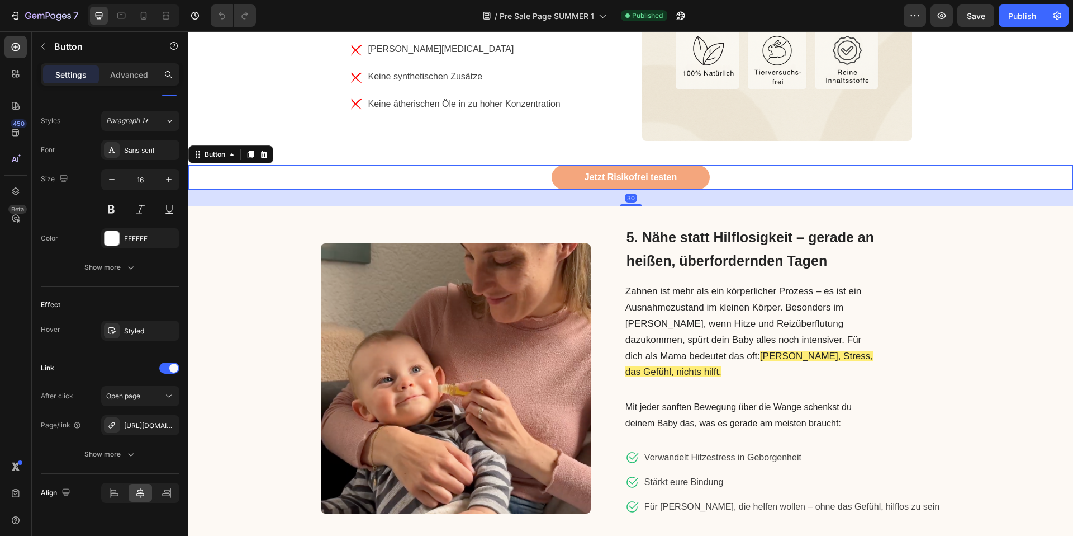
scroll to position [416, 0]
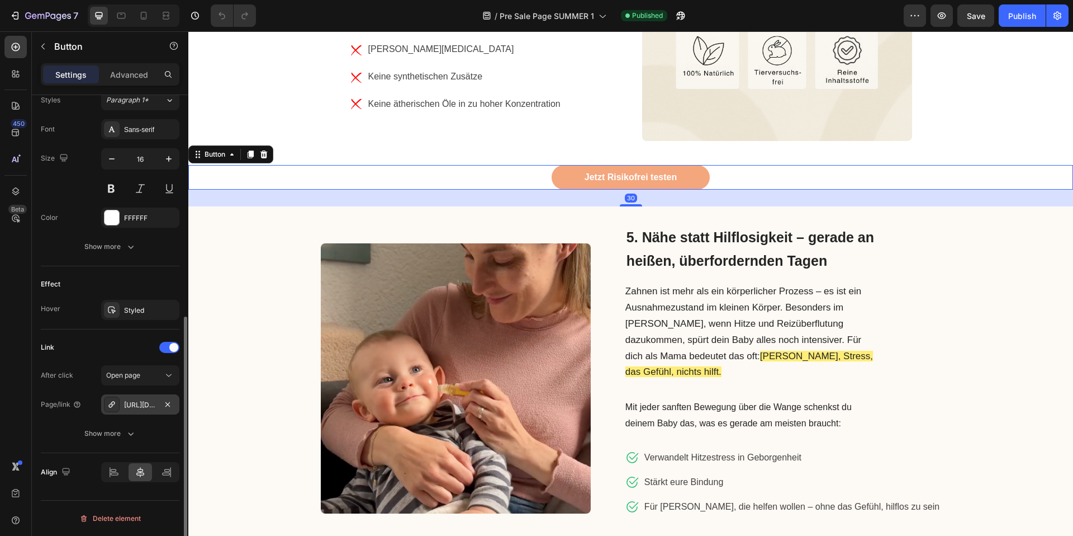
click at [141, 404] on div "[URL][DOMAIN_NAME]" at bounding box center [140, 405] width 32 height 10
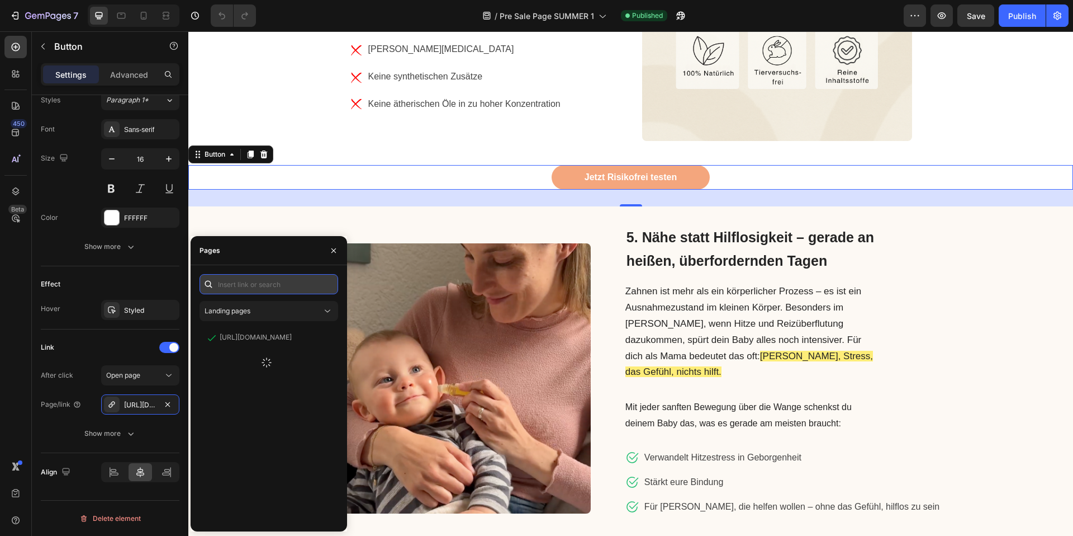
click at [267, 286] on input "text" at bounding box center [269, 284] width 139 height 20
paste input "https://www.mycalmly.de/products/zahnfee"
type input "https://www.mycalmly.de/products/zahnfee"
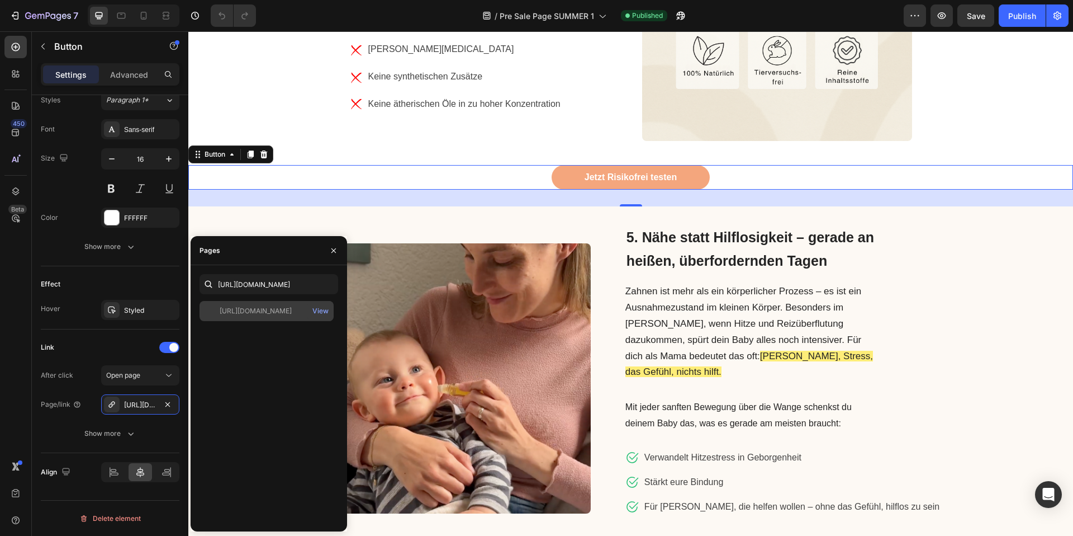
click at [277, 313] on div "https://www.mycalmly.de/products/zahnfee" at bounding box center [256, 311] width 72 height 10
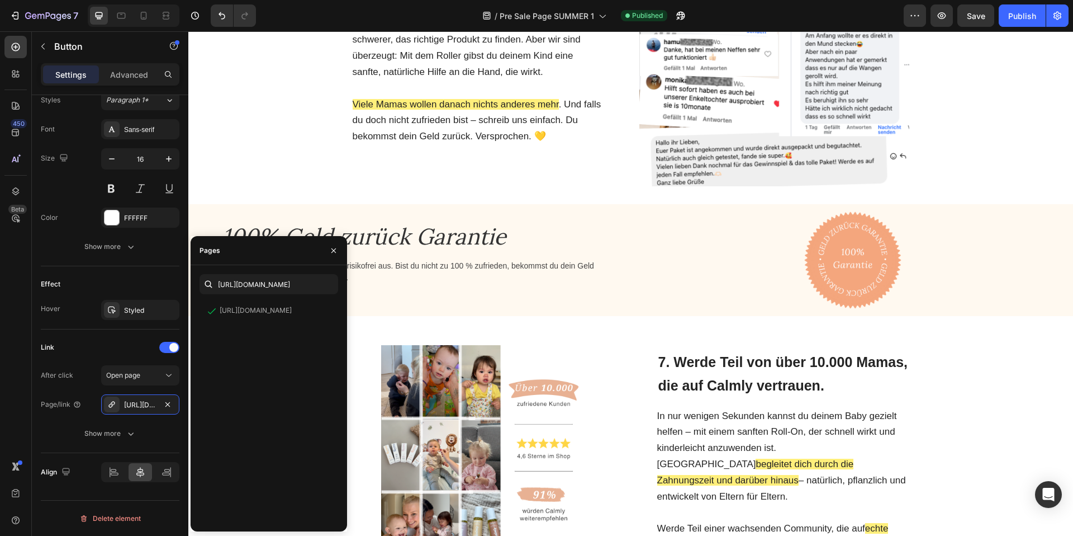
scroll to position [2574, 0]
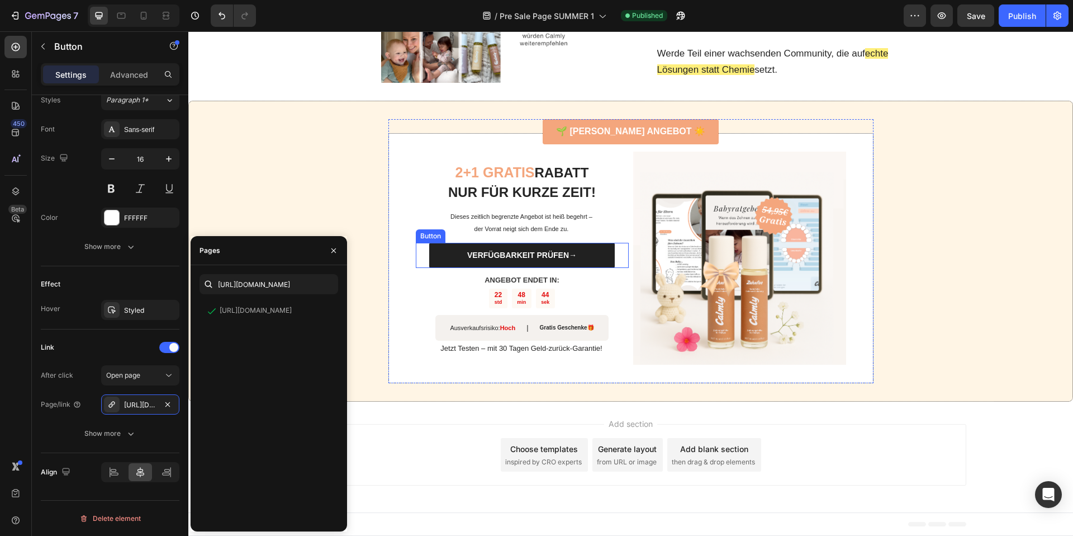
click at [437, 256] on link "VERFÜGBARKEIT PRÜFEN→" at bounding box center [521, 255] width 185 height 25
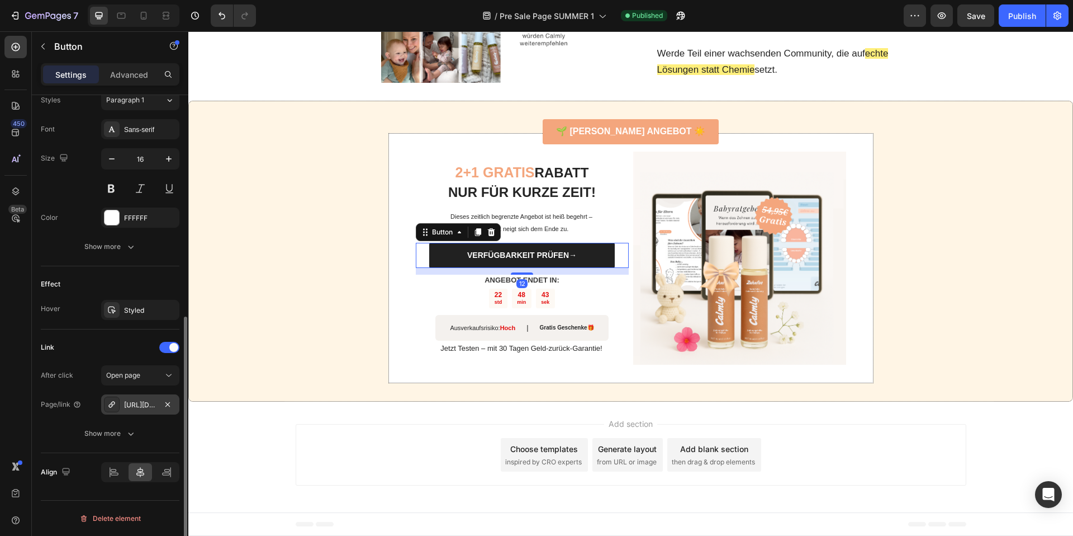
click at [149, 401] on div "https://www.mycalmly.de/calmly-roller-test" at bounding box center [140, 405] width 32 height 10
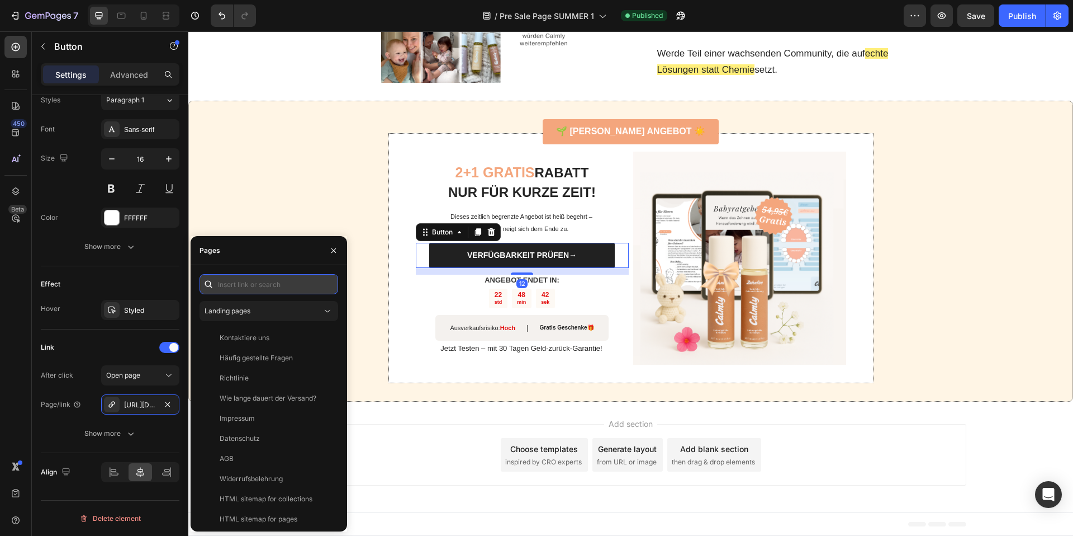
click at [278, 287] on input "text" at bounding box center [269, 284] width 139 height 20
paste input "https://www.mycalmly.de/products/zahnfee"
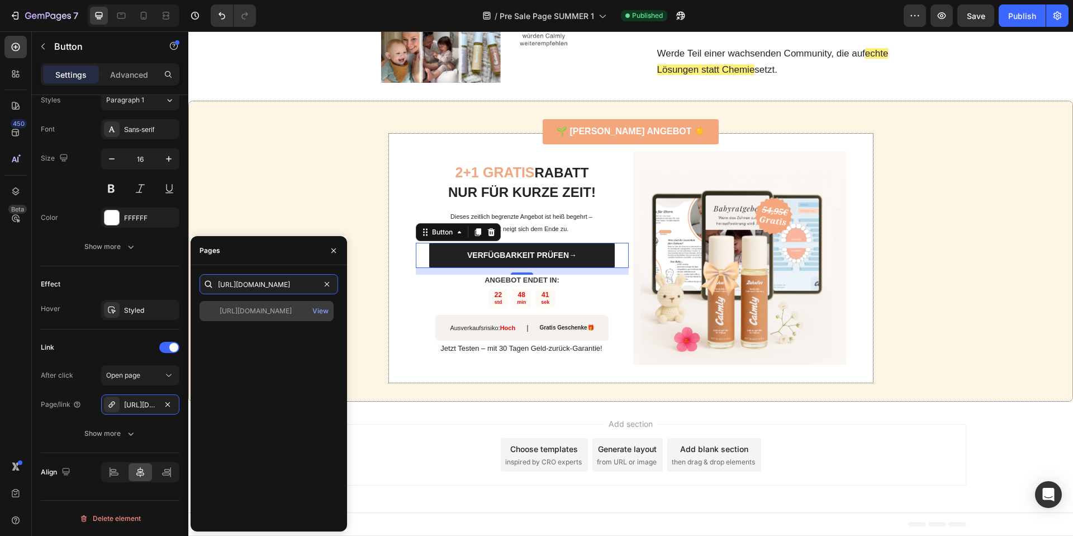
type input "https://www.mycalmly.de/products/zahnfee"
click at [274, 310] on div "https://www.mycalmly.de/products/zahnfee" at bounding box center [256, 311] width 72 height 10
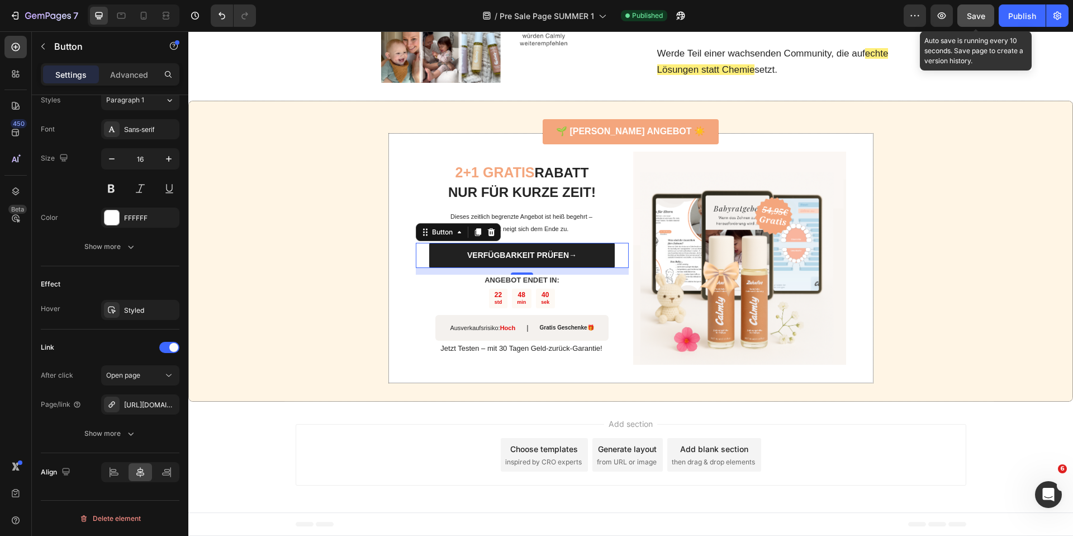
click at [975, 22] on button "Save" at bounding box center [976, 15] width 37 height 22
click at [1021, 18] on div "Publish" at bounding box center [1022, 16] width 28 height 12
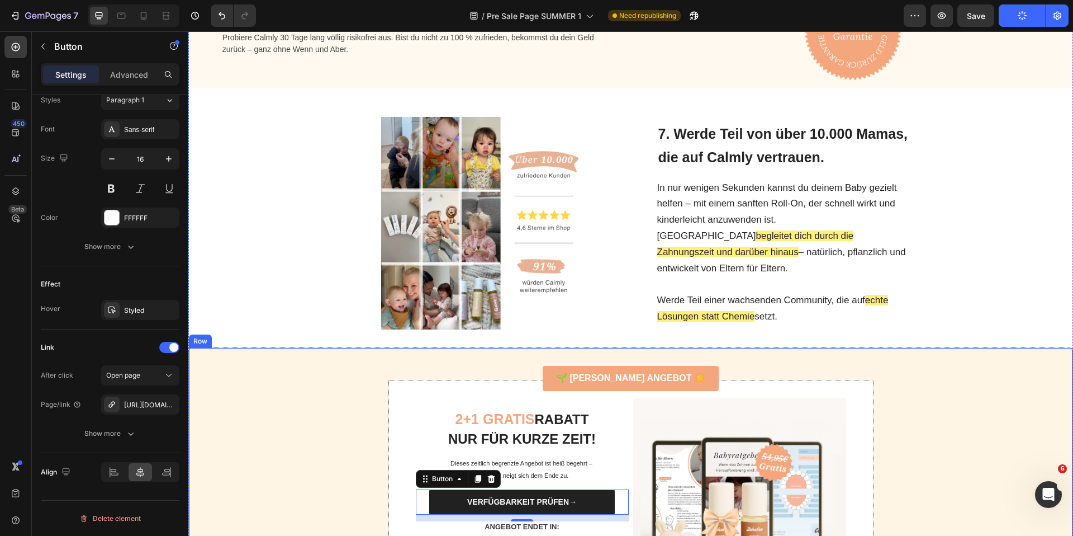
scroll to position [2556, 0]
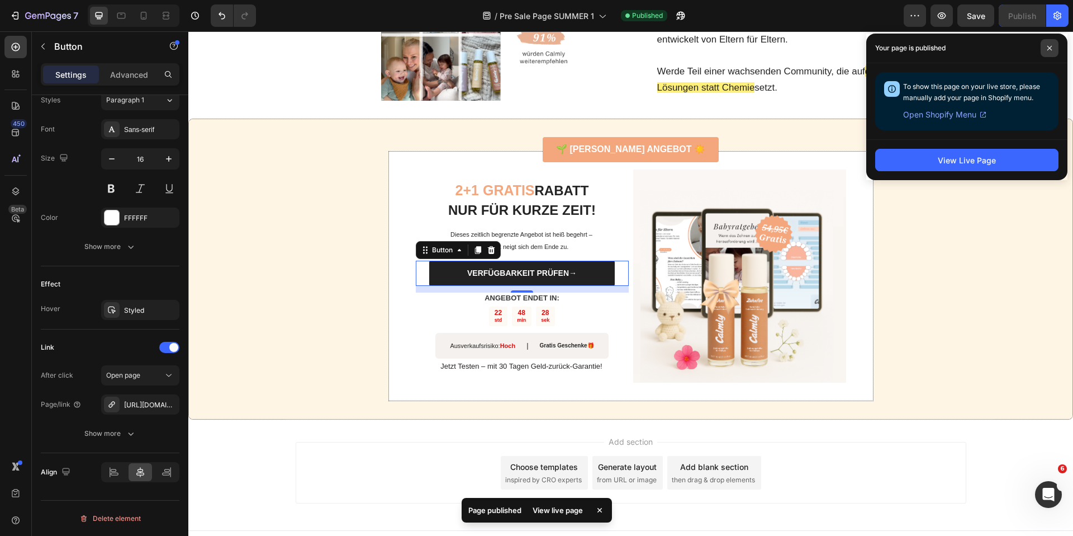
click at [1054, 45] on span at bounding box center [1050, 48] width 18 height 18
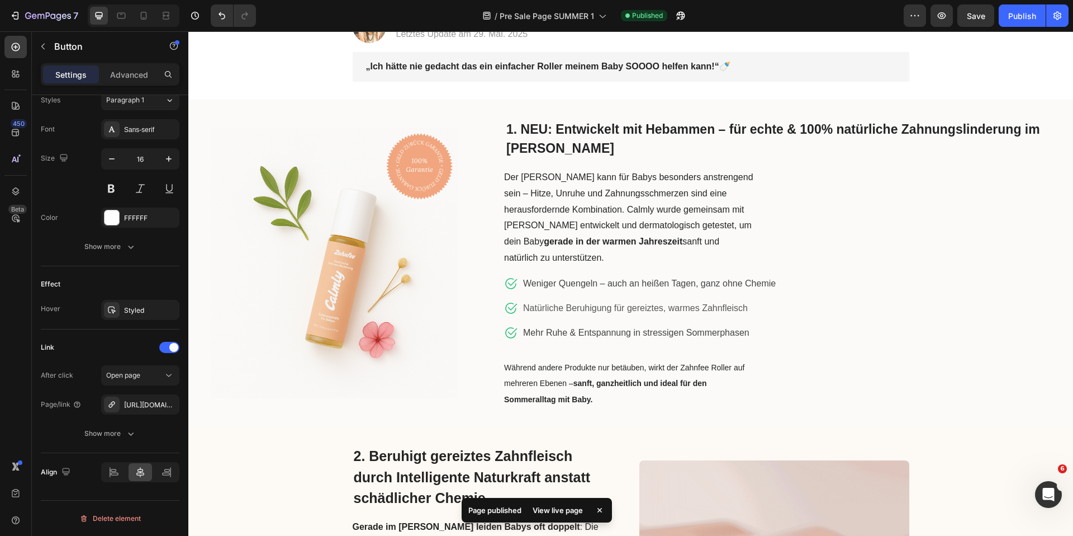
scroll to position [0, 0]
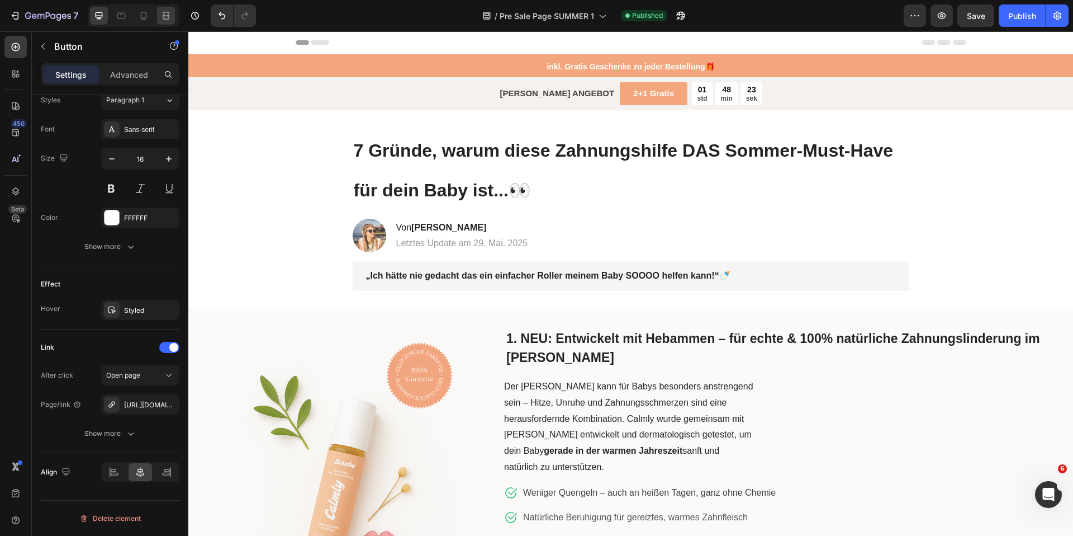
click at [145, 12] on icon at bounding box center [144, 16] width 6 height 8
type input "14"
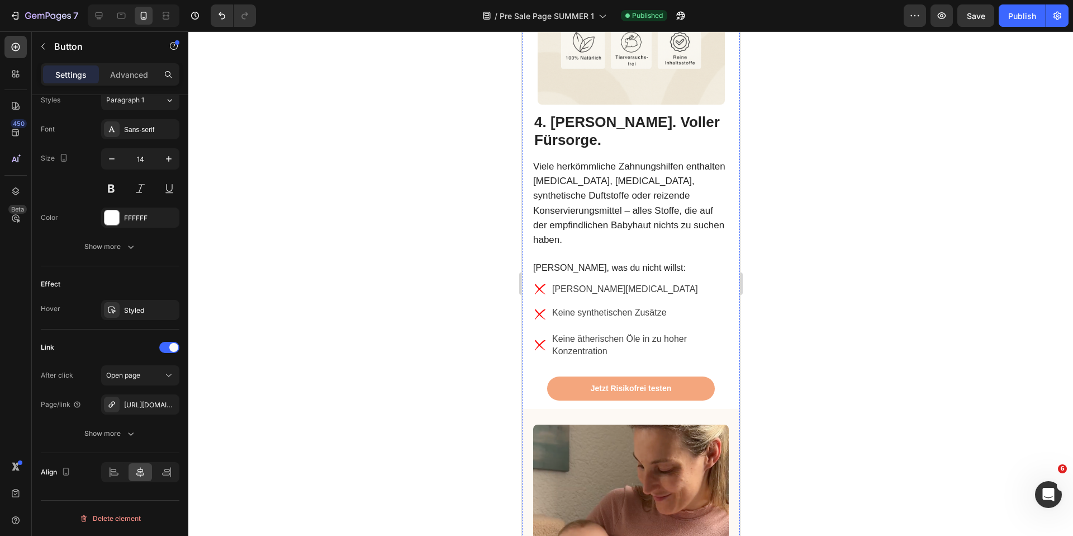
scroll to position [2251, 0]
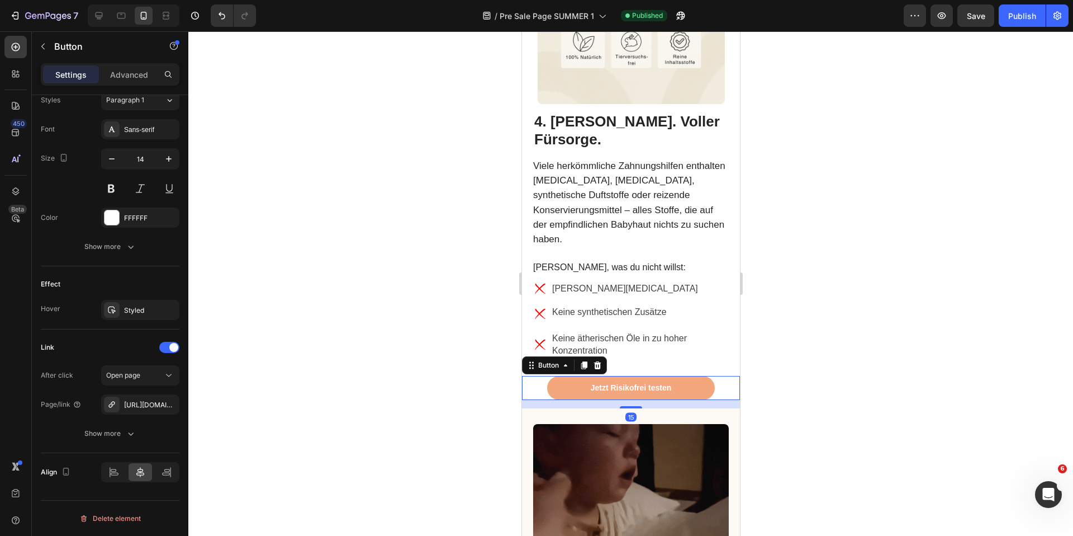
click at [535, 376] on div "Jetzt Risikofrei testen Button 15" at bounding box center [631, 387] width 218 height 23
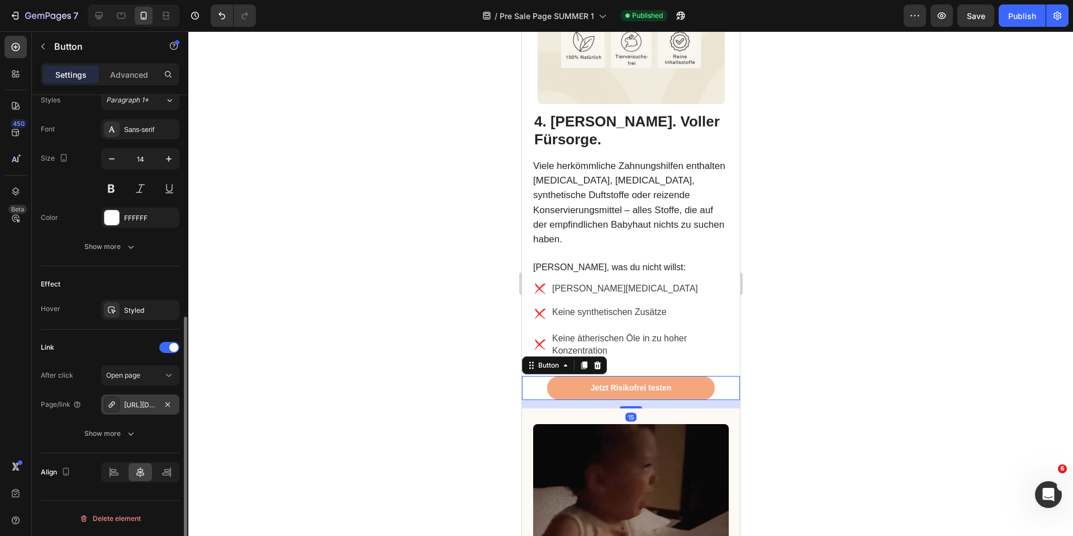
click at [146, 404] on div "https://www.mycalmly.de/zahnfee" at bounding box center [140, 405] width 32 height 10
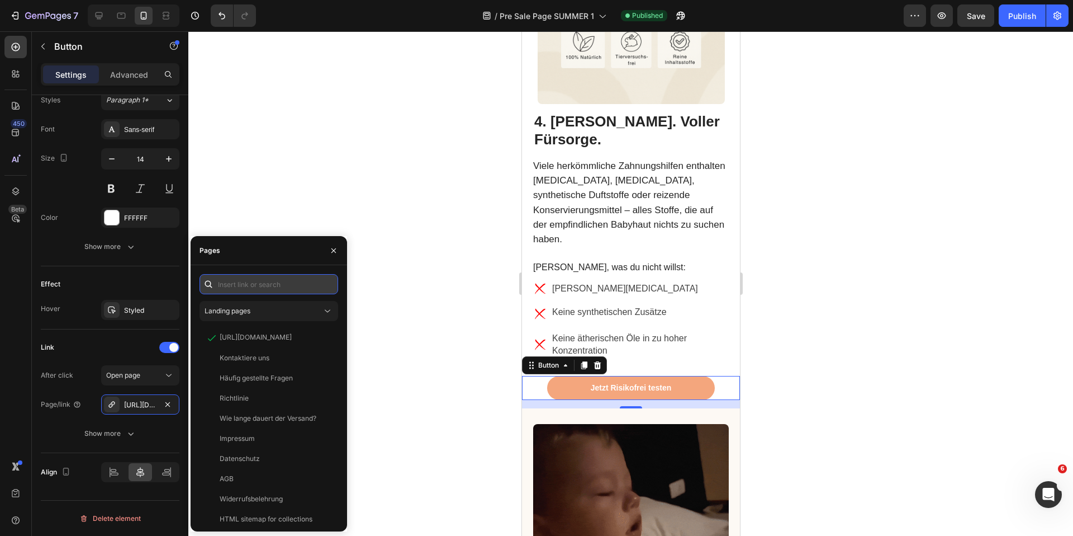
click at [249, 286] on input "text" at bounding box center [269, 284] width 139 height 20
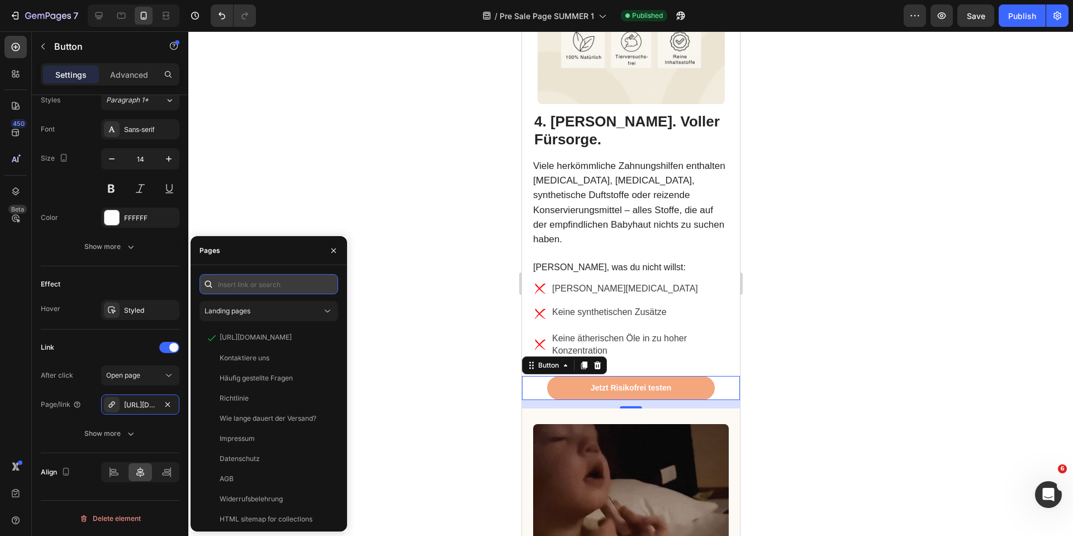
paste input "https://www.mycalmly.de/products/zahnfee"
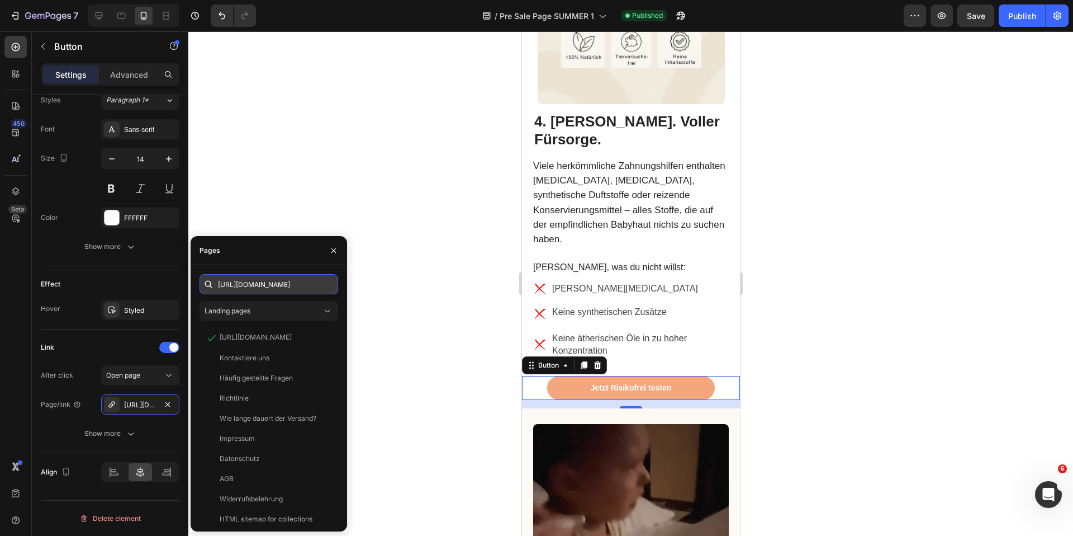
scroll to position [0, 41]
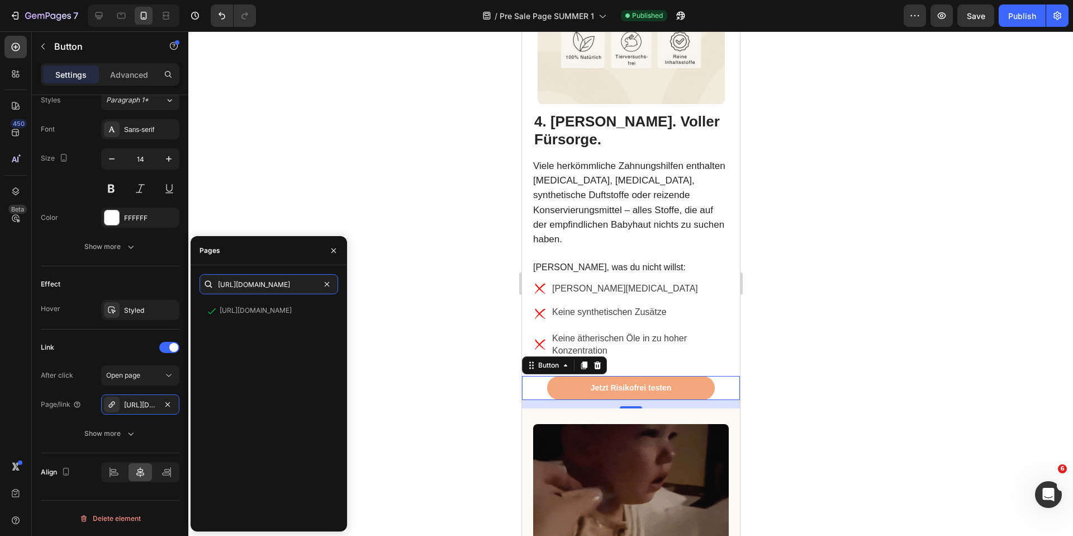
type input "https://www.mycalmly.de/products/zahnfee"
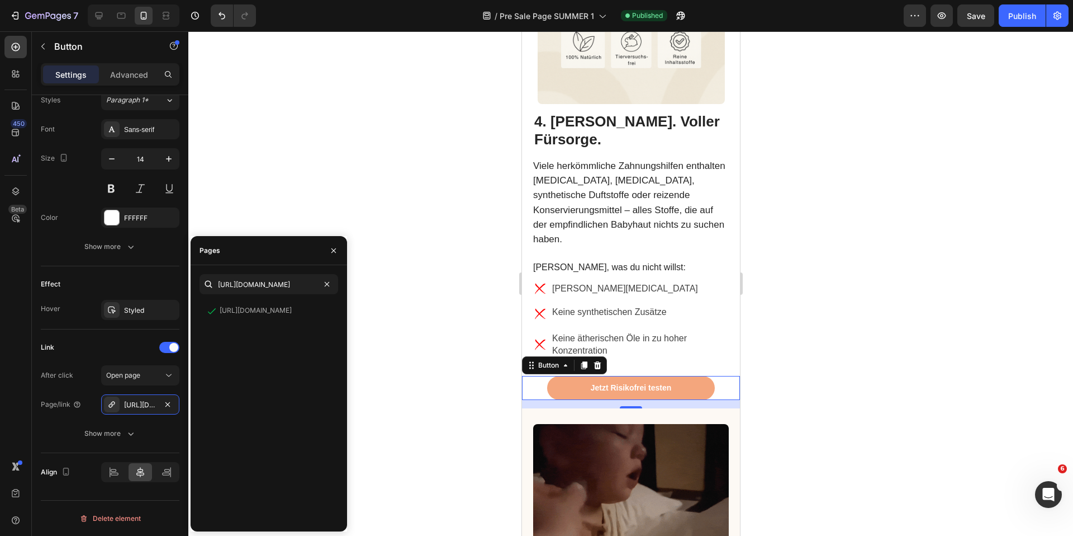
click at [258, 297] on div "https://www.mycalmly.de/products/zahnfee https://www.mycalmly.de/products/zahnf…" at bounding box center [269, 398] width 139 height 248
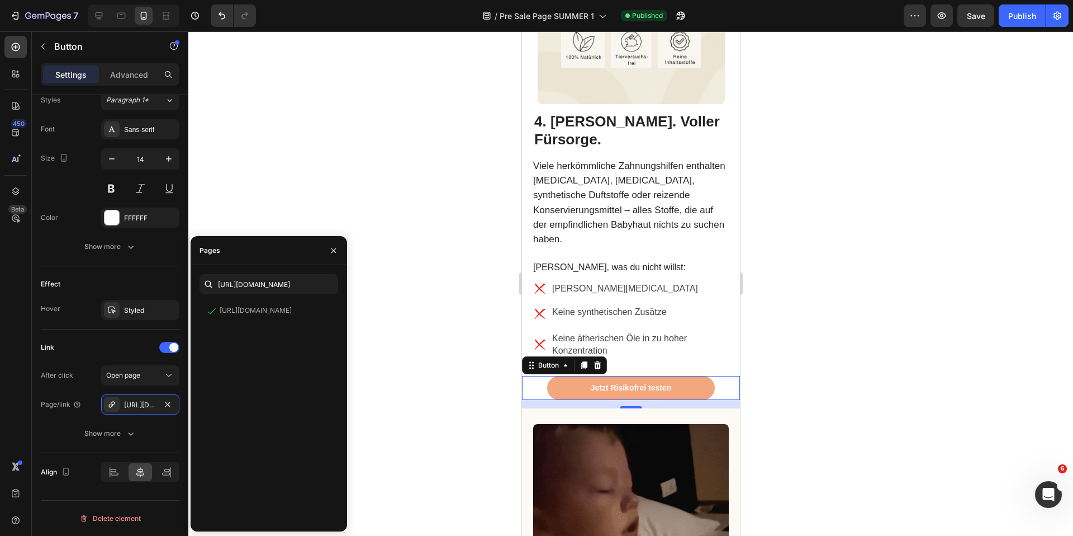
scroll to position [0, 0]
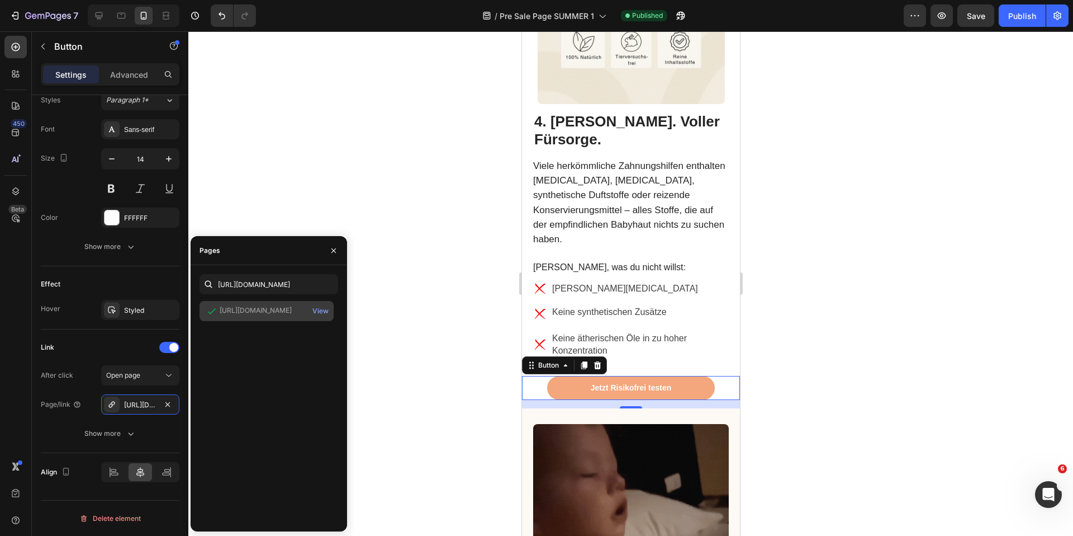
click at [267, 315] on div "https://www.mycalmly.de/products/zahnfee" at bounding box center [256, 310] width 72 height 10
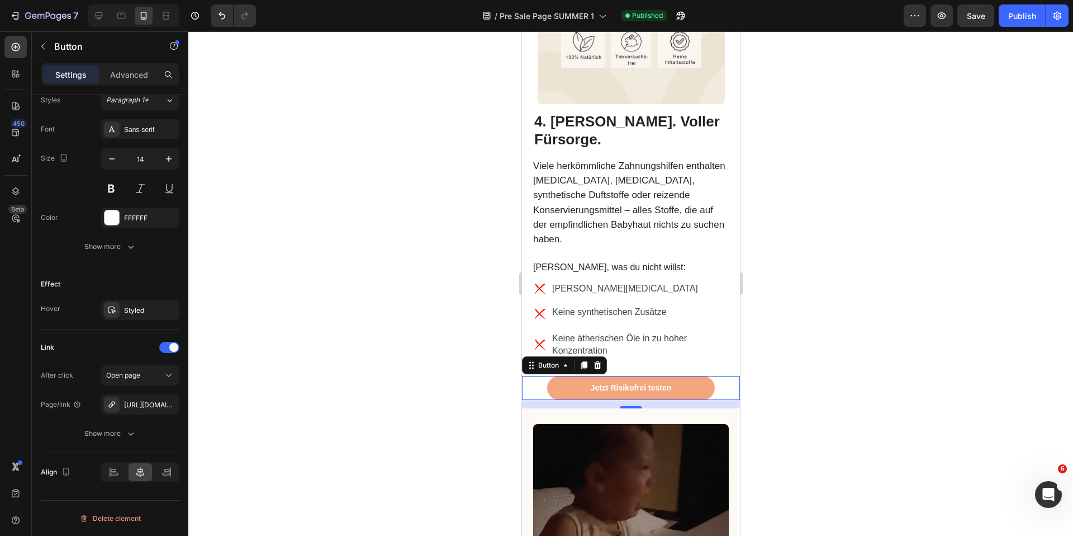
click at [446, 229] on div at bounding box center [630, 283] width 885 height 504
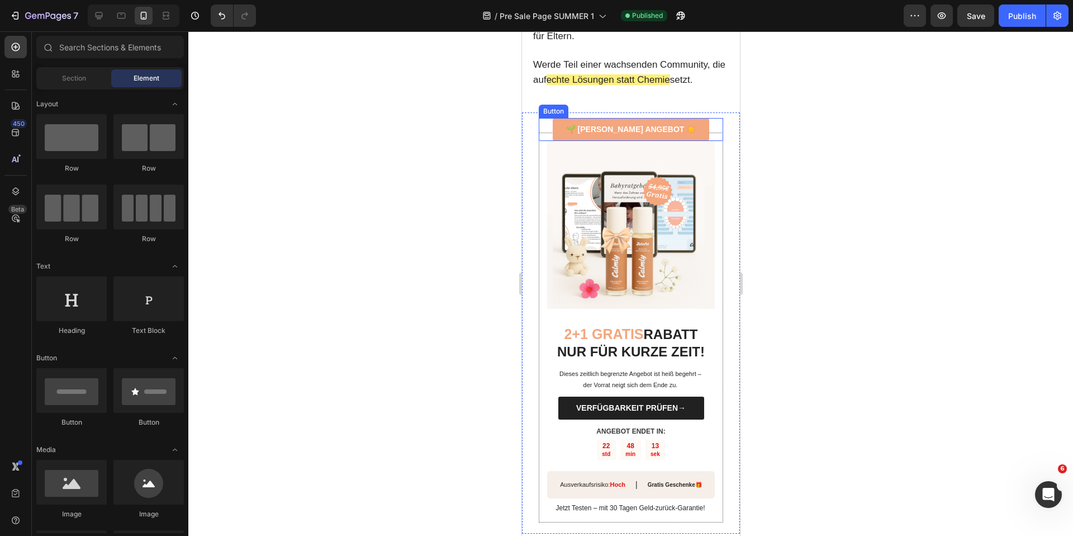
scroll to position [4380, 0]
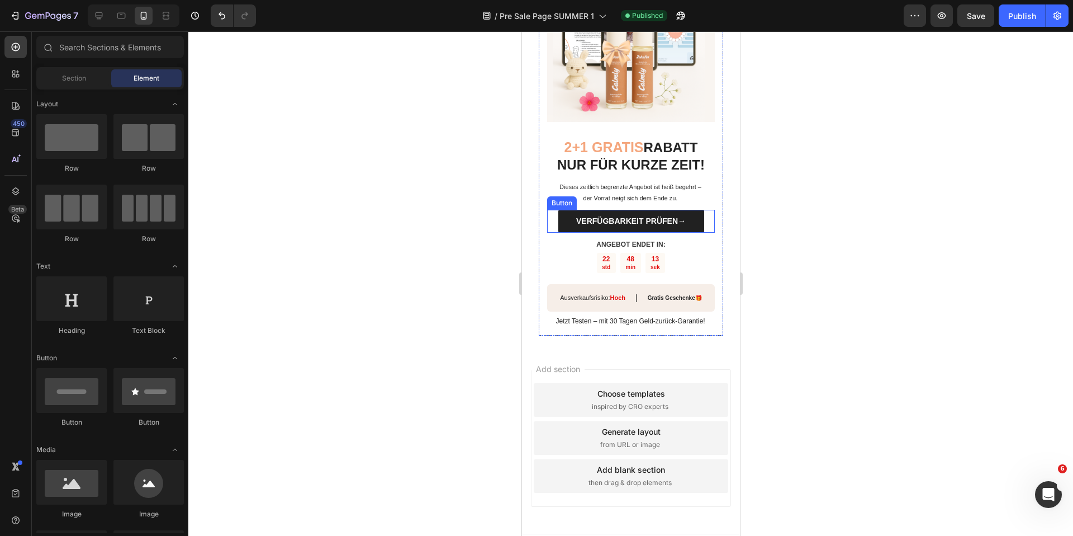
click at [562, 210] on link "VERFÜGBARKEIT PRÜFEN→" at bounding box center [631, 221] width 146 height 23
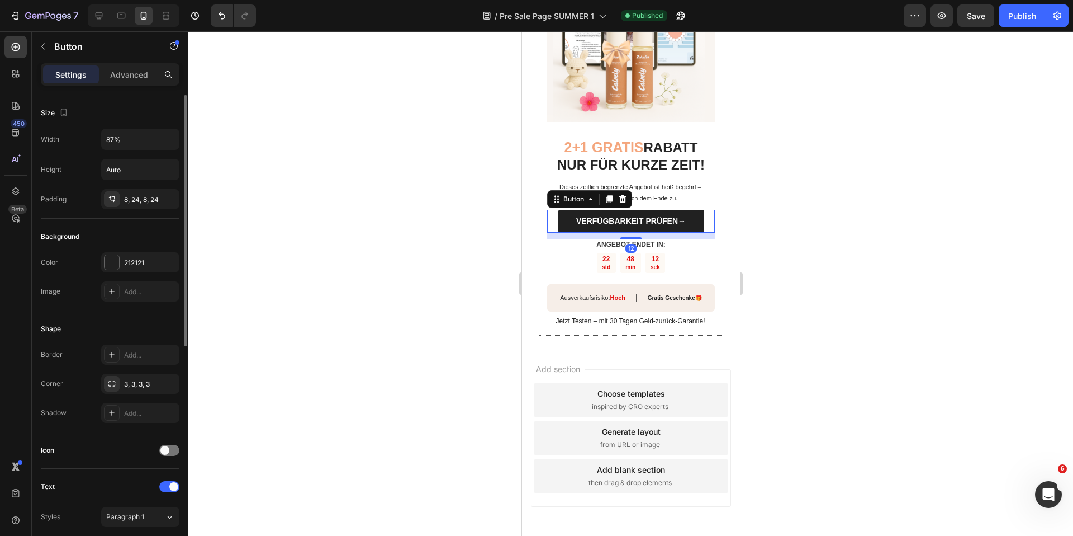
scroll to position [416, 0]
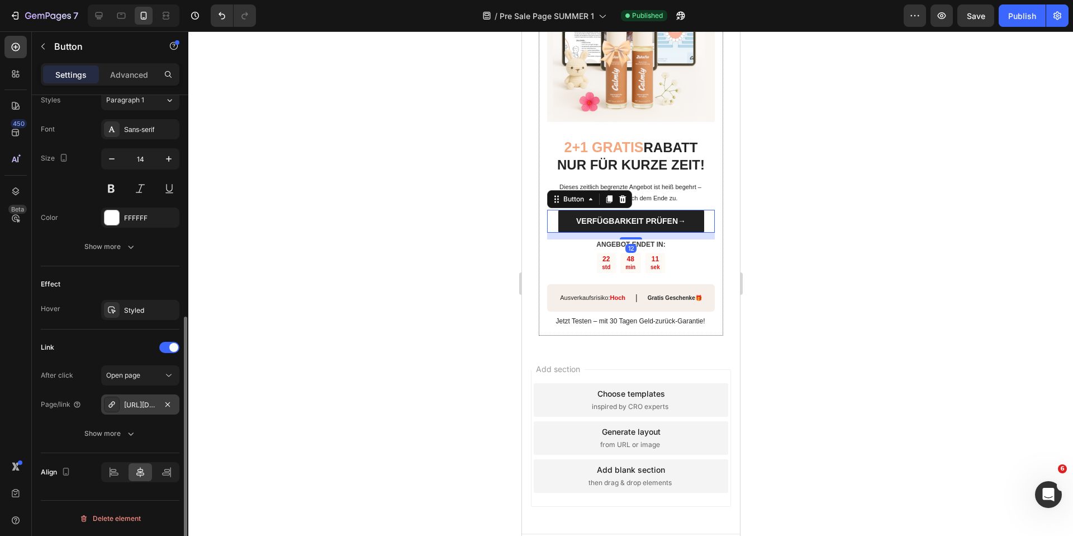
click at [135, 404] on div "https://www.mycalmly.de/zahnfee" at bounding box center [140, 405] width 32 height 10
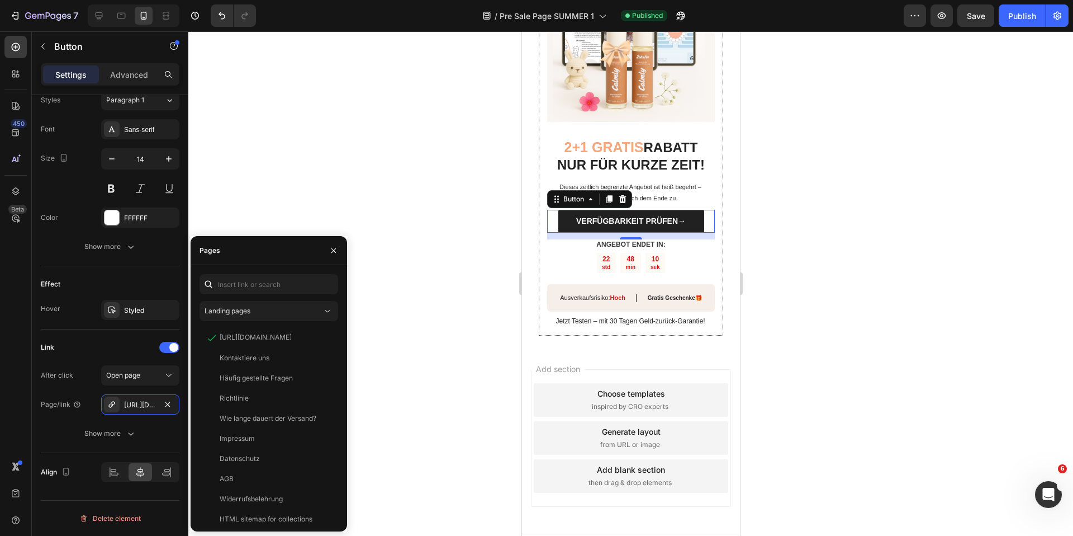
click at [257, 265] on div "Landing pages https://www.mycalmly.de/products/zahnfee View Kontaktiere uns Vie…" at bounding box center [269, 398] width 157 height 266
click at [255, 274] on input "text" at bounding box center [269, 284] width 139 height 20
paste input "https://www.mycalmly.de/products/zahnfee"
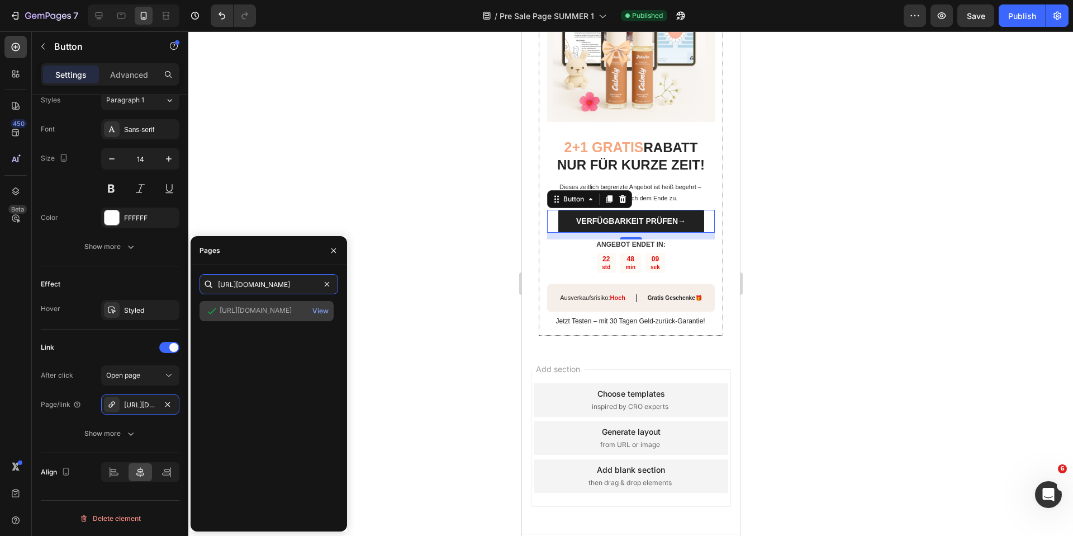
type input "https://www.mycalmly.de/products/zahnfee"
click at [259, 310] on div "https://www.mycalmly.de/products/zahnfee" at bounding box center [256, 310] width 72 height 10
click at [380, 187] on div at bounding box center [630, 283] width 885 height 504
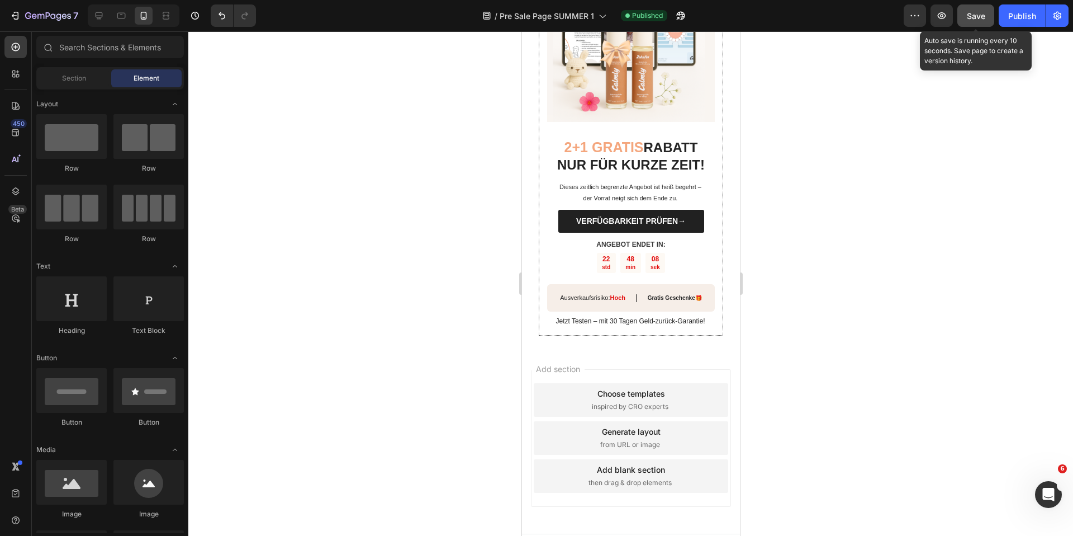
click at [973, 7] on button "Save" at bounding box center [976, 15] width 37 height 22
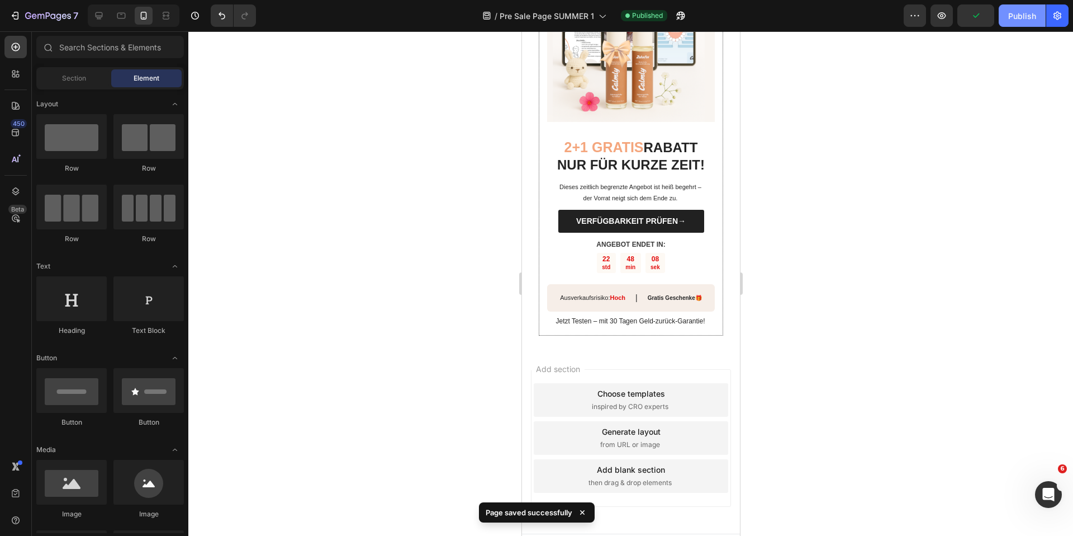
click at [1029, 11] on div "Publish" at bounding box center [1022, 16] width 28 height 12
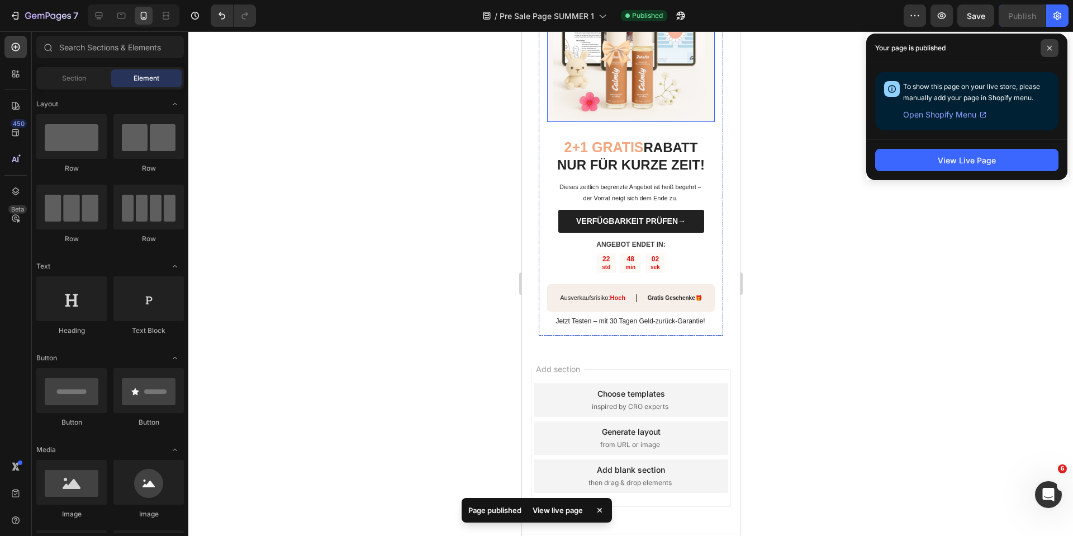
click at [1054, 47] on span at bounding box center [1050, 48] width 18 height 18
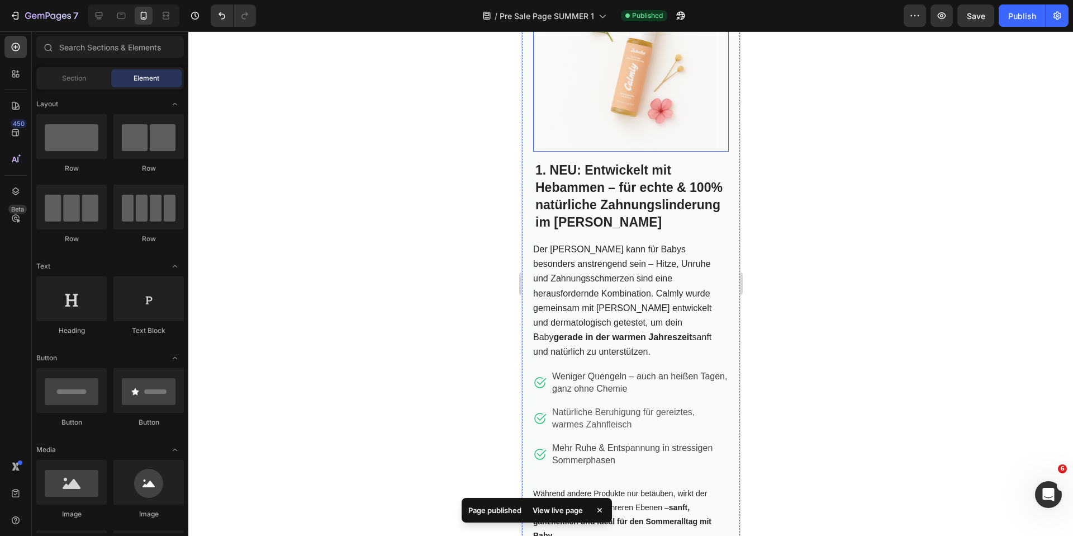
scroll to position [196, 0]
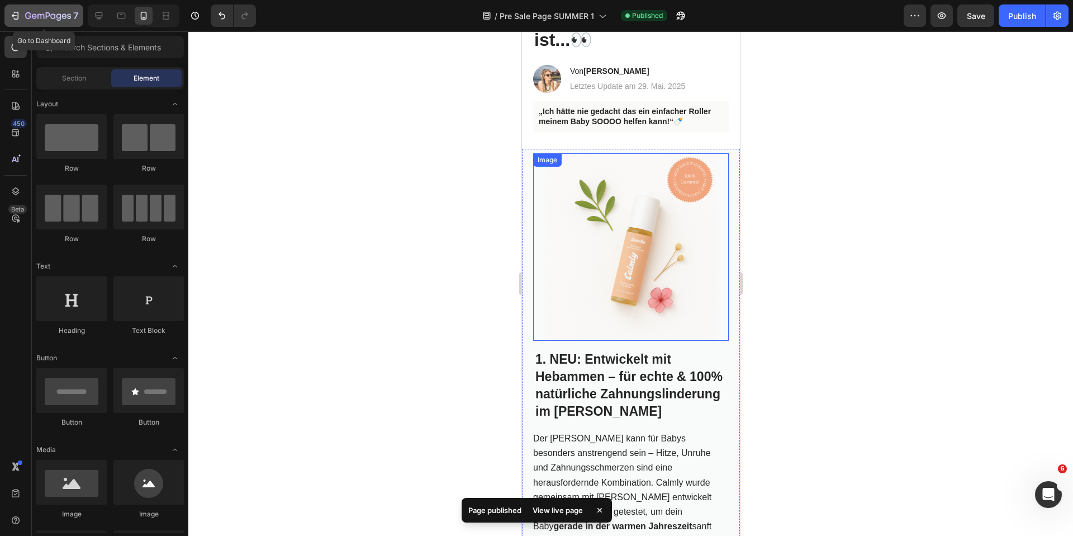
click at [19, 21] on icon "button" at bounding box center [15, 15] width 11 height 11
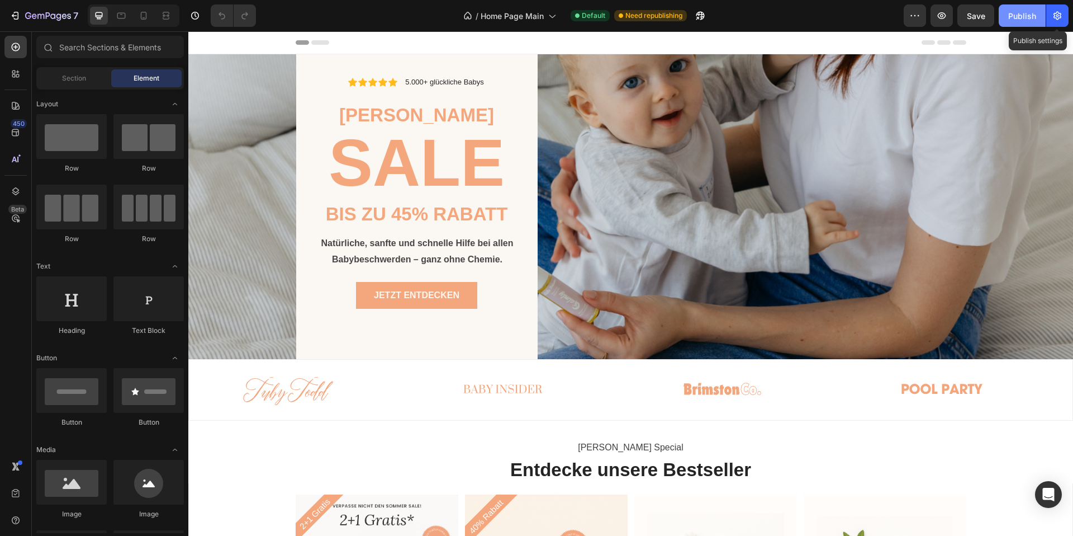
drag, startPoint x: 0, startPoint y: 0, endPoint x: 1044, endPoint y: 14, distance: 1044.3
click at [1046, 15] on button "button" at bounding box center [1057, 15] width 22 height 22
click at [1037, 13] on button "Publish" at bounding box center [1022, 15] width 47 height 22
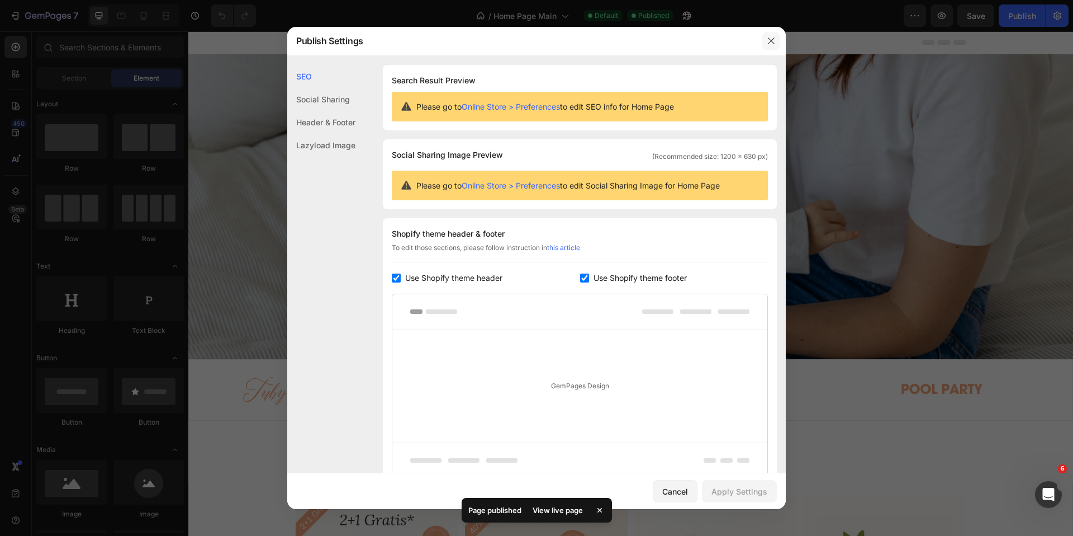
drag, startPoint x: 771, startPoint y: 39, endPoint x: 585, endPoint y: 7, distance: 188.8
click at [771, 39] on icon "button" at bounding box center [771, 40] width 9 height 9
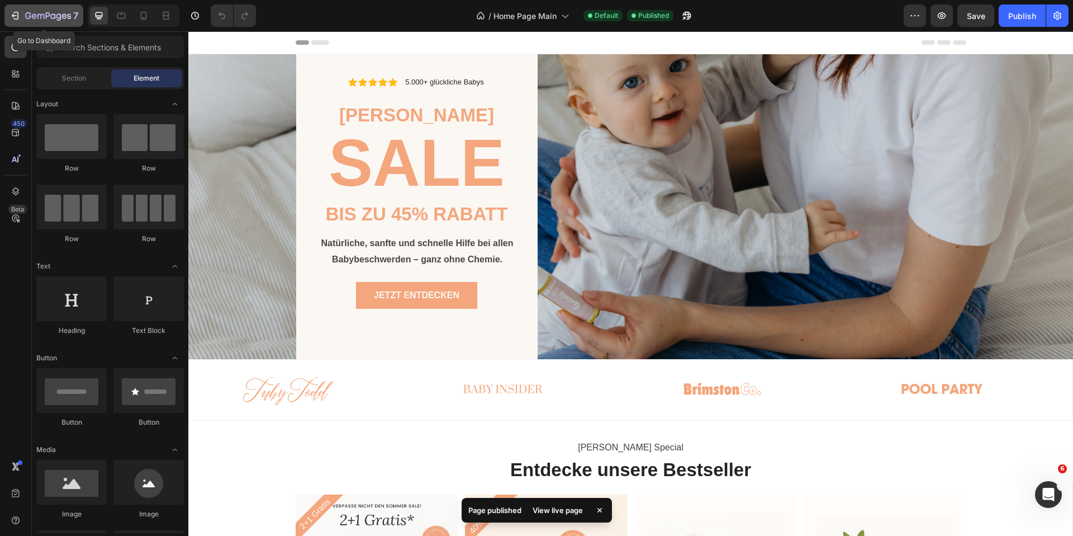
click at [16, 18] on icon "button" at bounding box center [15, 15] width 11 height 11
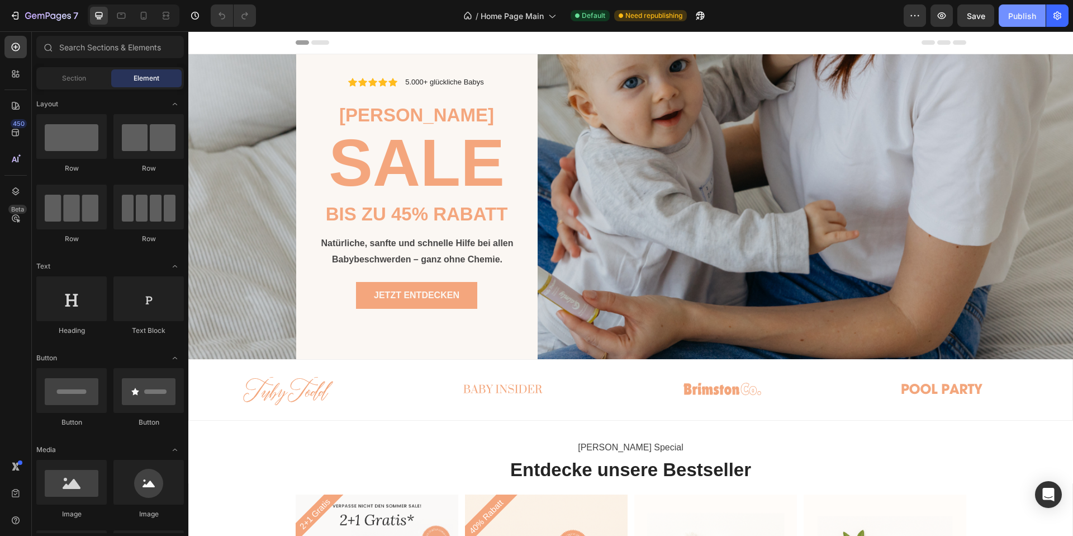
drag, startPoint x: 0, startPoint y: 0, endPoint x: 1004, endPoint y: 11, distance: 1004.0
click at [1004, 11] on button "Publish" at bounding box center [1022, 15] width 47 height 22
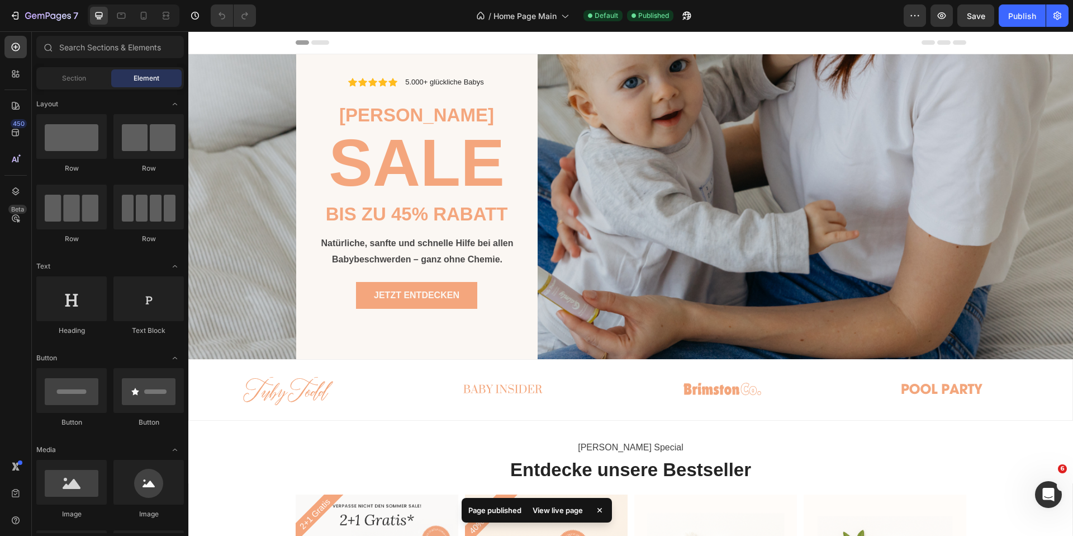
click at [0, 11] on div "7" at bounding box center [41, 15] width 83 height 22
click at [12, 13] on icon "button" at bounding box center [15, 15] width 11 height 11
